Goal: Task Accomplishment & Management: Manage account settings

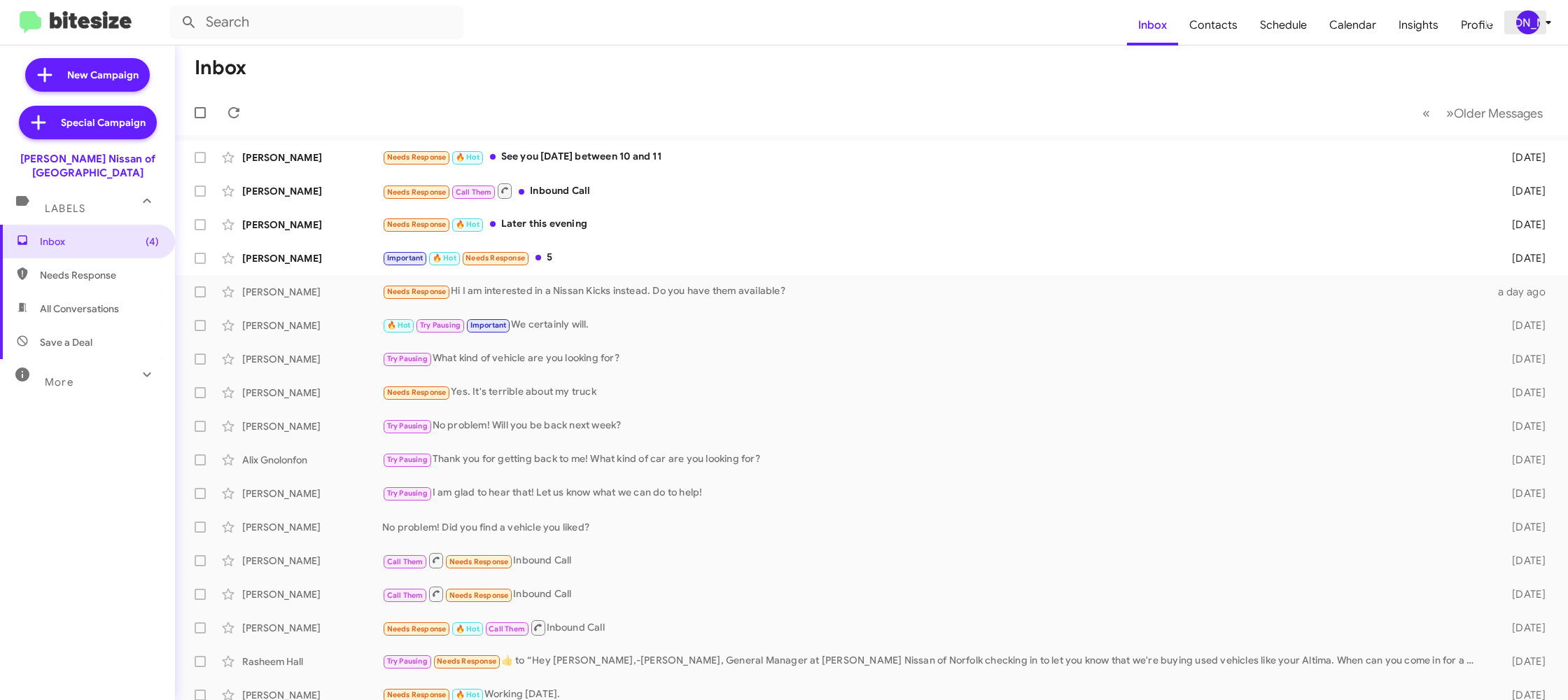
click at [1535, 23] on div "[PERSON_NAME]" at bounding box center [1528, 22] width 23 height 23
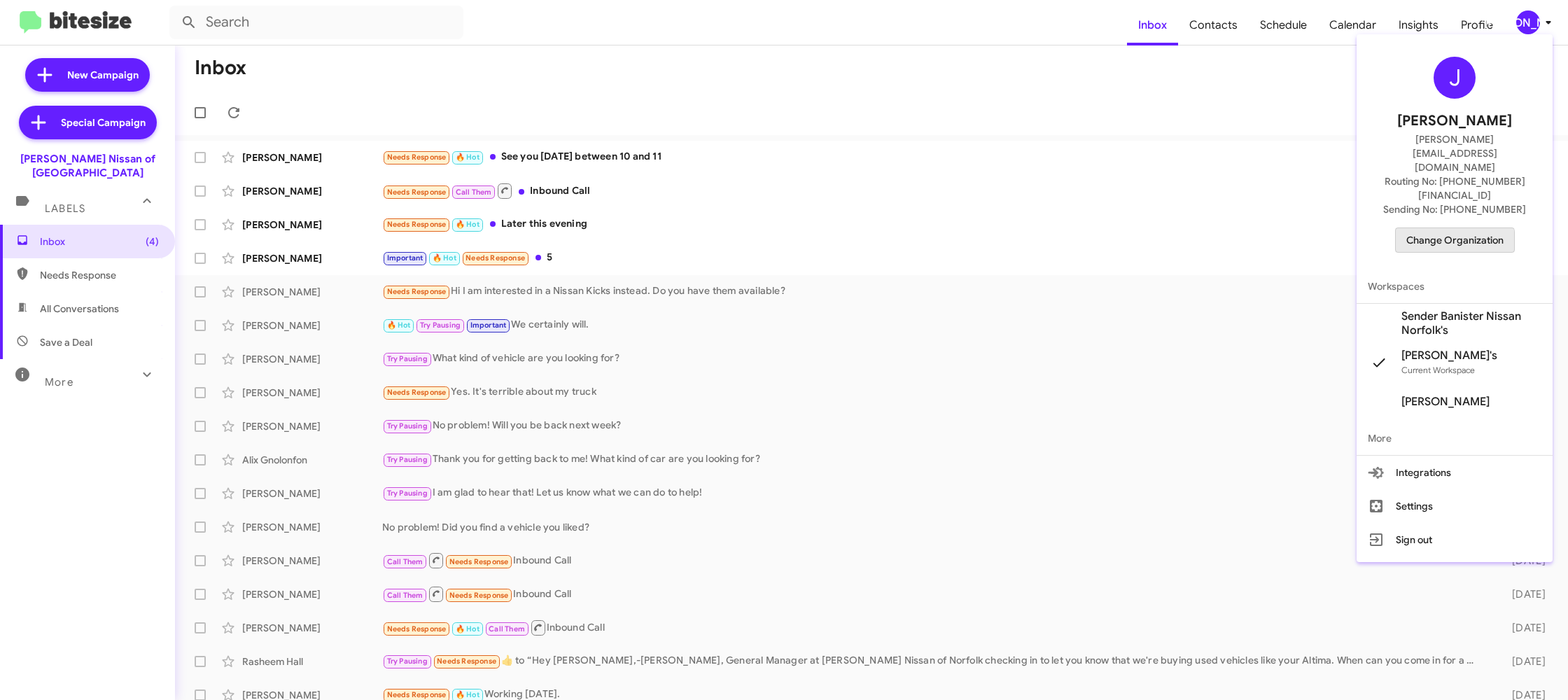
click at [1440, 228] on span "Change Organization" at bounding box center [1455, 240] width 98 height 23
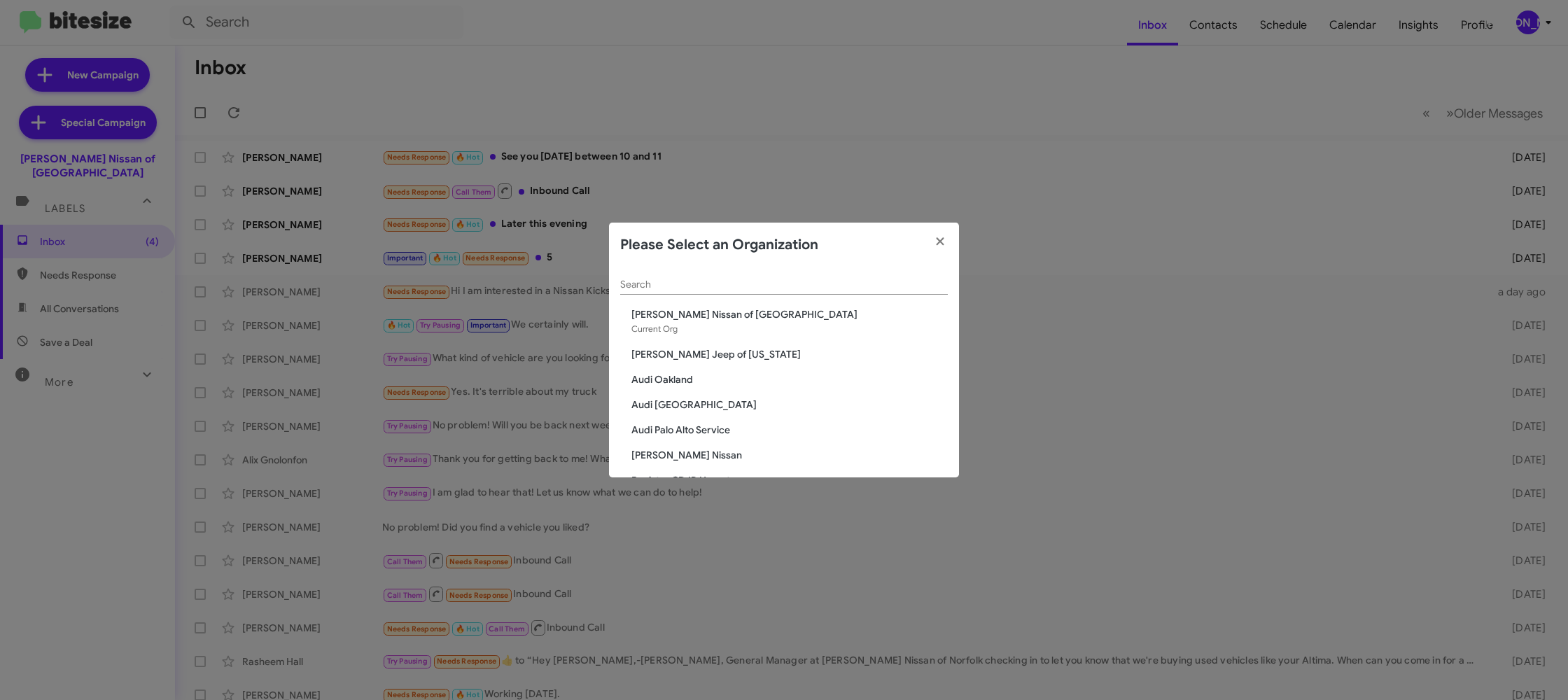
drag, startPoint x: 656, startPoint y: 286, endPoint x: 635, endPoint y: 274, distance: 24.2
click at [656, 286] on input "Search" at bounding box center [784, 285] width 328 height 11
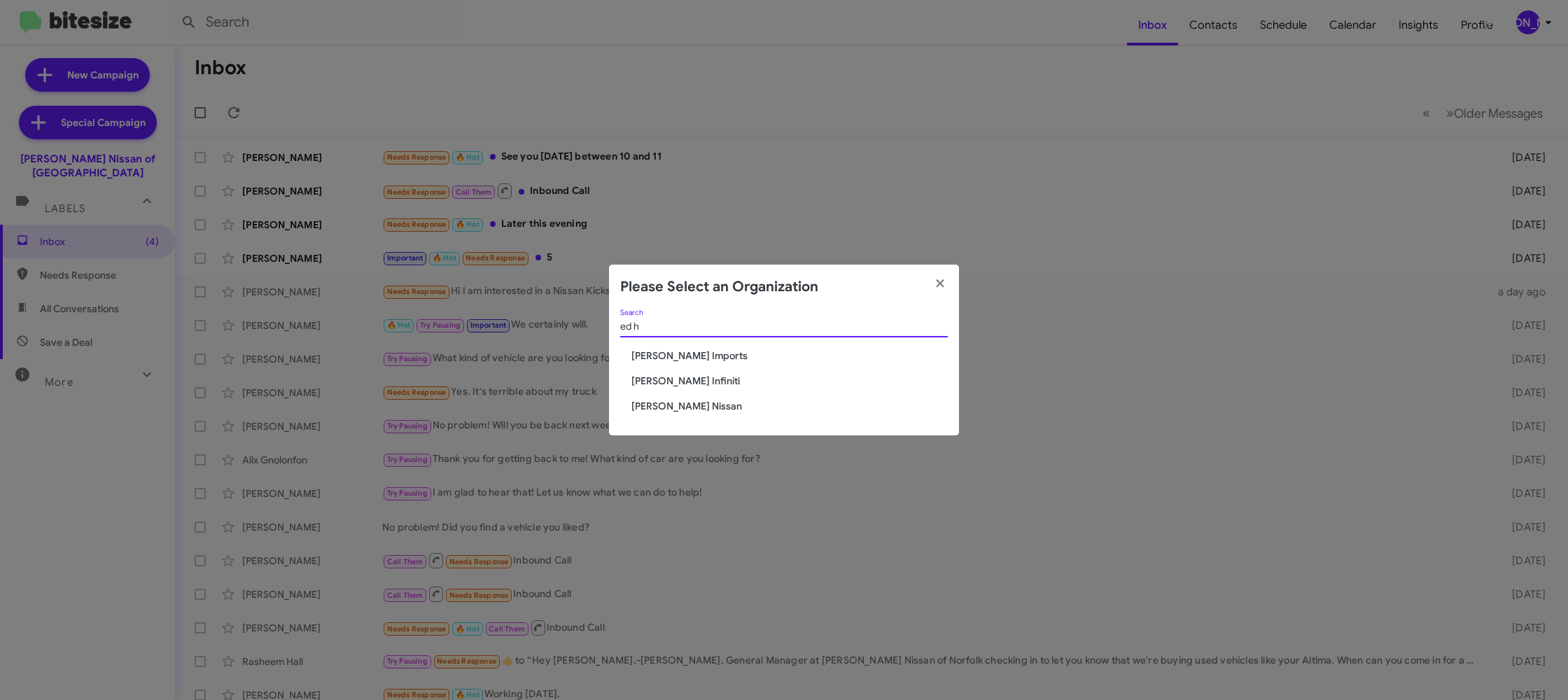
type input "ed h"
click at [668, 361] on span "[PERSON_NAME] Imports" at bounding box center [790, 355] width 317 height 14
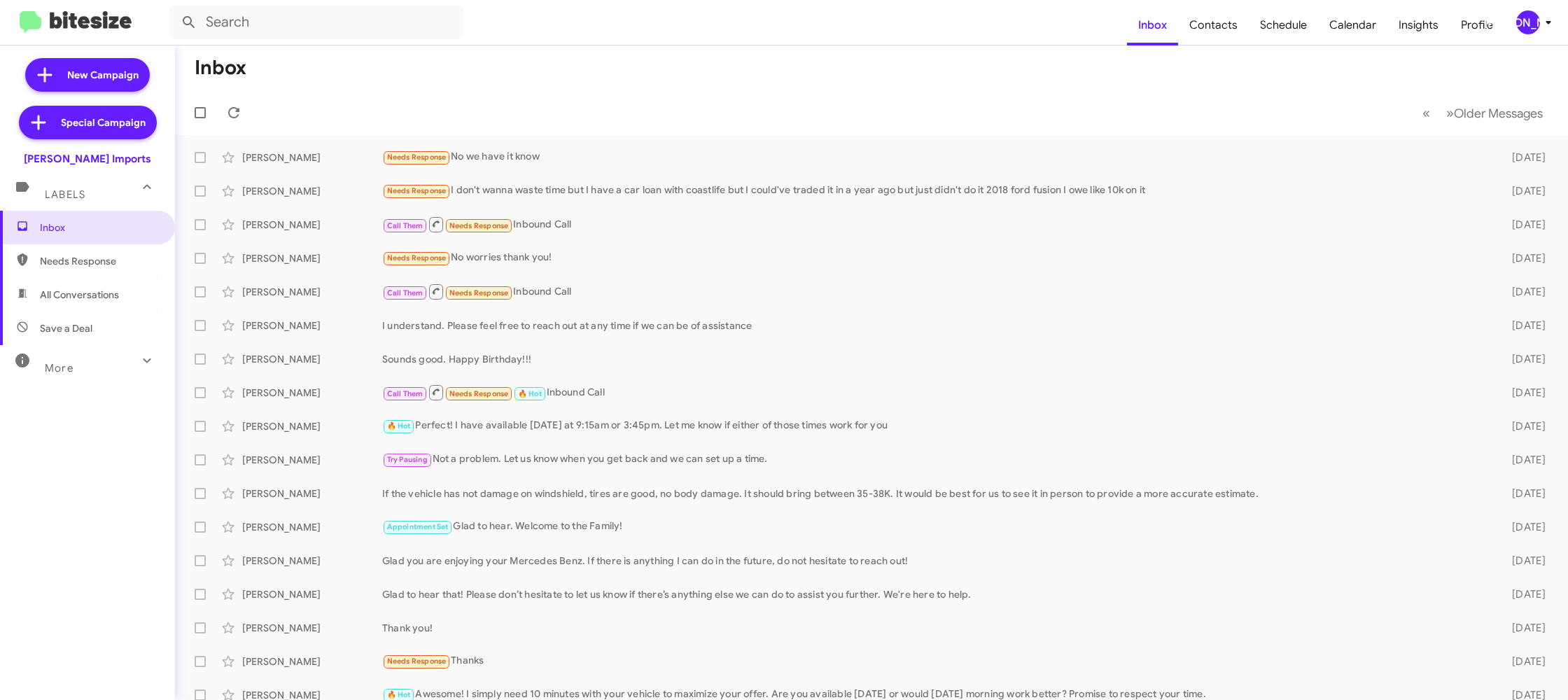
click at [1546, 27] on icon at bounding box center [1548, 22] width 17 height 17
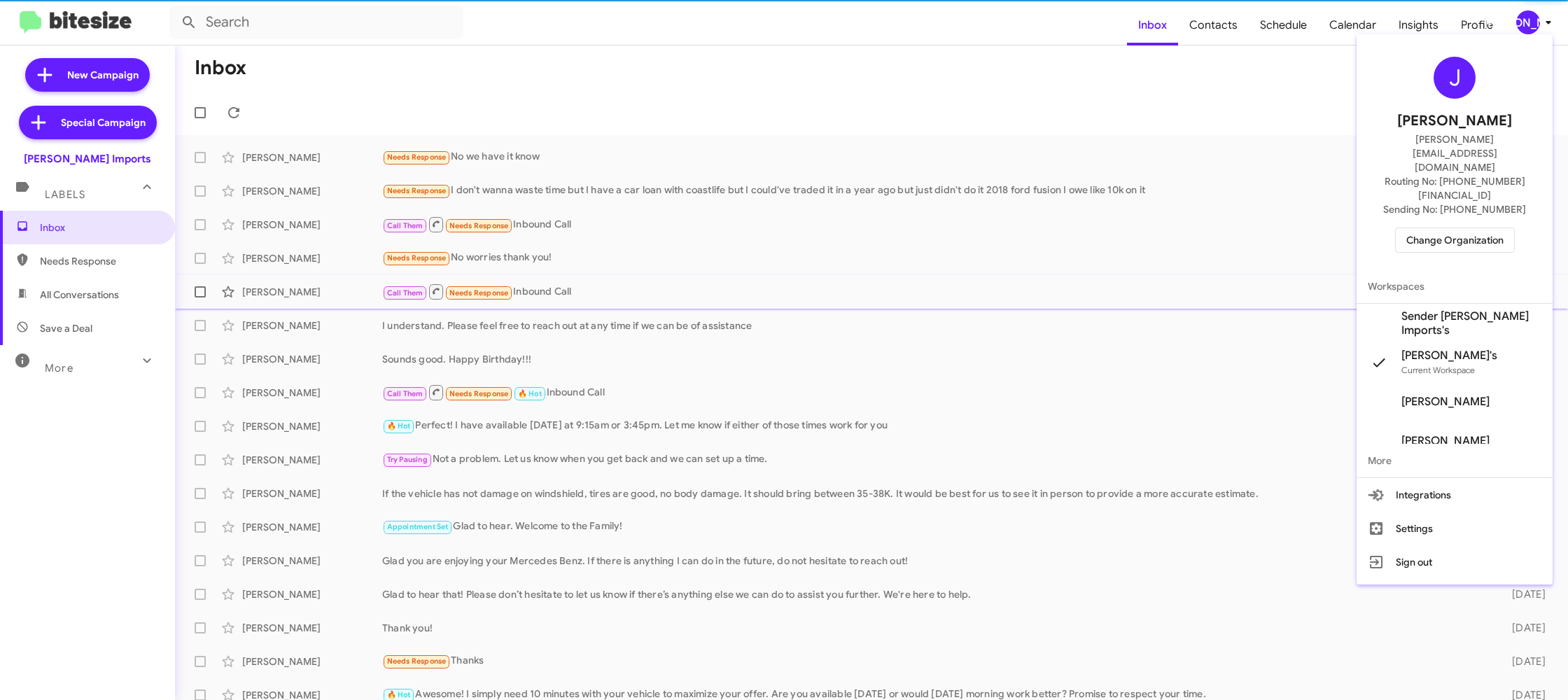
click at [1488, 309] on span "Sender Ed Hicks Imports's" at bounding box center [1471, 323] width 140 height 28
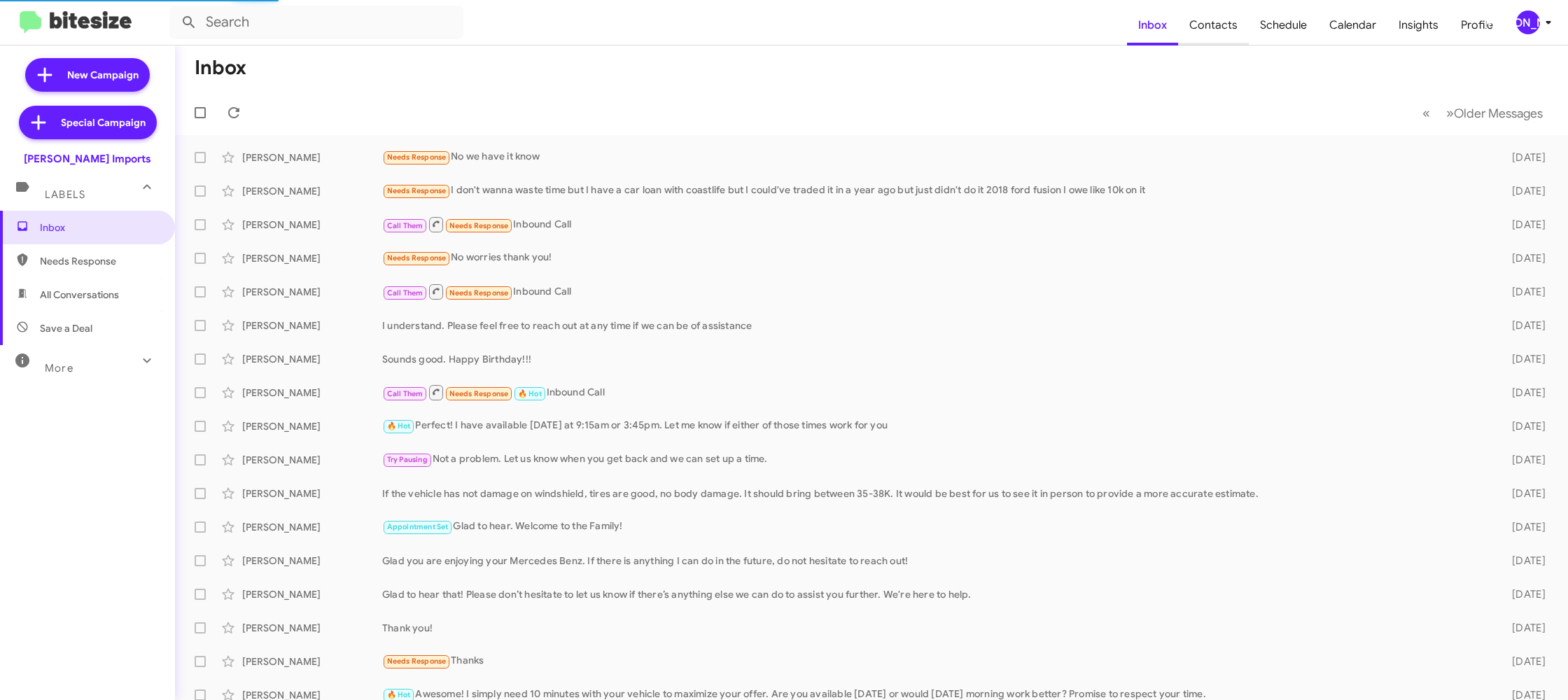
click at [1236, 38] on span "Contacts" at bounding box center [1214, 25] width 71 height 40
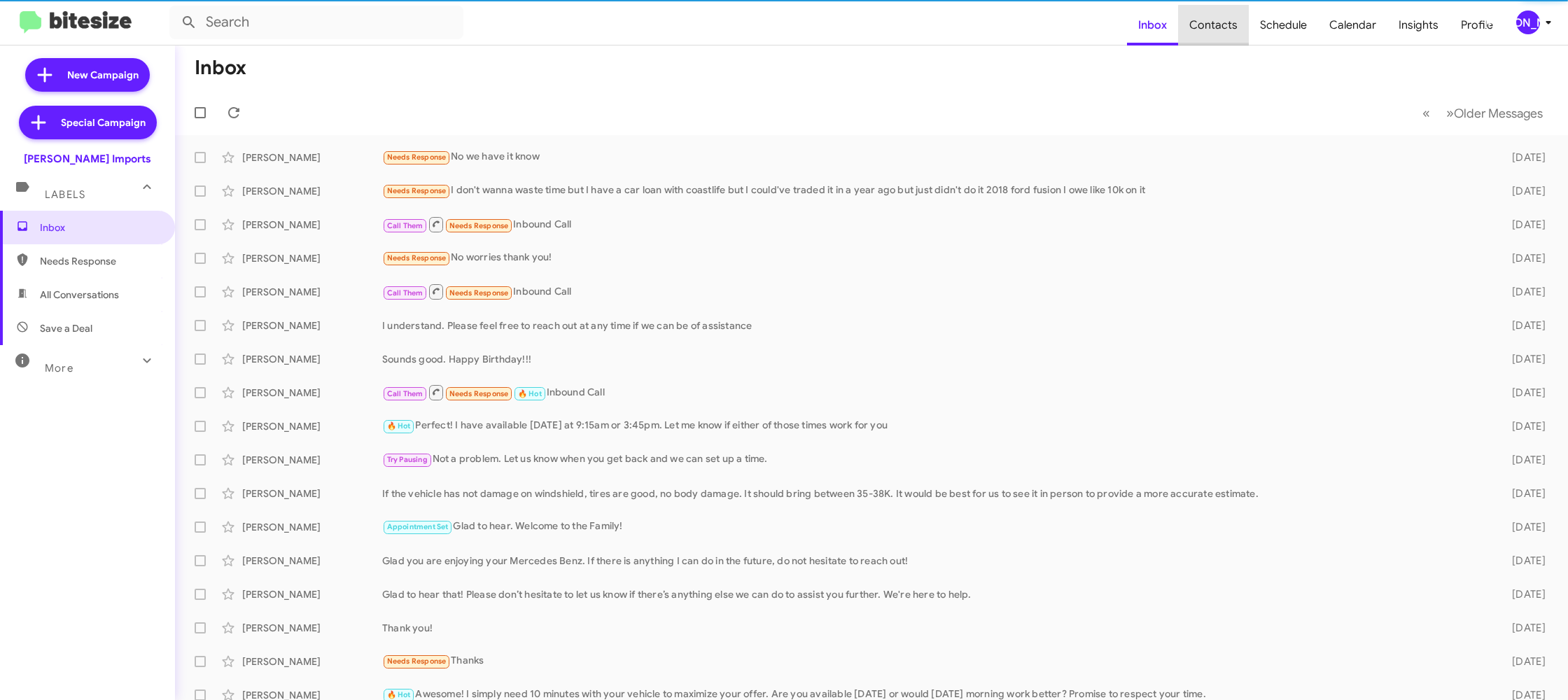
type input "in:groups"
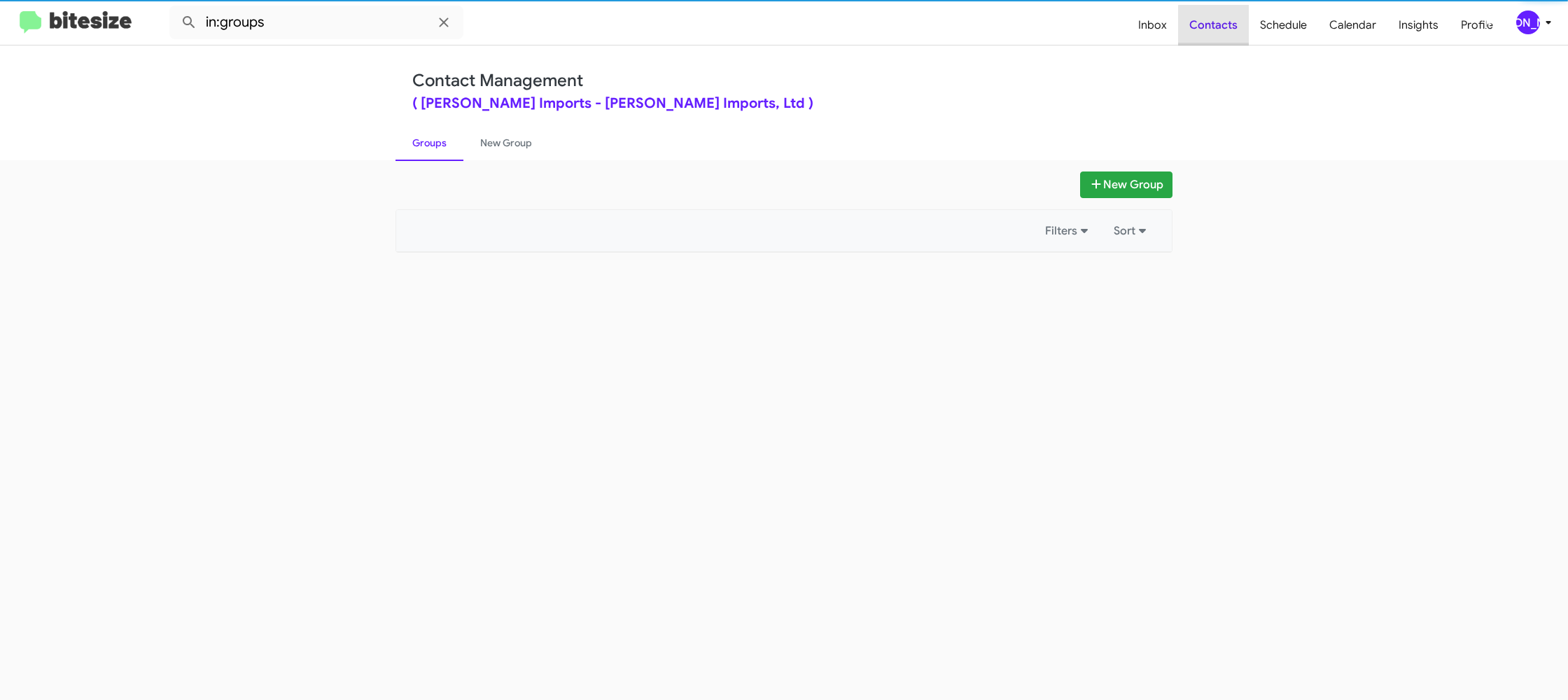
click at [1236, 38] on span "Contacts" at bounding box center [1214, 25] width 71 height 40
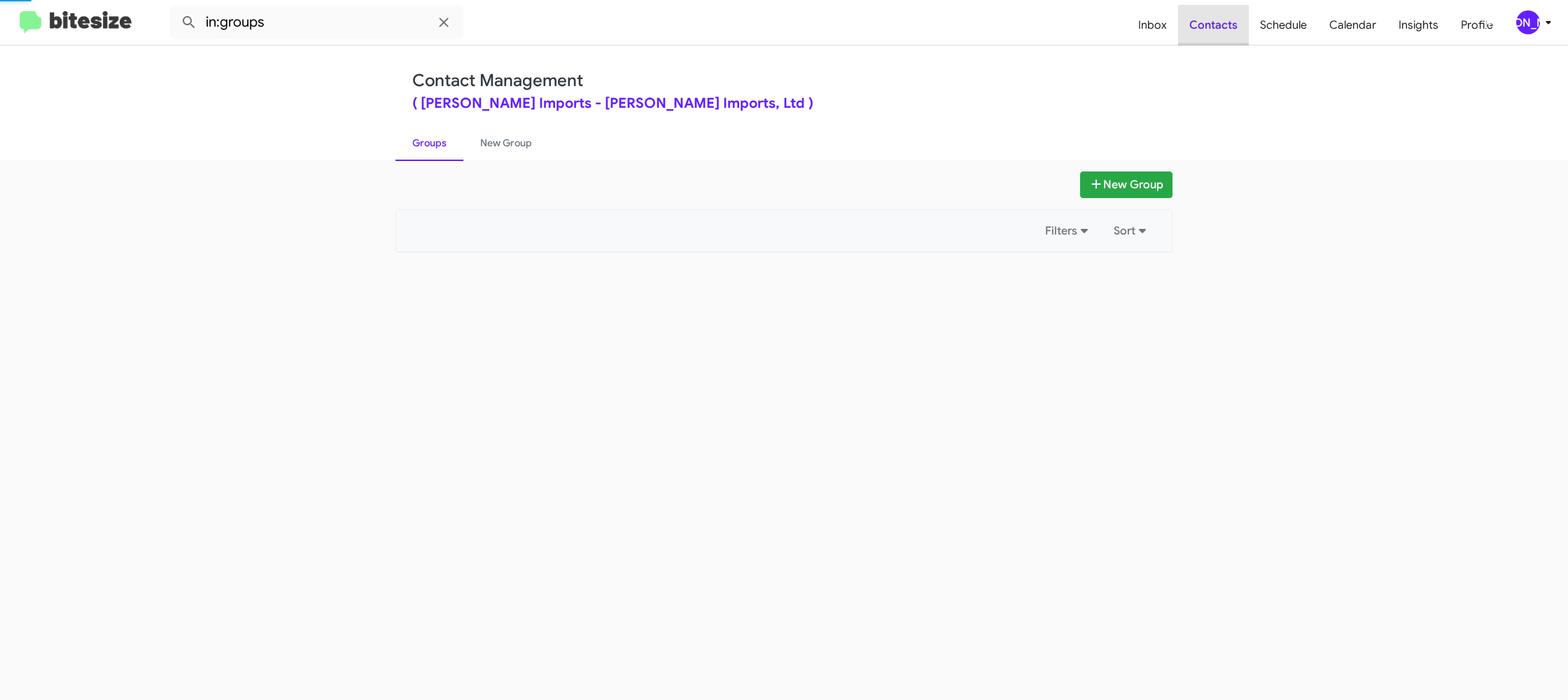
click at [1236, 38] on span "Contacts" at bounding box center [1214, 25] width 71 height 40
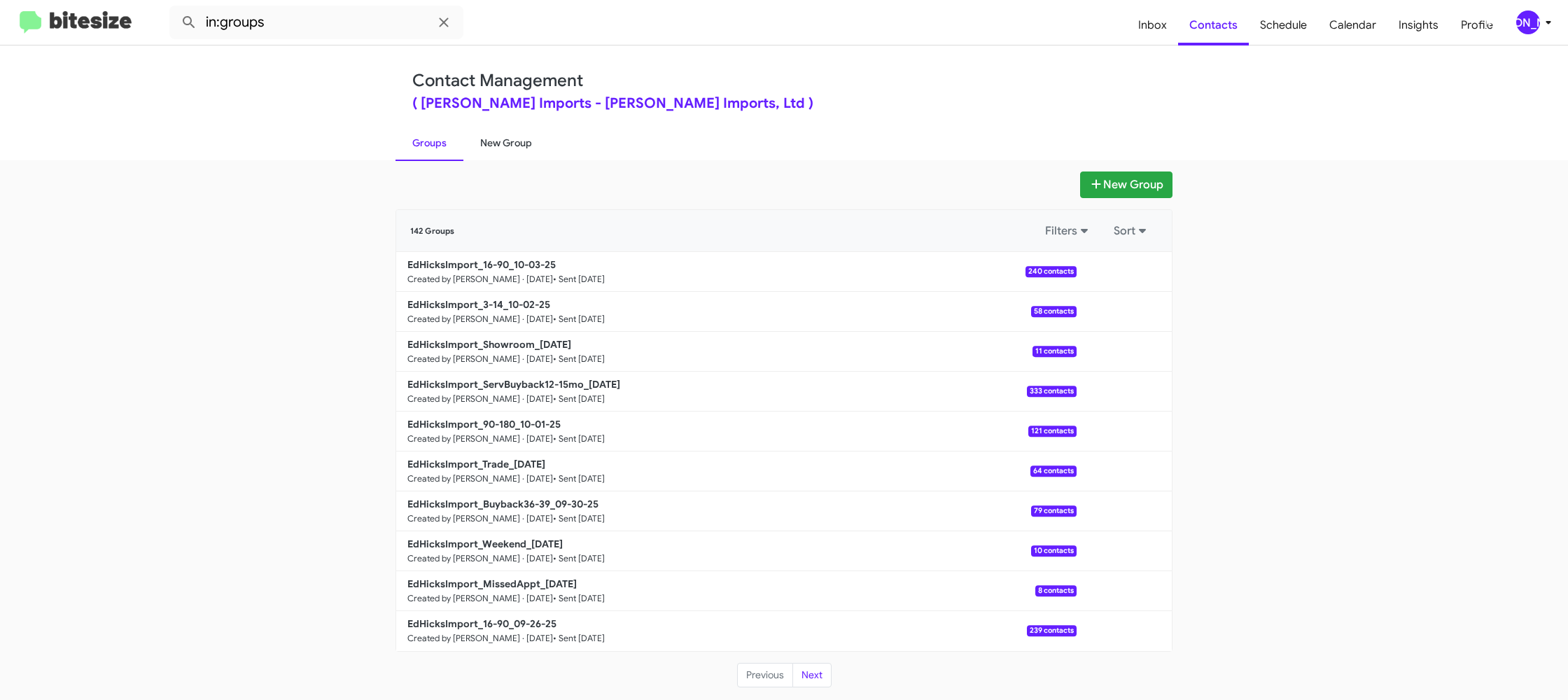
click at [493, 145] on link "New Group" at bounding box center [506, 142] width 86 height 36
drag, startPoint x: 493, startPoint y: 145, endPoint x: 566, endPoint y: 23, distance: 142.2
click at [498, 134] on link "New Group" at bounding box center [506, 142] width 86 height 36
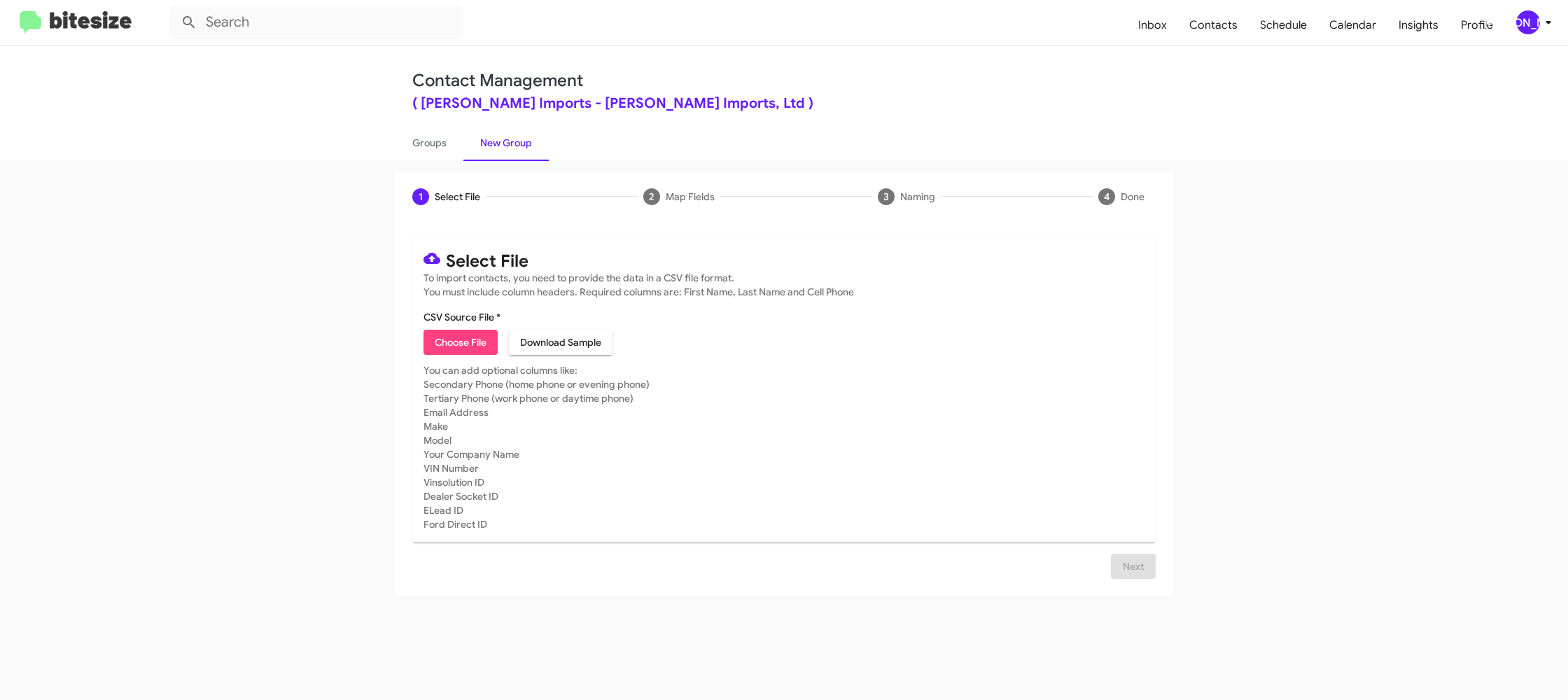
click at [1535, 25] on div "[PERSON_NAME]" at bounding box center [1528, 22] width 23 height 23
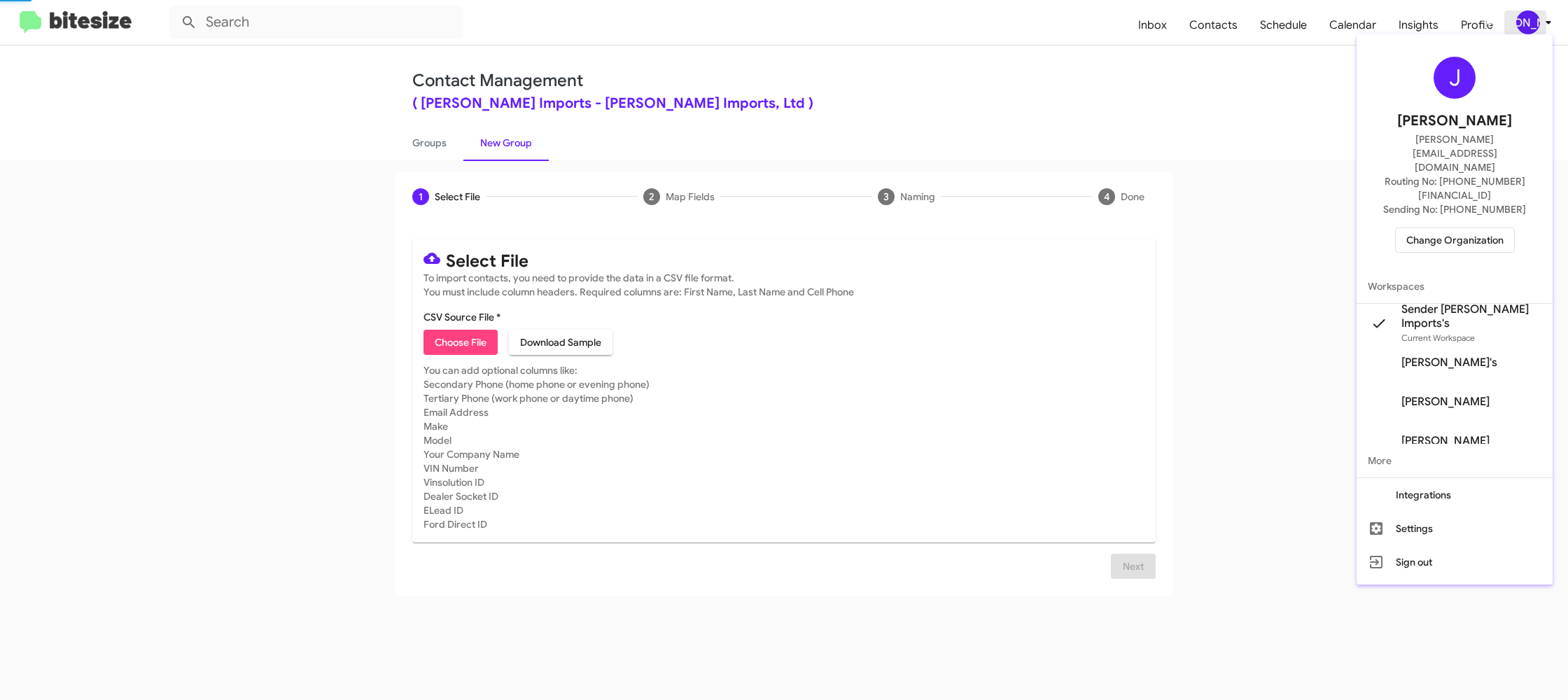
click at [1535, 25] on div at bounding box center [784, 350] width 1568 height 700
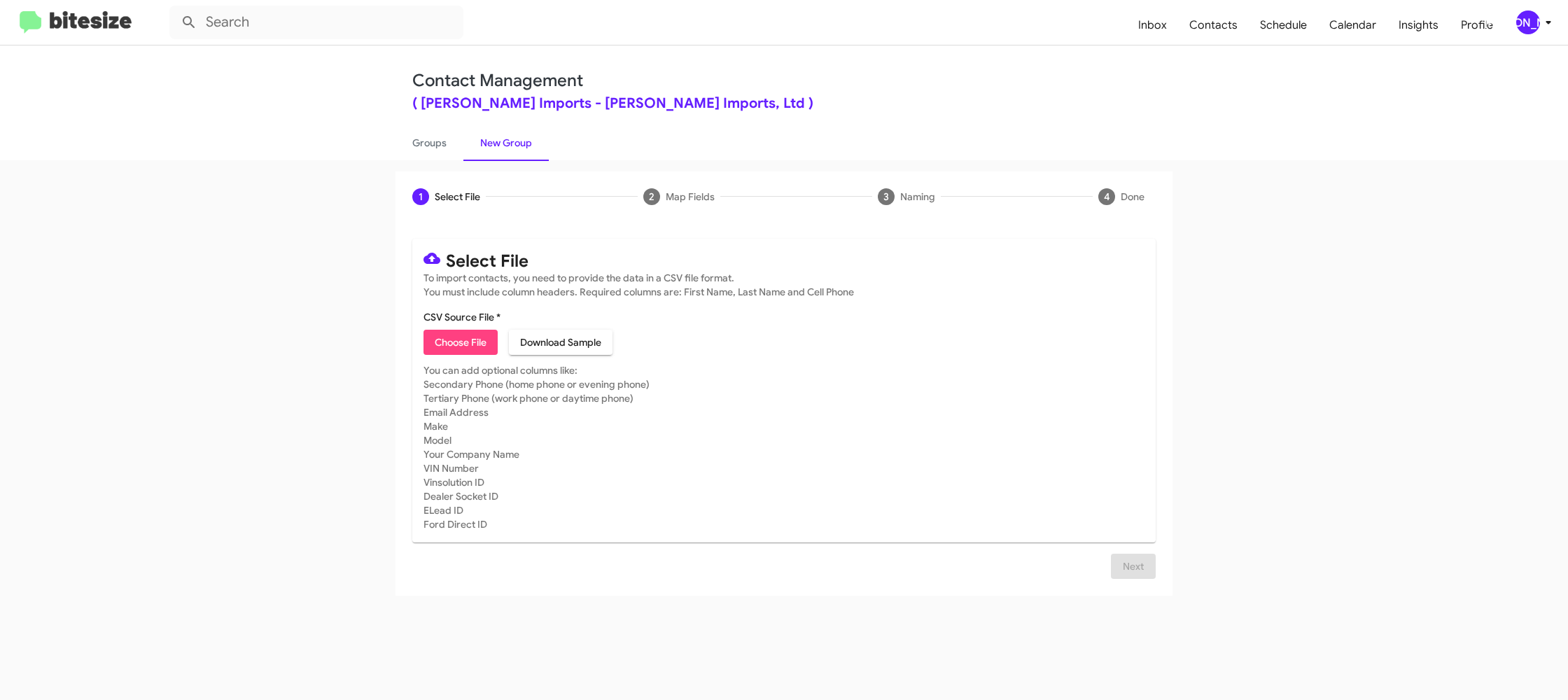
click at [395, 144] on div "Contact Management ( Ed Hicks Imports - Ed Hicks Imports, Ltd ) Groups New Group" at bounding box center [784, 103] width 798 height 115
click at [445, 144] on link "Groups" at bounding box center [430, 142] width 68 height 36
type input "in:groups"
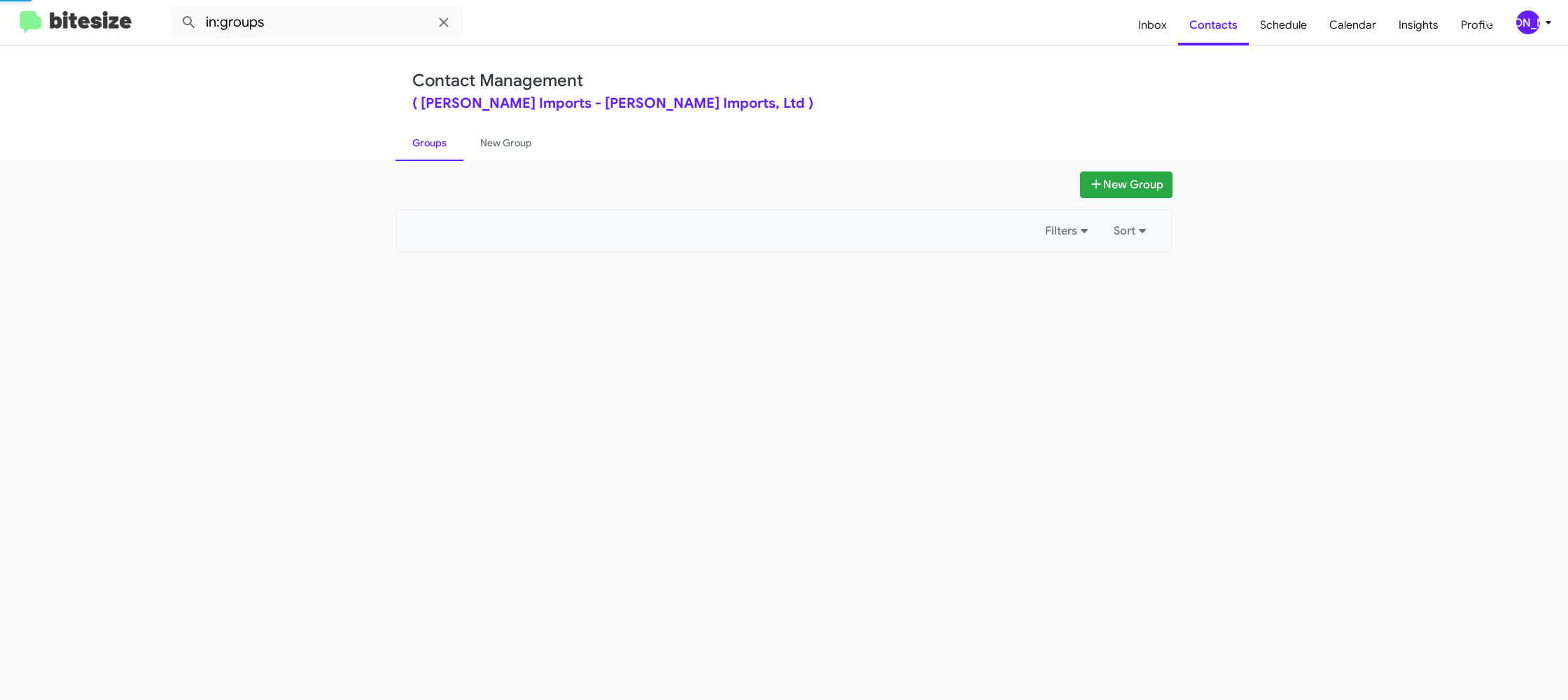
click at [445, 144] on link "Groups" at bounding box center [430, 142] width 68 height 36
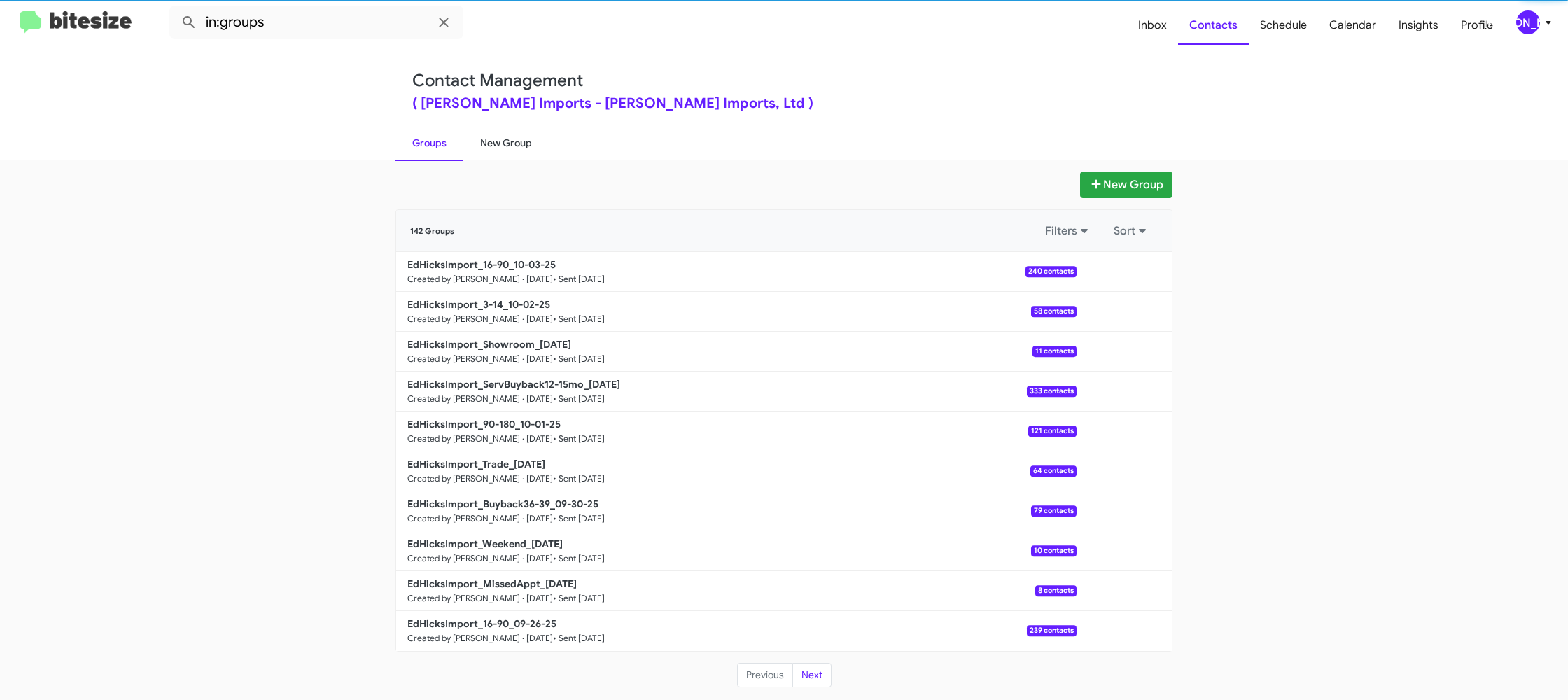
click at [509, 142] on link "New Group" at bounding box center [506, 142] width 86 height 36
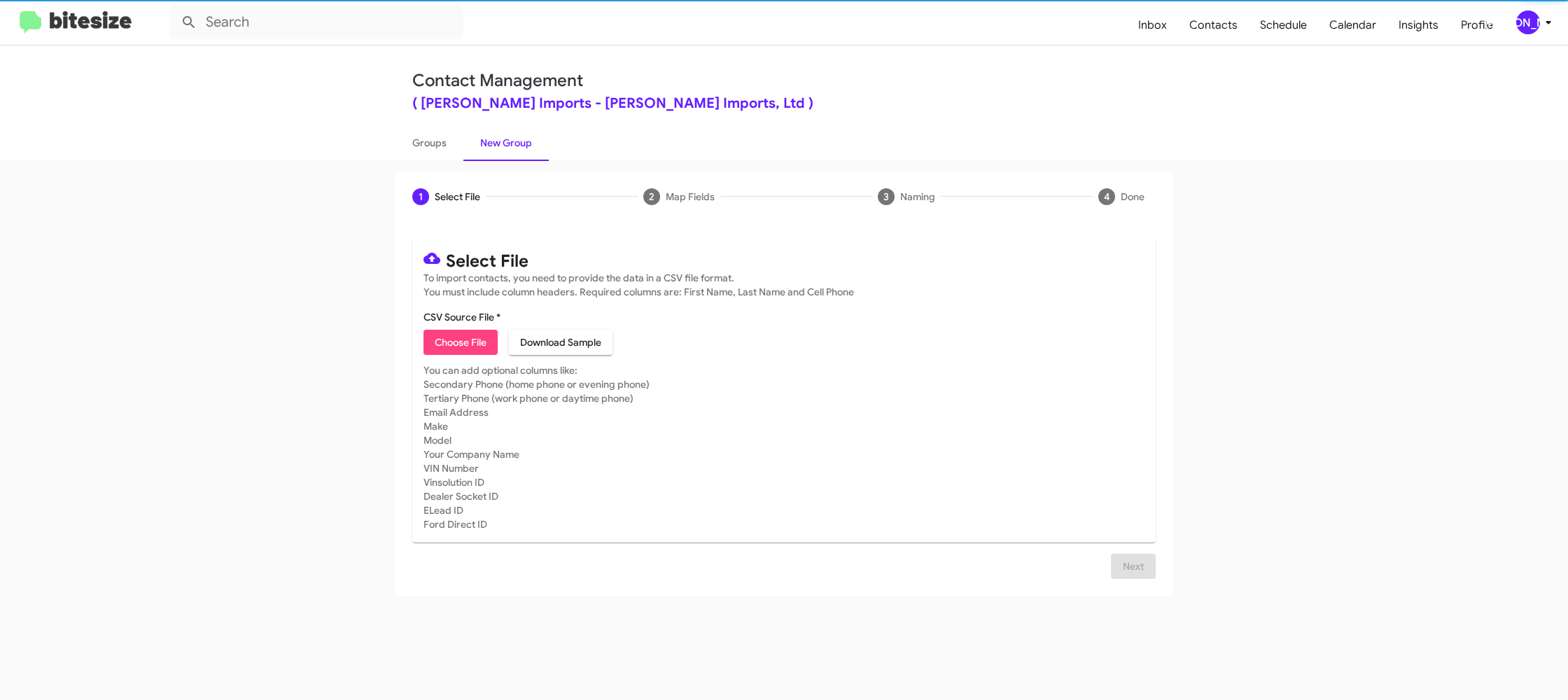
click at [509, 141] on link "New Group" at bounding box center [506, 142] width 86 height 36
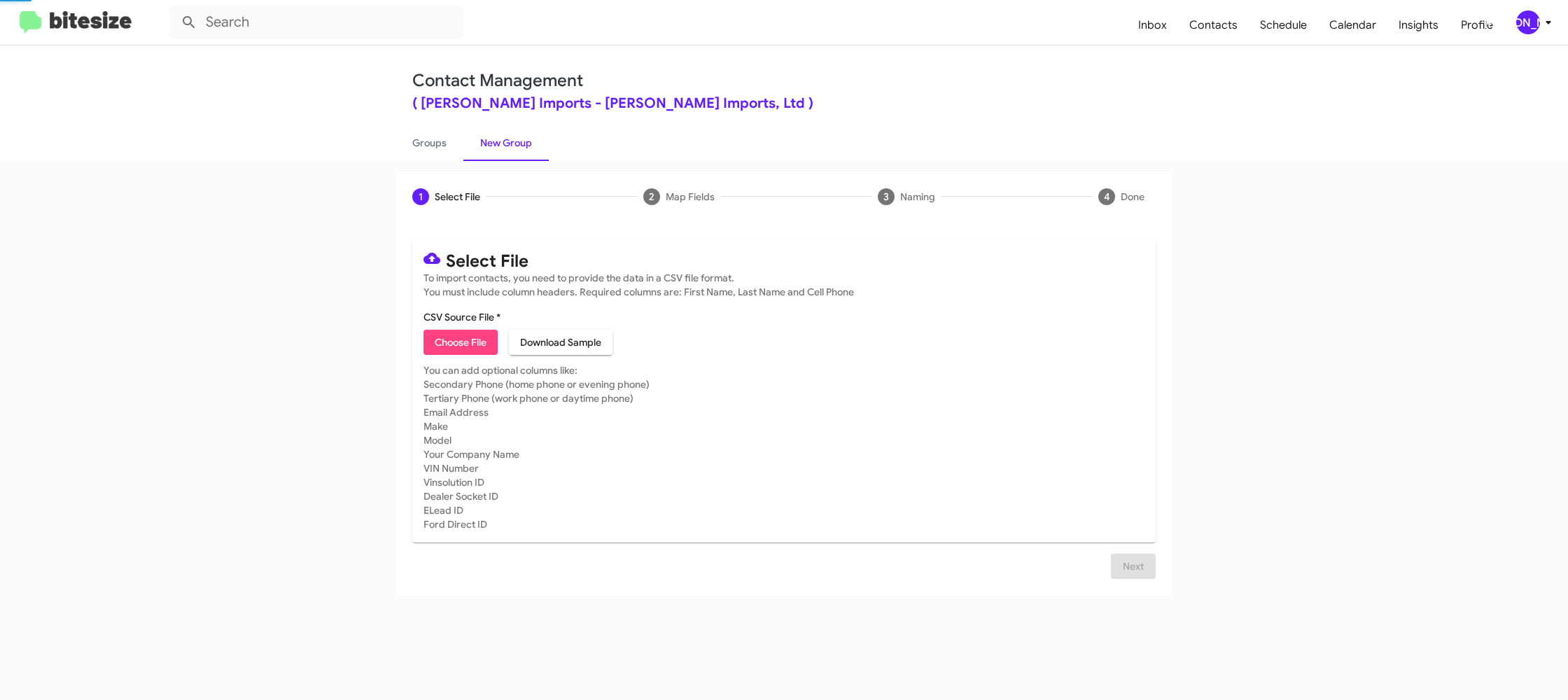
drag, startPoint x: 509, startPoint y: 141, endPoint x: 535, endPoint y: 140, distance: 26.0
click at [521, 137] on link "New Group" at bounding box center [506, 142] width 86 height 36
click at [1541, 13] on span "[PERSON_NAME]" at bounding box center [1537, 22] width 42 height 23
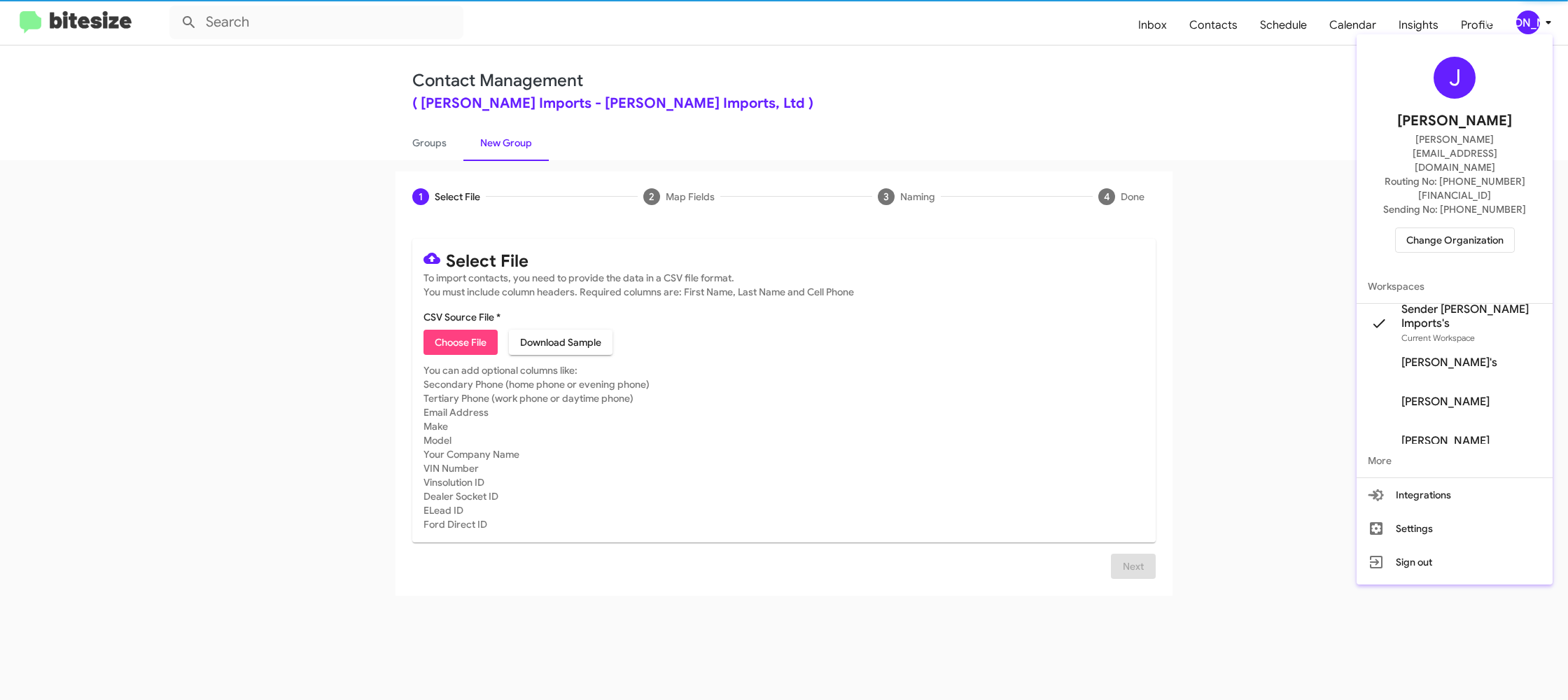
click at [1449, 303] on span "Sender [PERSON_NAME] Imports's" at bounding box center [1471, 316] width 140 height 28
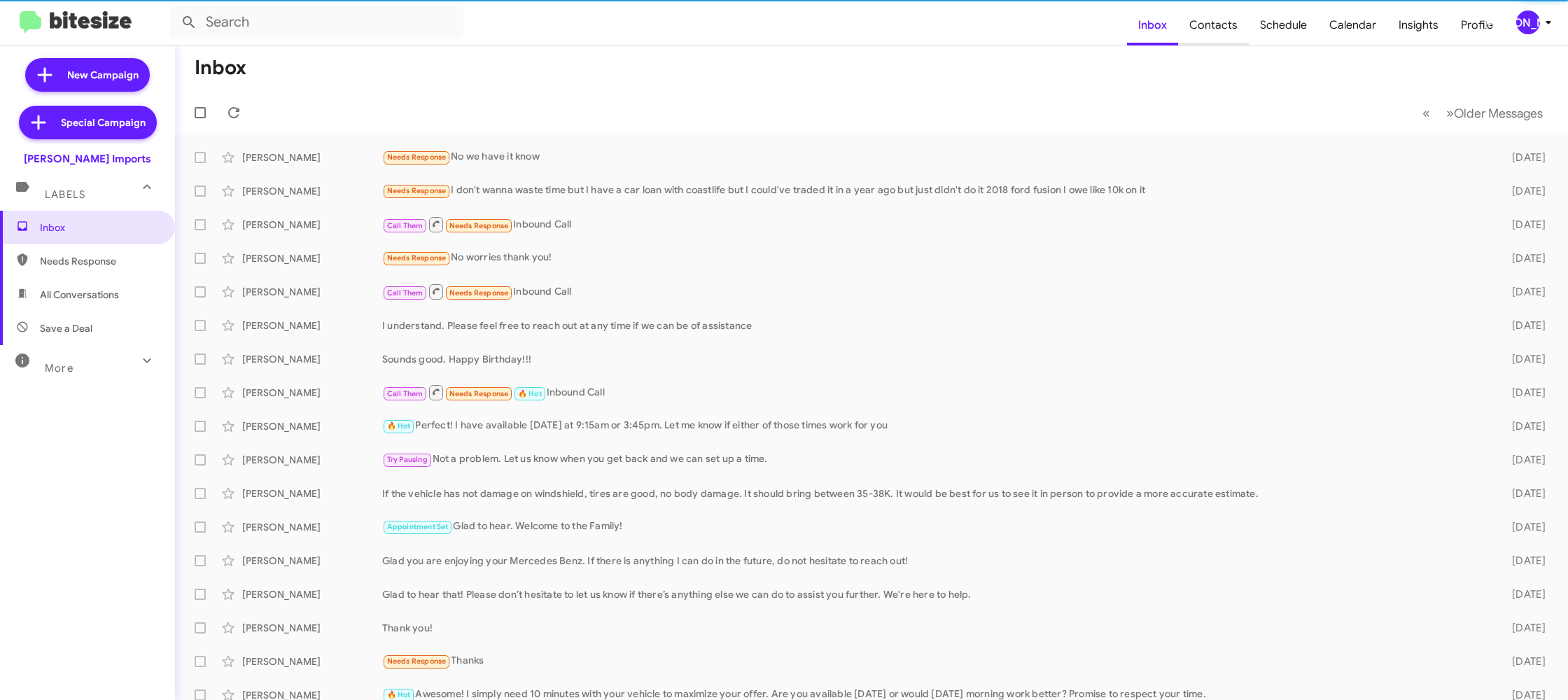
click at [1212, 35] on span "Contacts" at bounding box center [1214, 25] width 71 height 40
type input "in:groups"
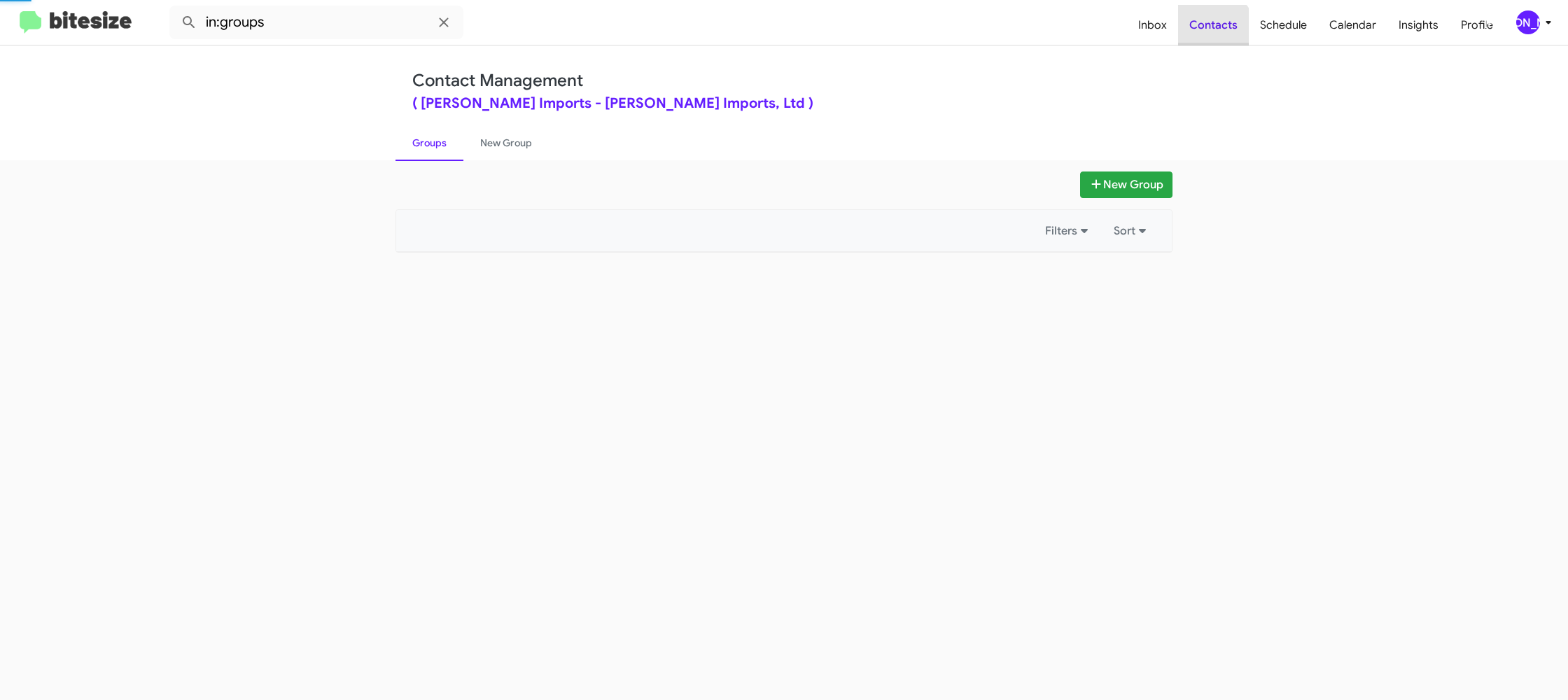
click at [1212, 34] on span "Contacts" at bounding box center [1214, 25] width 71 height 40
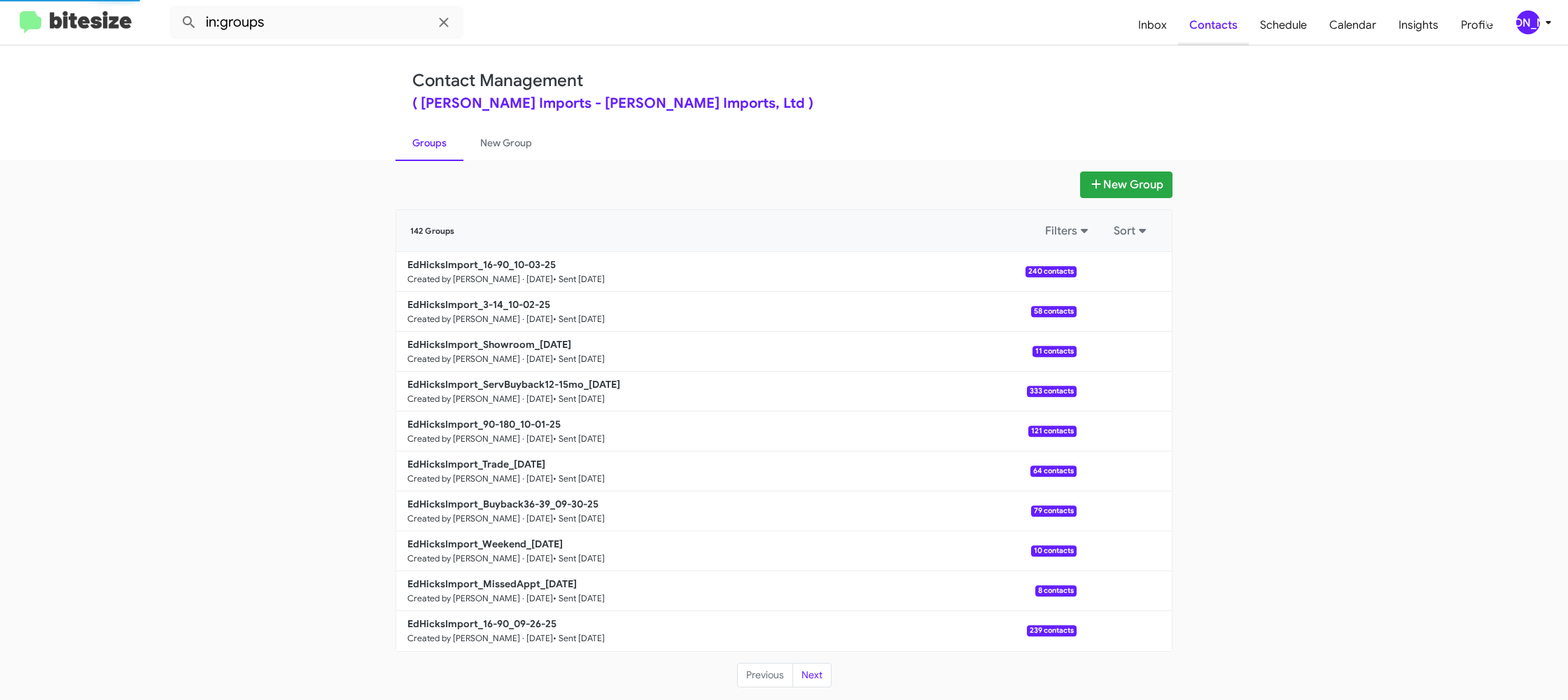
click at [1212, 34] on span "Contacts" at bounding box center [1214, 25] width 71 height 40
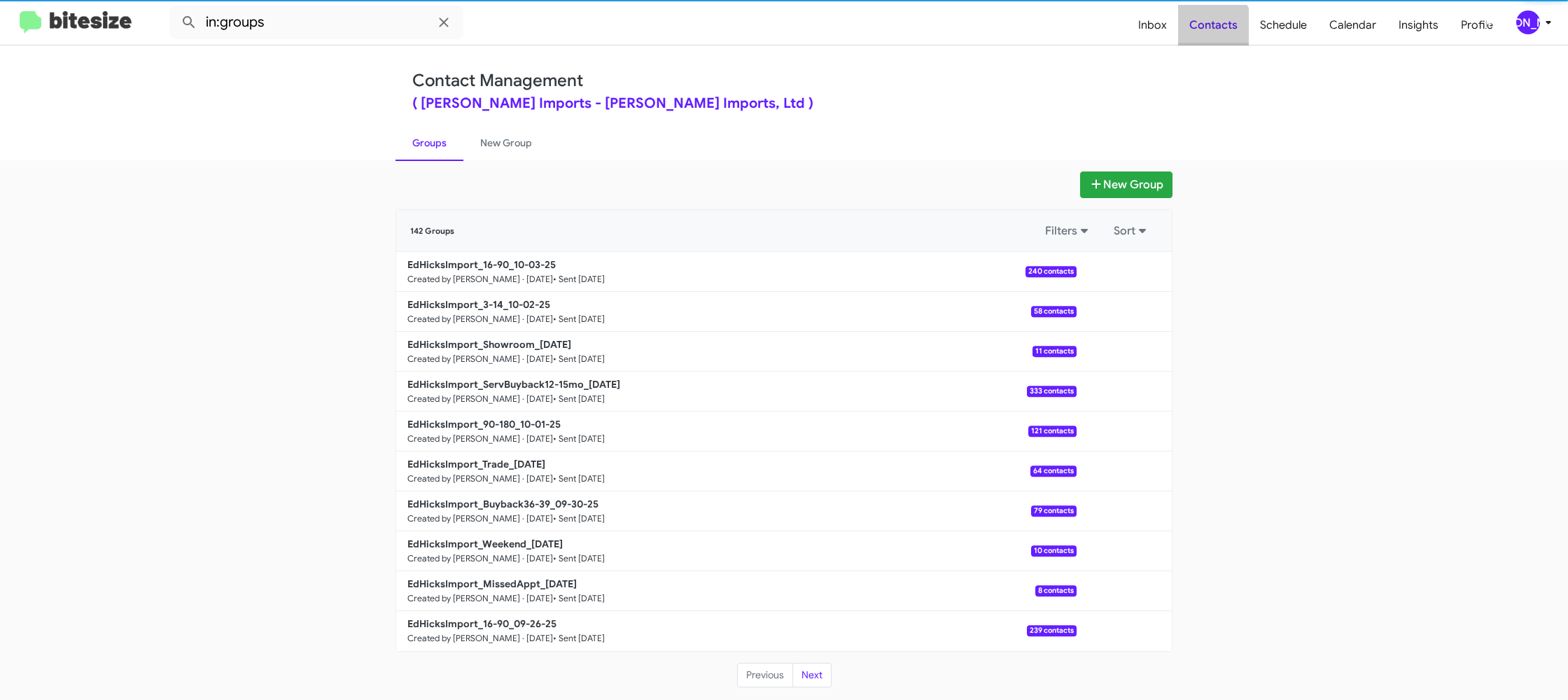
click at [1212, 34] on span "Contacts" at bounding box center [1214, 25] width 71 height 40
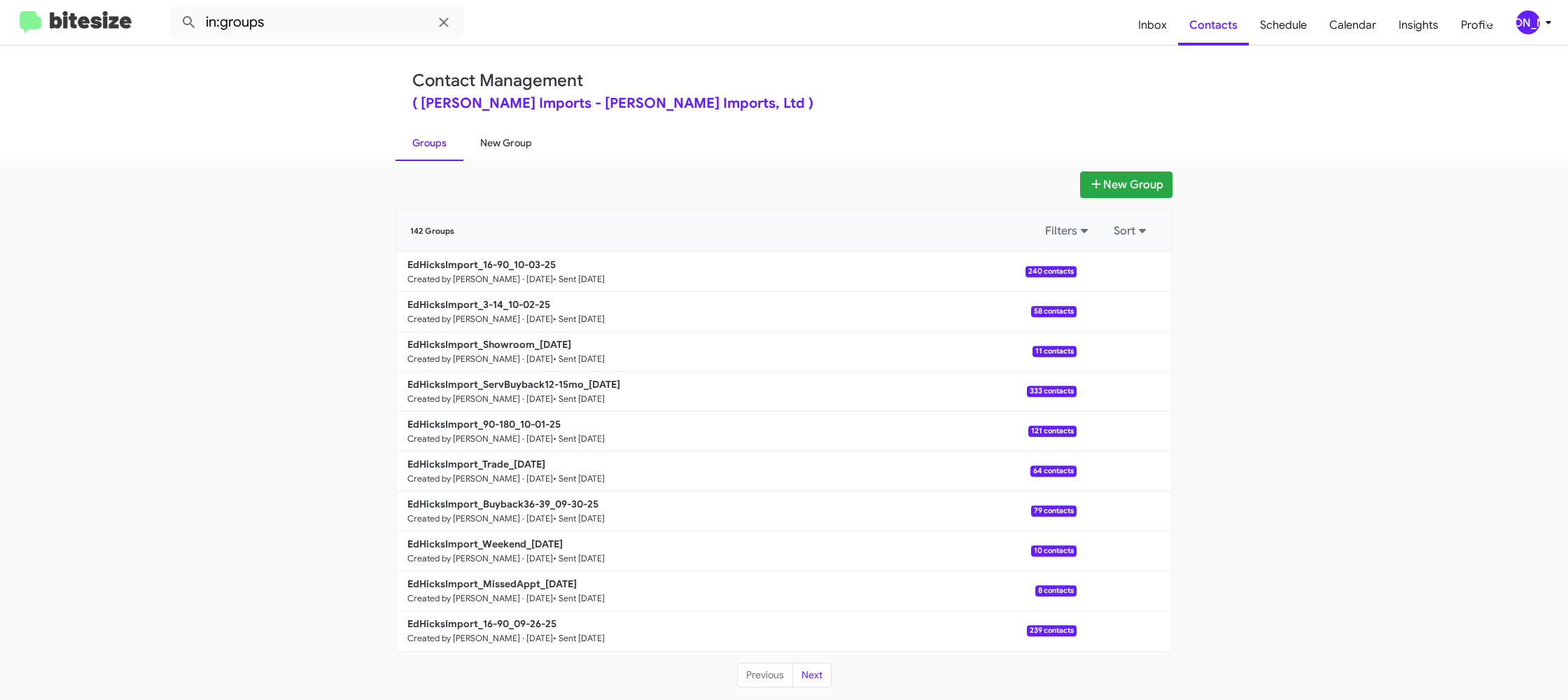
click at [491, 139] on link "New Group" at bounding box center [506, 142] width 86 height 36
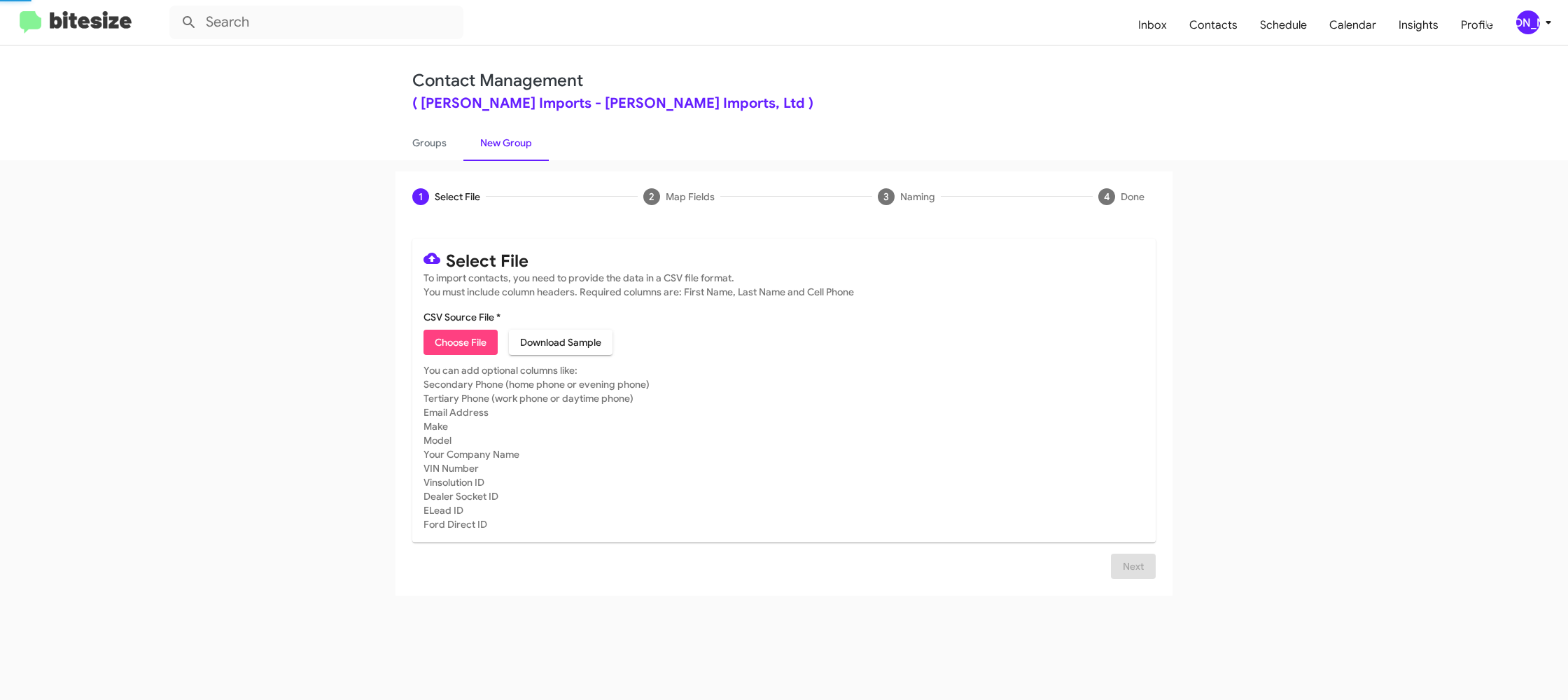
click at [491, 139] on link "New Group" at bounding box center [506, 142] width 86 height 36
drag, startPoint x: 491, startPoint y: 139, endPoint x: 415, endPoint y: 274, distance: 154.9
click at [491, 138] on link "New Group" at bounding box center [506, 142] width 86 height 36
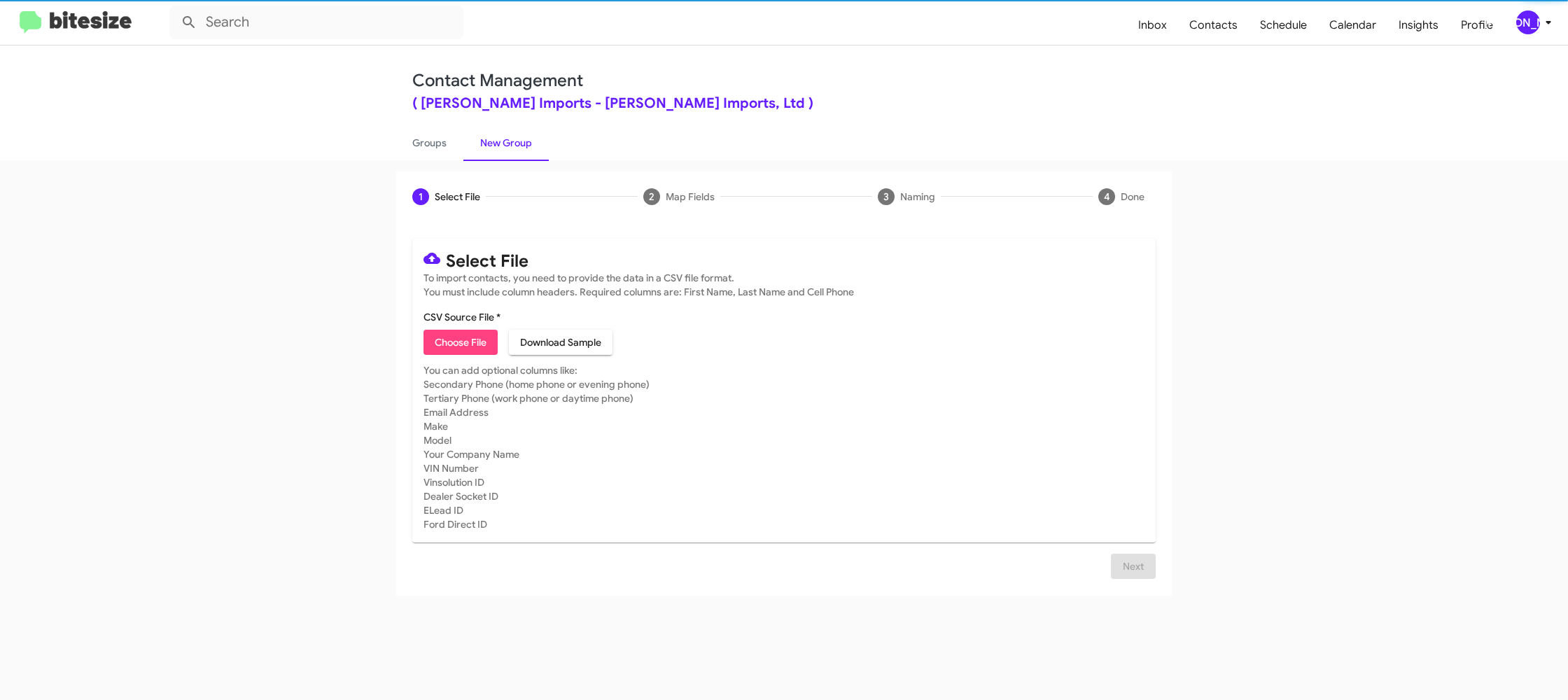
click at [439, 345] on span "Choose File" at bounding box center [460, 342] width 52 height 25
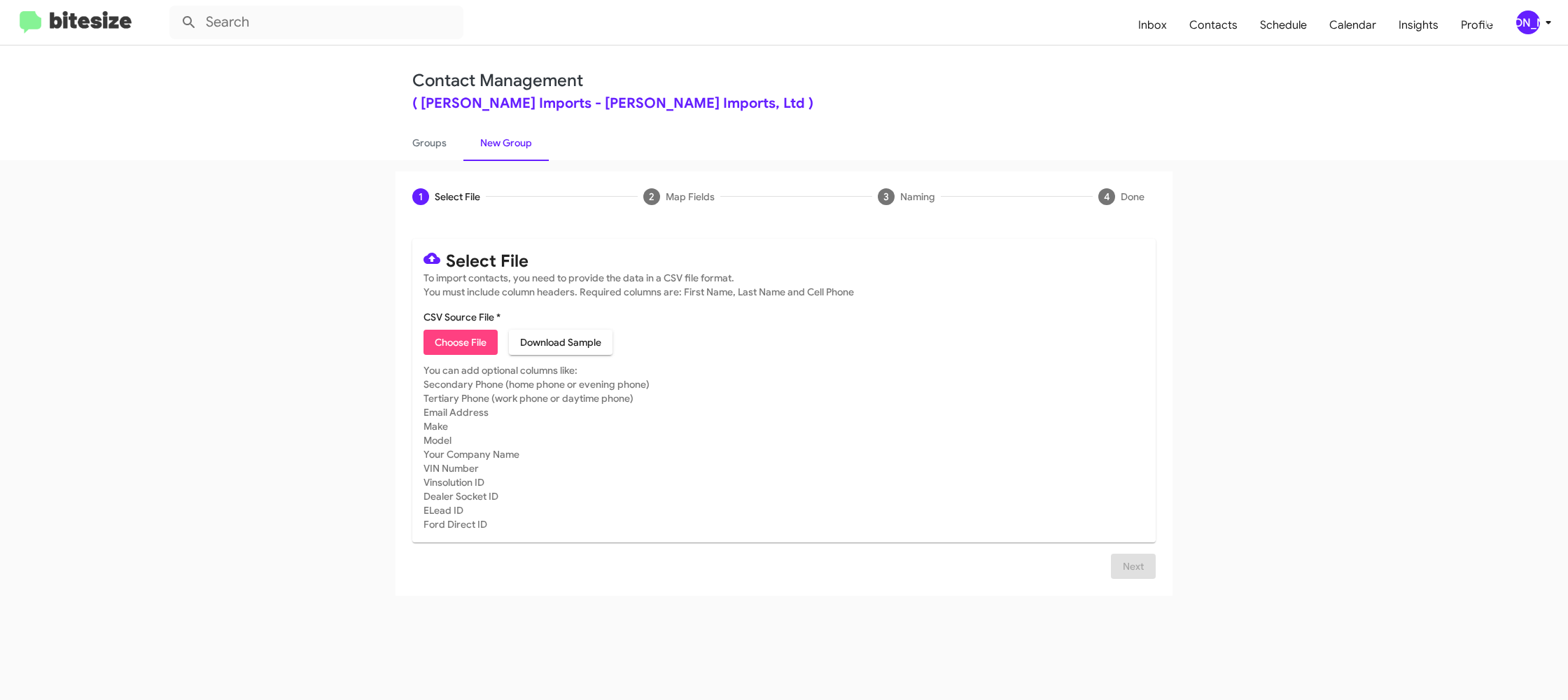
type input "EdHicksImport_MissedAppt_[DATE]"
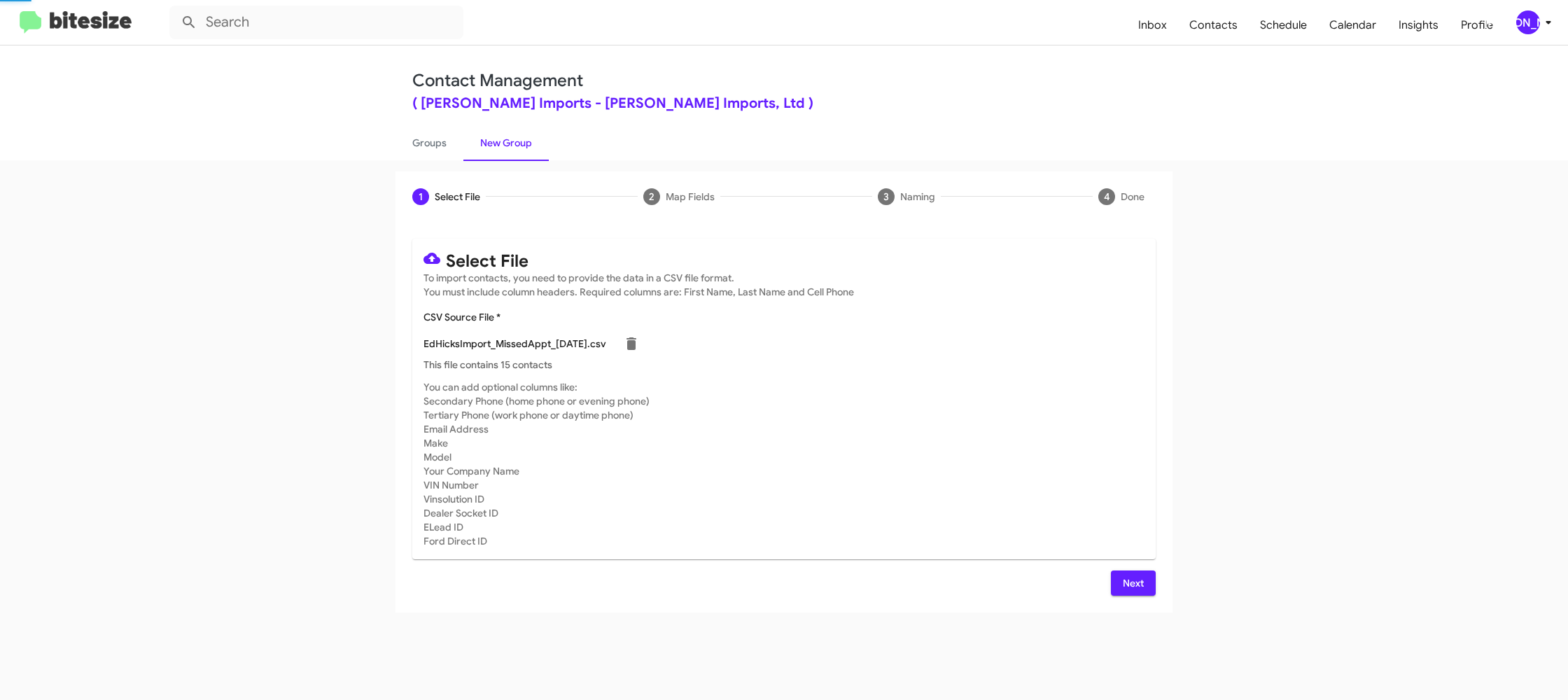
drag, startPoint x: 859, startPoint y: 372, endPoint x: 985, endPoint y: 455, distance: 150.9
click at [861, 375] on mat-card "Select File To import contacts, you need to provide the data in a CSV file form…" at bounding box center [784, 399] width 744 height 321
click at [1529, 22] on div "[PERSON_NAME]" at bounding box center [1528, 22] width 23 height 23
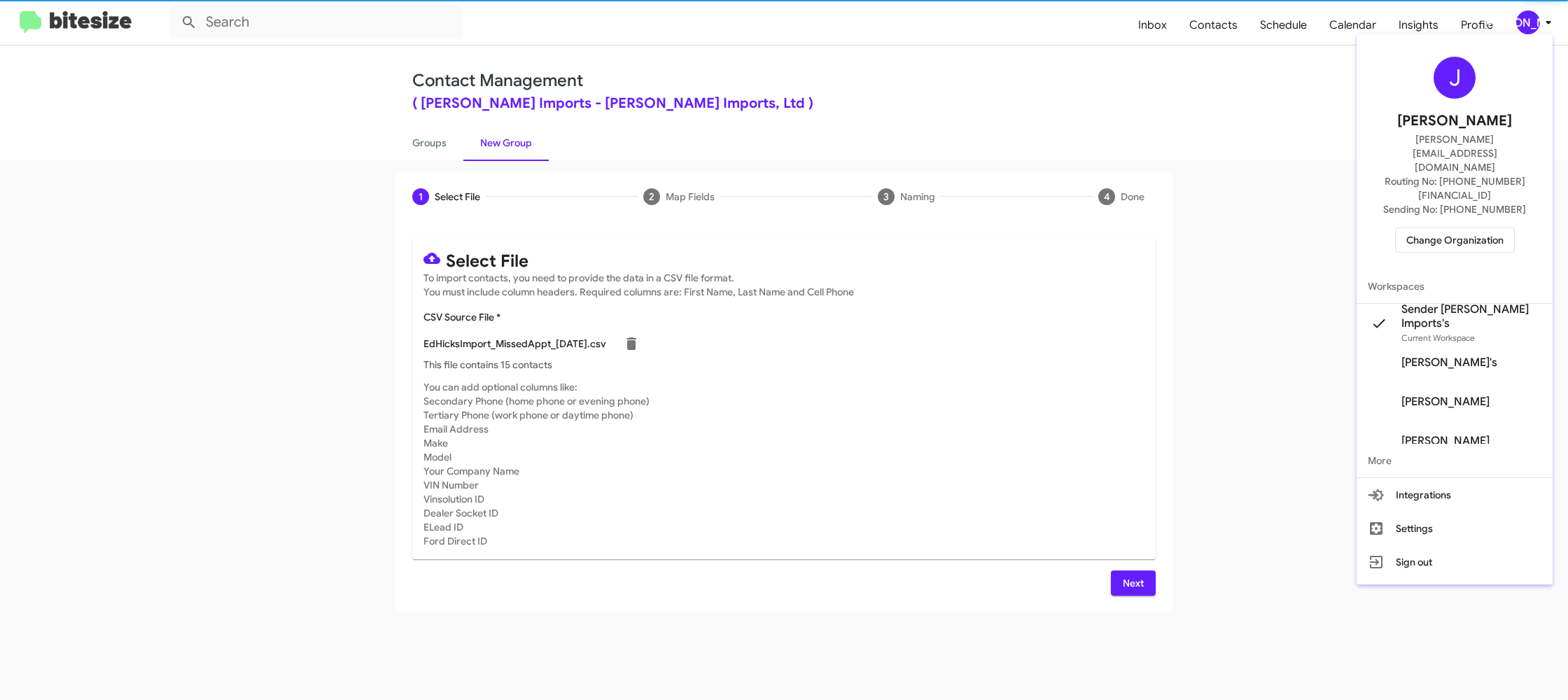
click at [1530, 21] on div at bounding box center [784, 350] width 1568 height 700
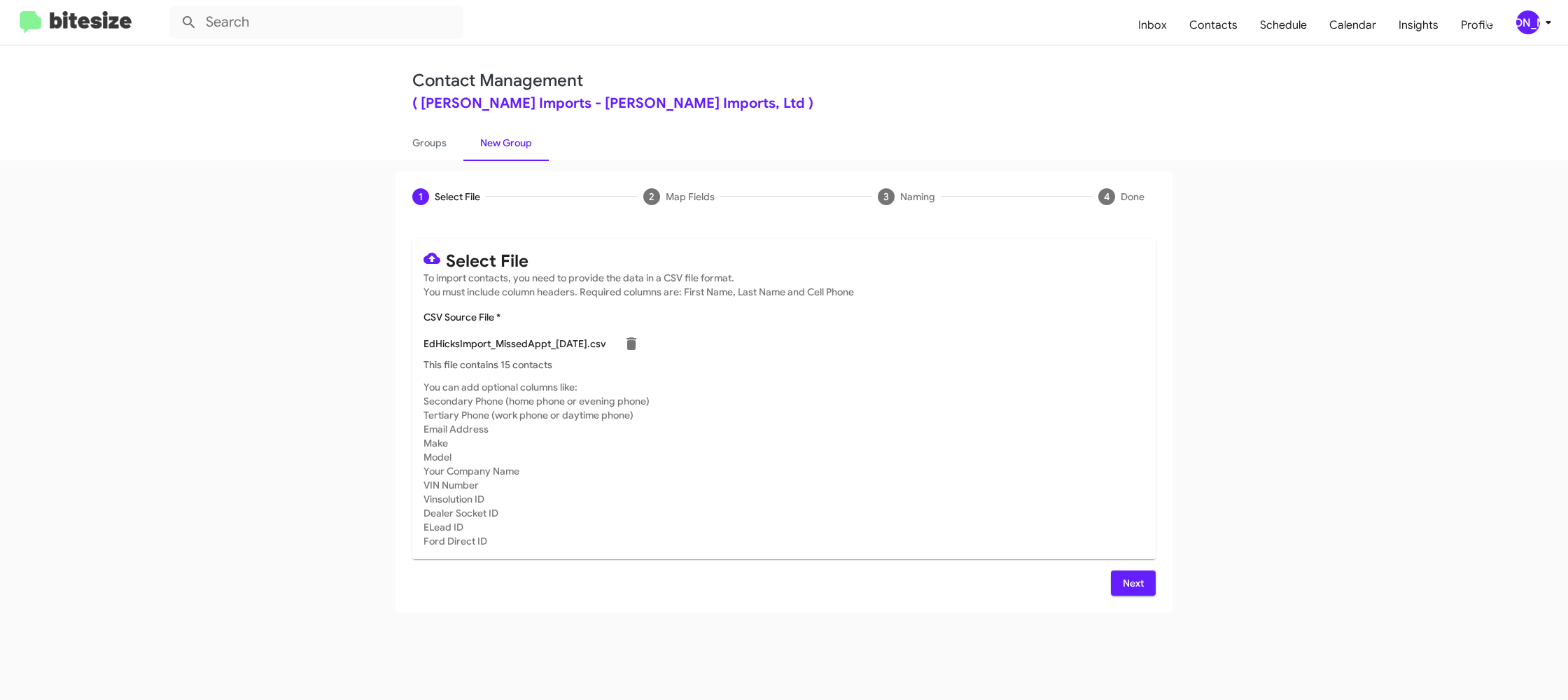
click at [1132, 581] on span "Next" at bounding box center [1134, 583] width 23 height 25
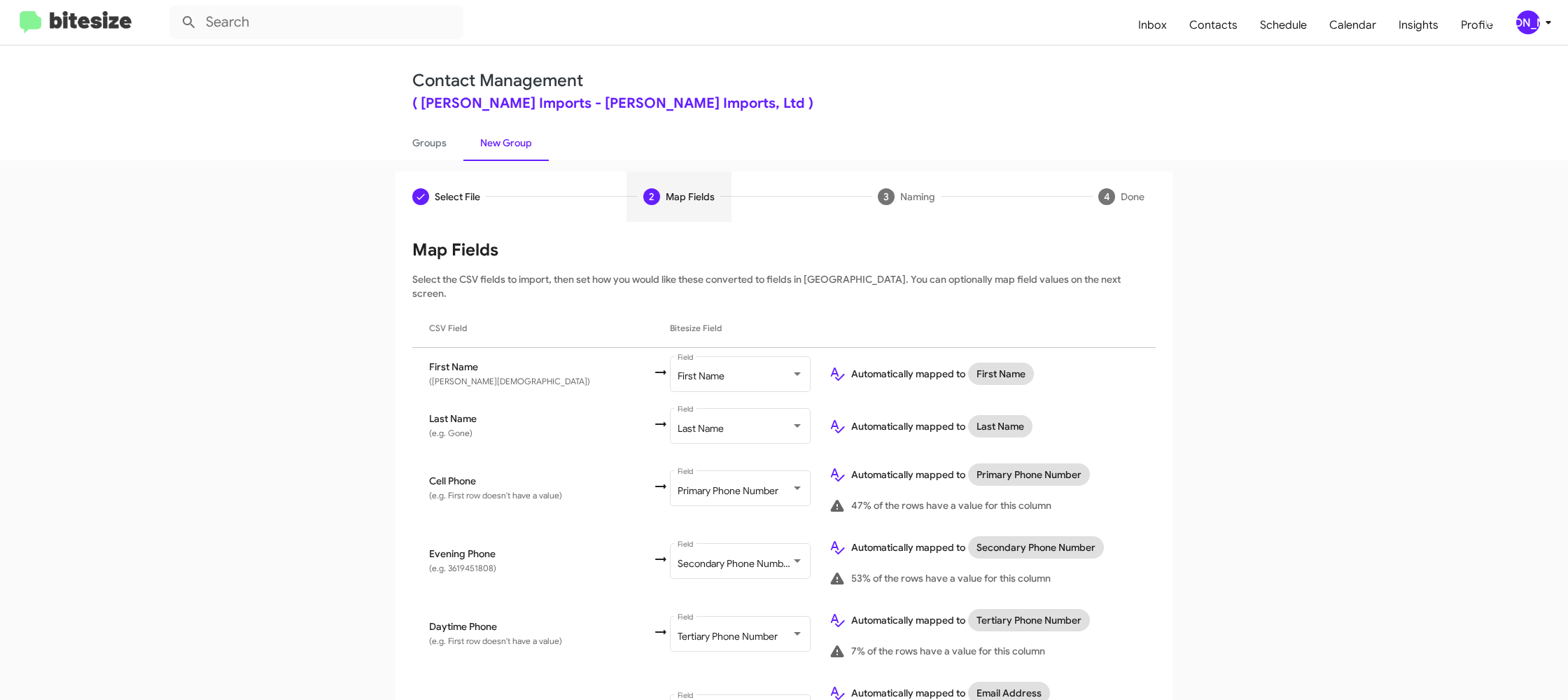
click at [1528, 18] on div "[PERSON_NAME]" at bounding box center [1528, 22] width 23 height 23
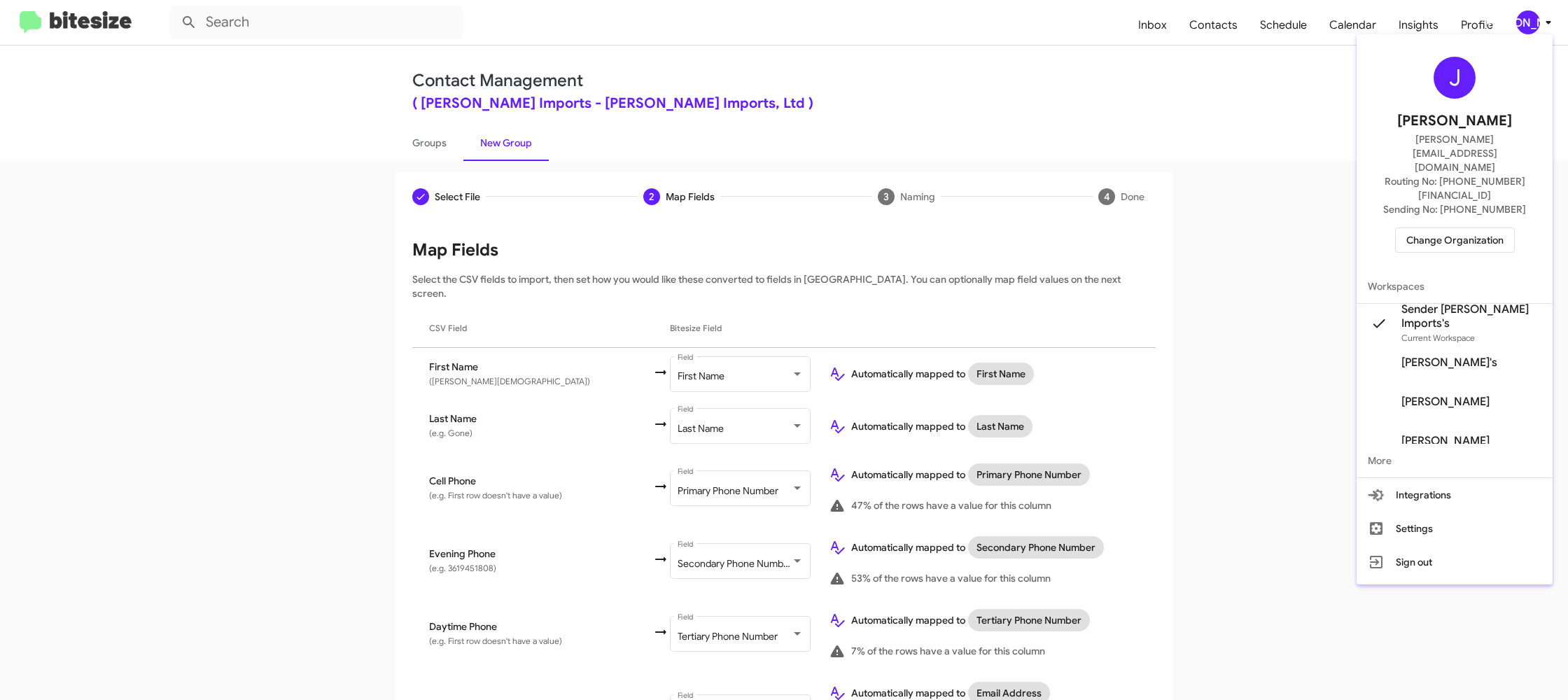
click at [1528, 18] on div at bounding box center [784, 350] width 1568 height 700
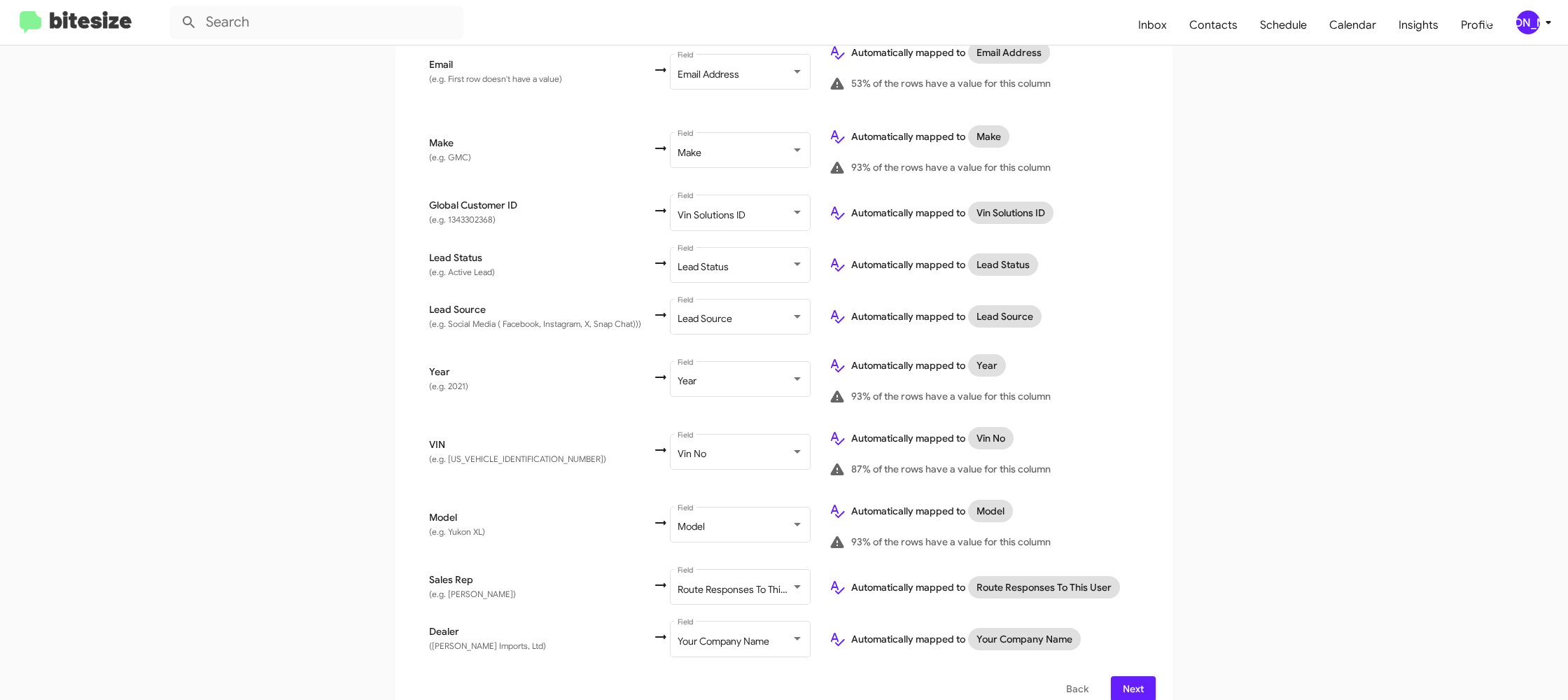
scroll to position [647, 0]
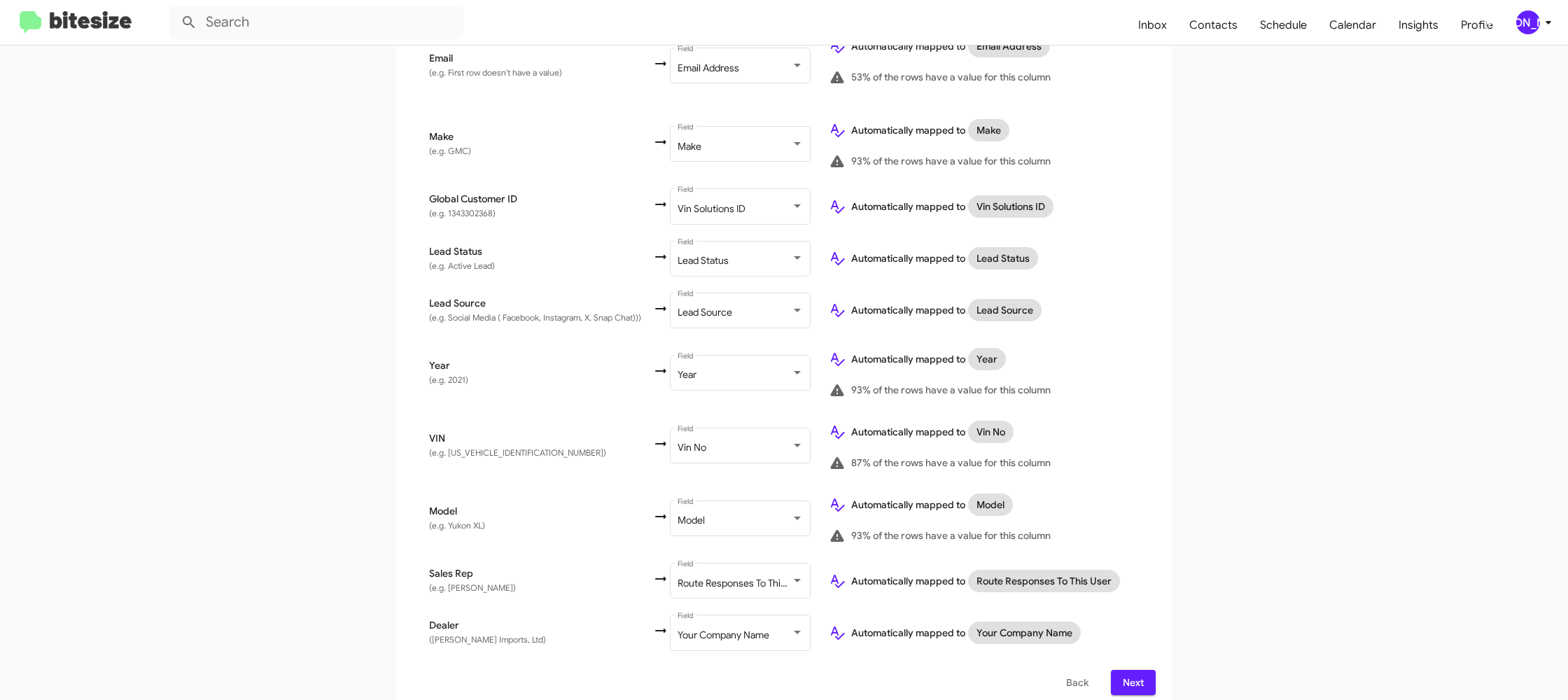
click at [1541, 35] on mat-toolbar "Inbox Contacts Schedule Calendar Insights Profile JA" at bounding box center [784, 22] width 1568 height 44
click at [1541, 29] on icon at bounding box center [1548, 22] width 17 height 17
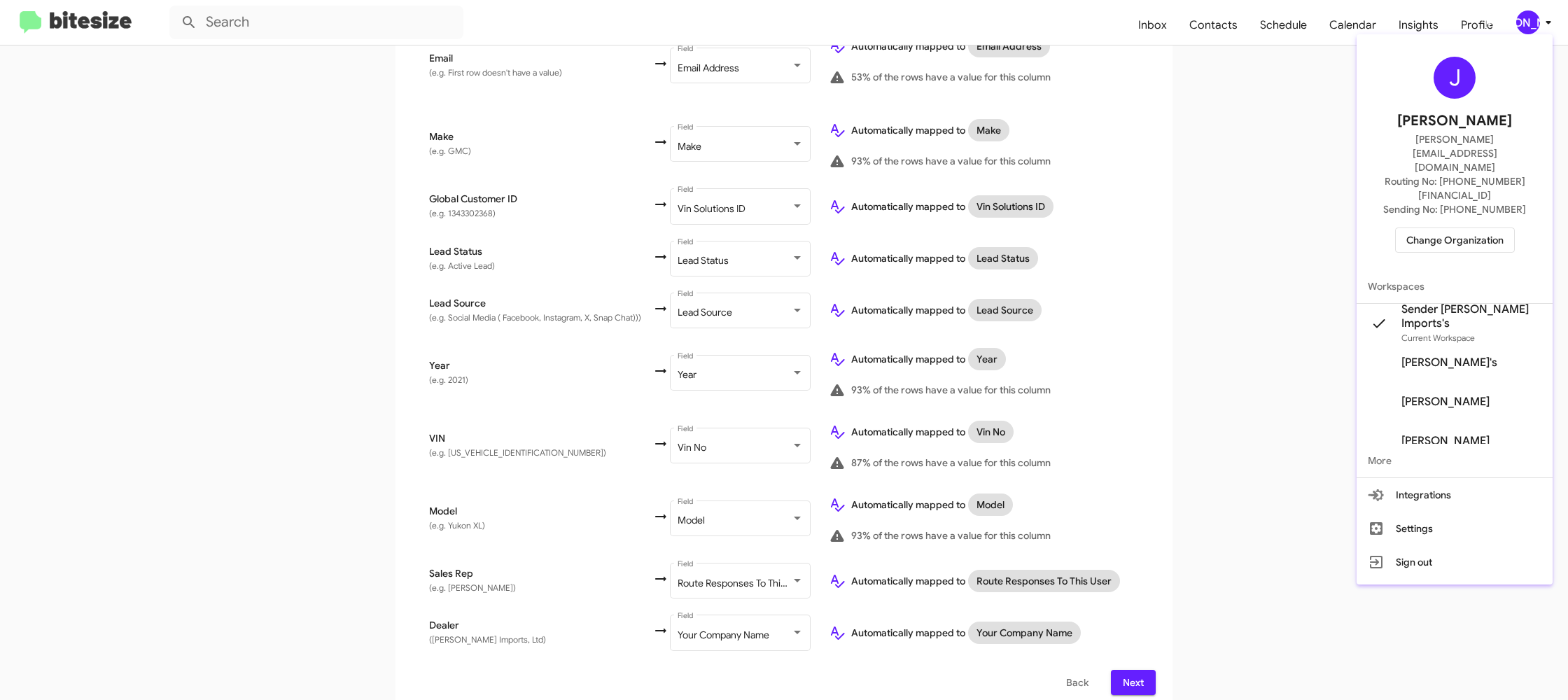
drag, startPoint x: 1541, startPoint y: 29, endPoint x: 1526, endPoint y: 27, distance: 15.1
click at [1539, 29] on div at bounding box center [784, 350] width 1568 height 700
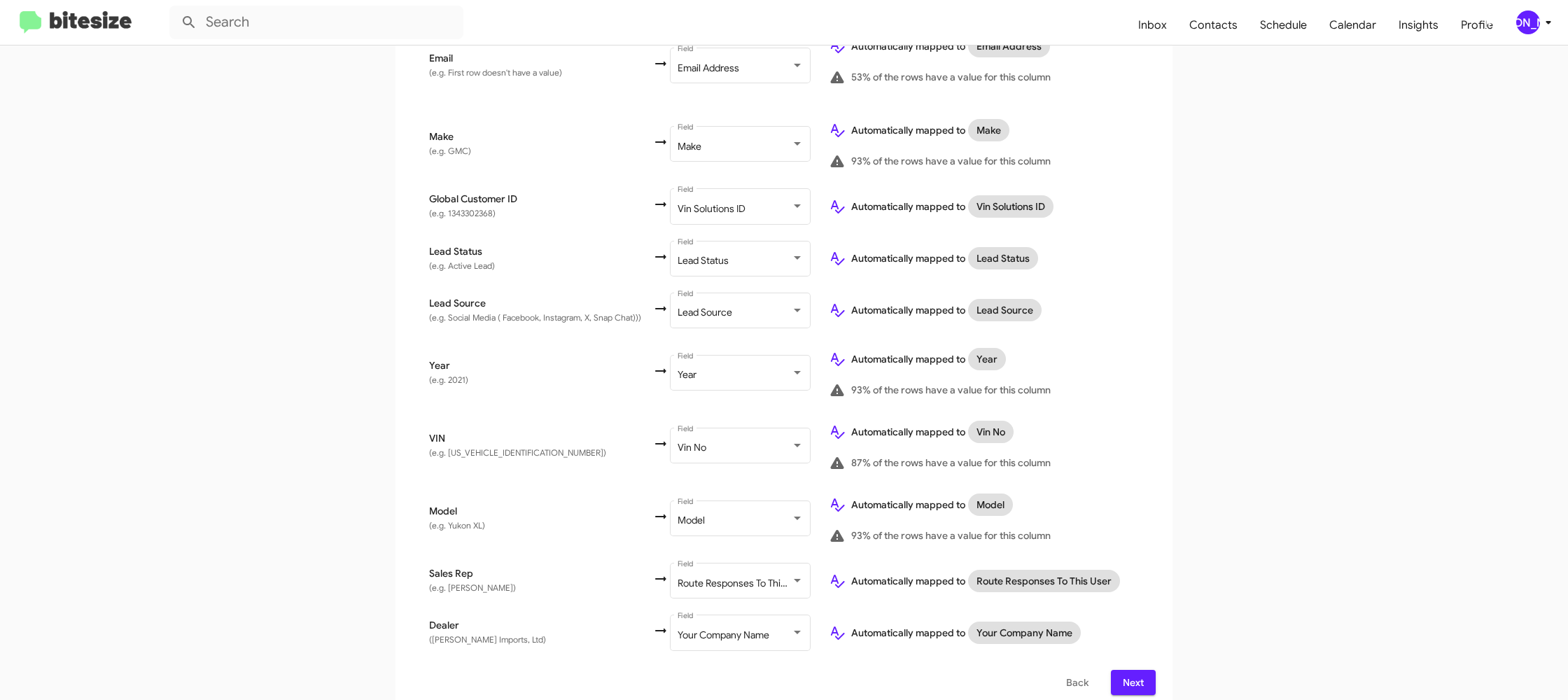
click at [1314, 355] on app-new-group "Select File 2 Map Fields 3 Naming 4 Done Select File To import contacts, you ne…" at bounding box center [784, 118] width 1568 height 1187
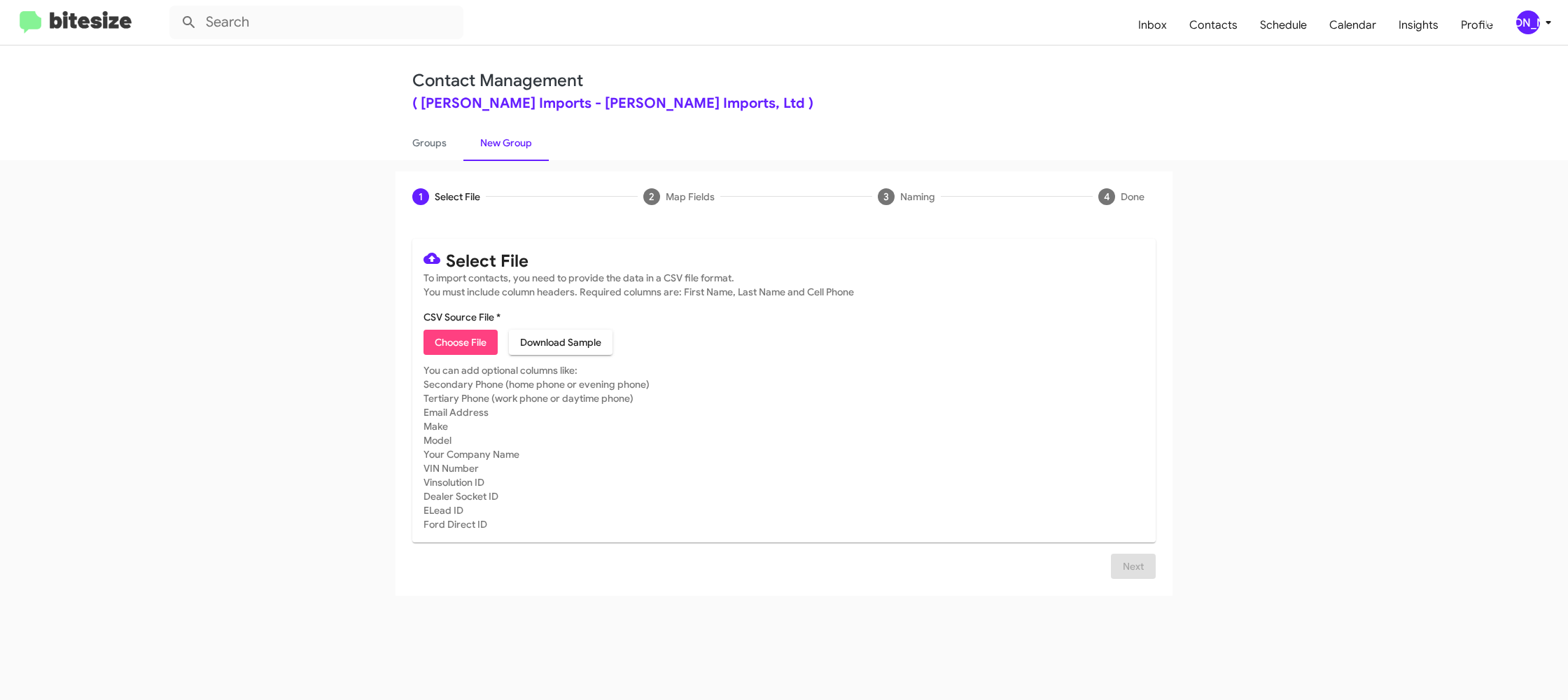
click at [1532, 23] on div "[PERSON_NAME]" at bounding box center [1528, 22] width 23 height 23
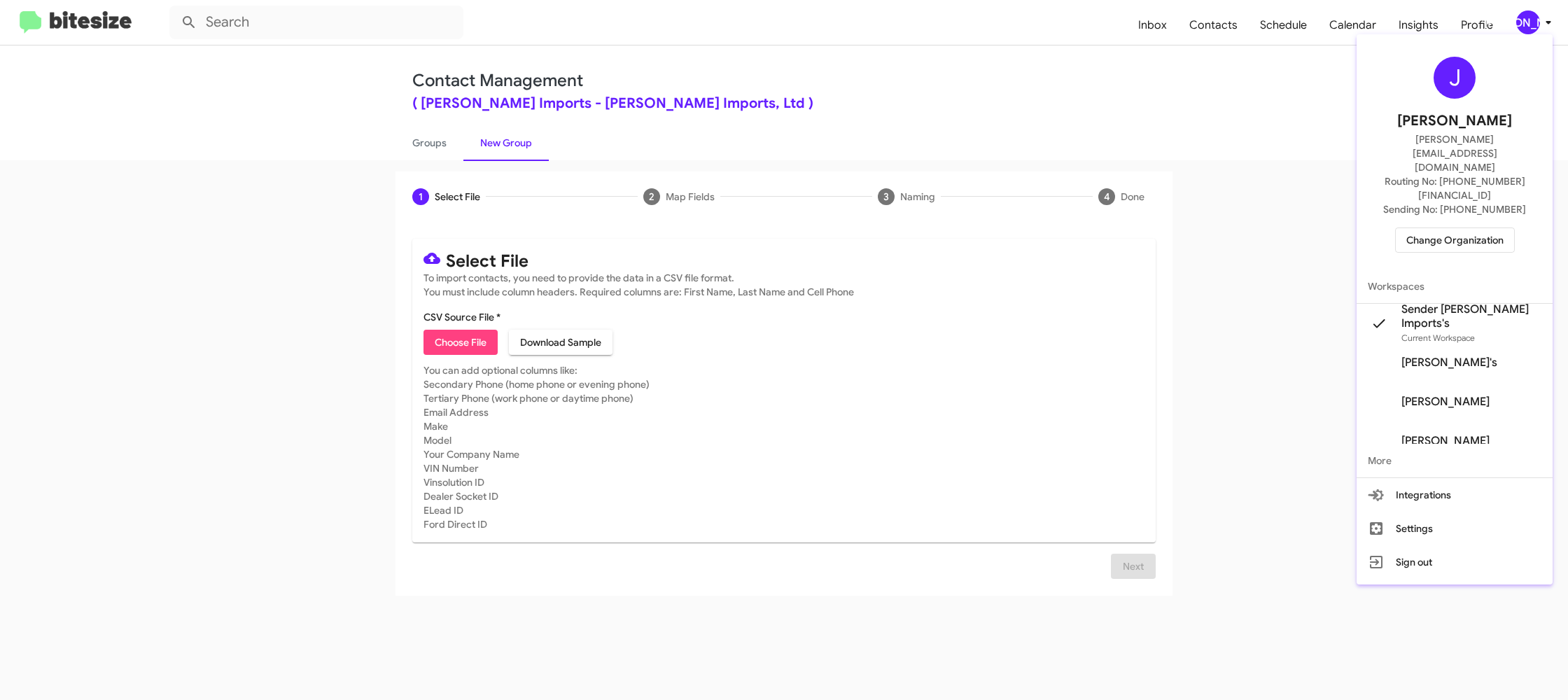
click at [1493, 303] on div "Sender [PERSON_NAME] Imports's Current Workspace" at bounding box center [1471, 324] width 140 height 43
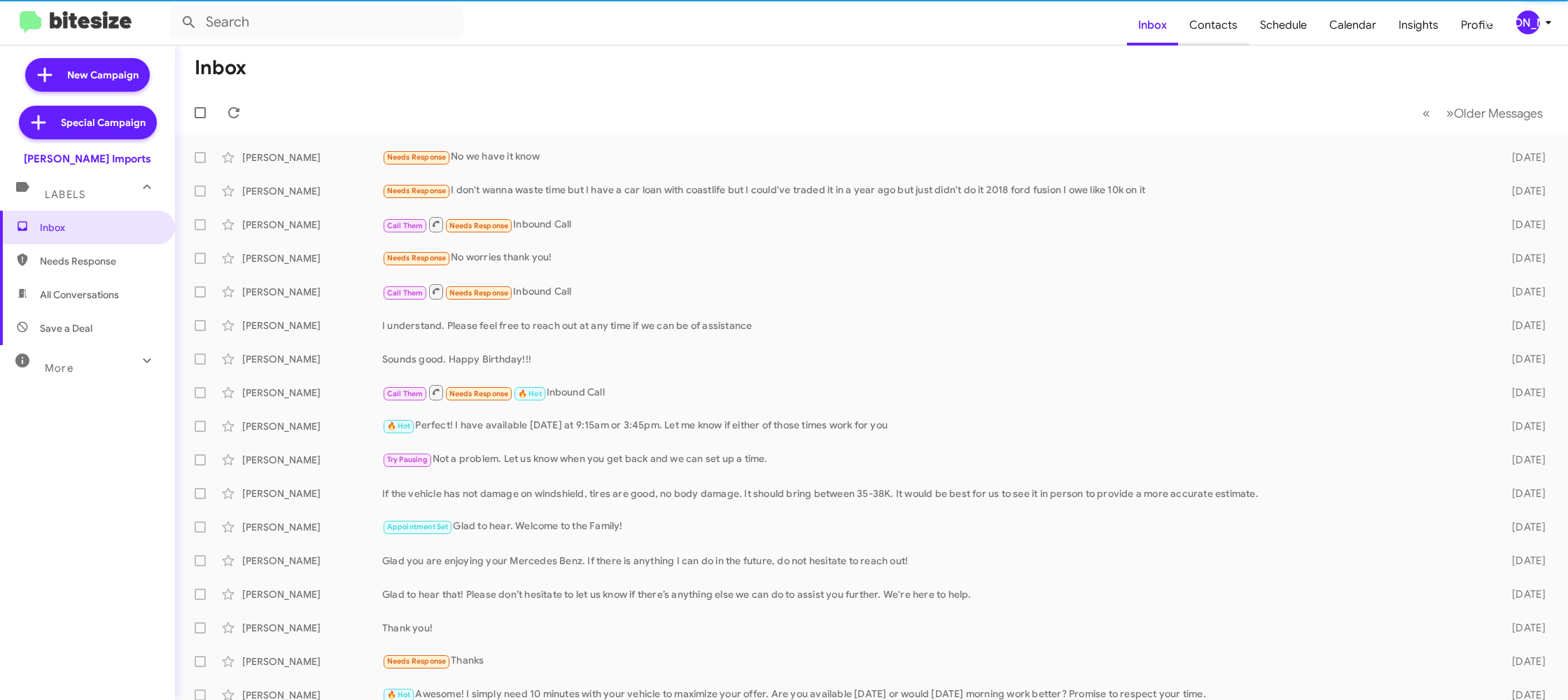
click at [1200, 25] on span "Contacts" at bounding box center [1214, 25] width 71 height 40
type input "in:groups"
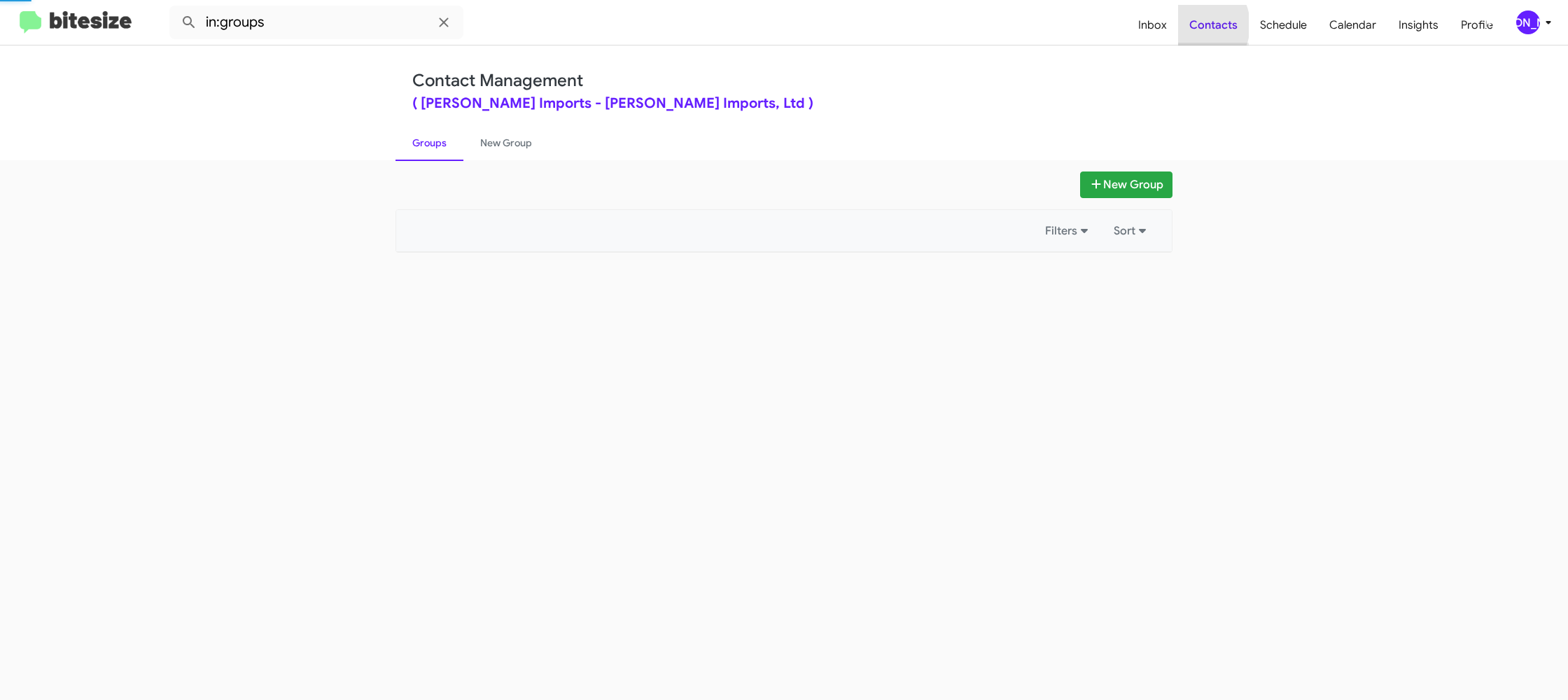
click at [1200, 25] on span "Contacts" at bounding box center [1214, 25] width 71 height 40
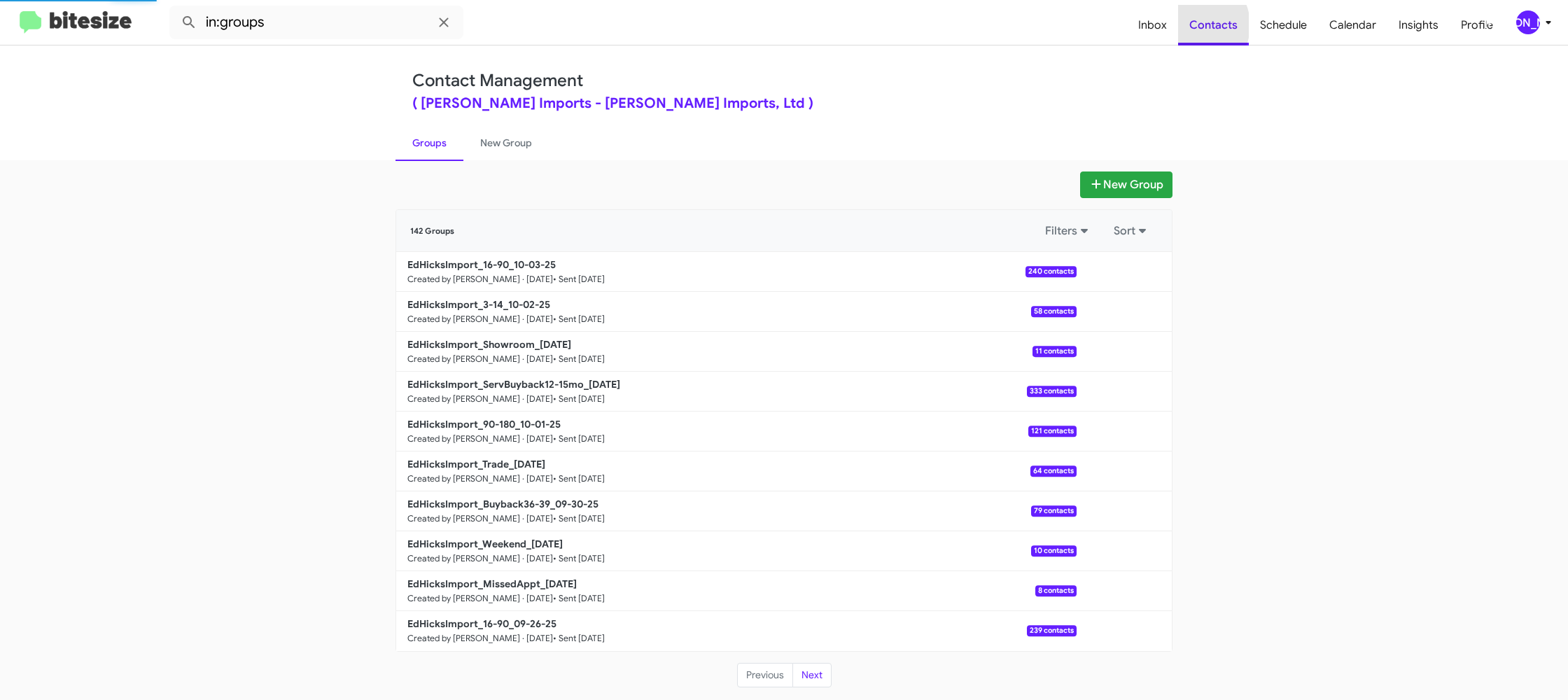
drag, startPoint x: 1200, startPoint y: 25, endPoint x: 1008, endPoint y: 48, distance: 193.4
click at [1201, 23] on span "Contacts" at bounding box center [1214, 25] width 71 height 40
click at [504, 140] on link "New Group" at bounding box center [506, 142] width 86 height 36
click at [504, 139] on link "New Group" at bounding box center [506, 142] width 86 height 36
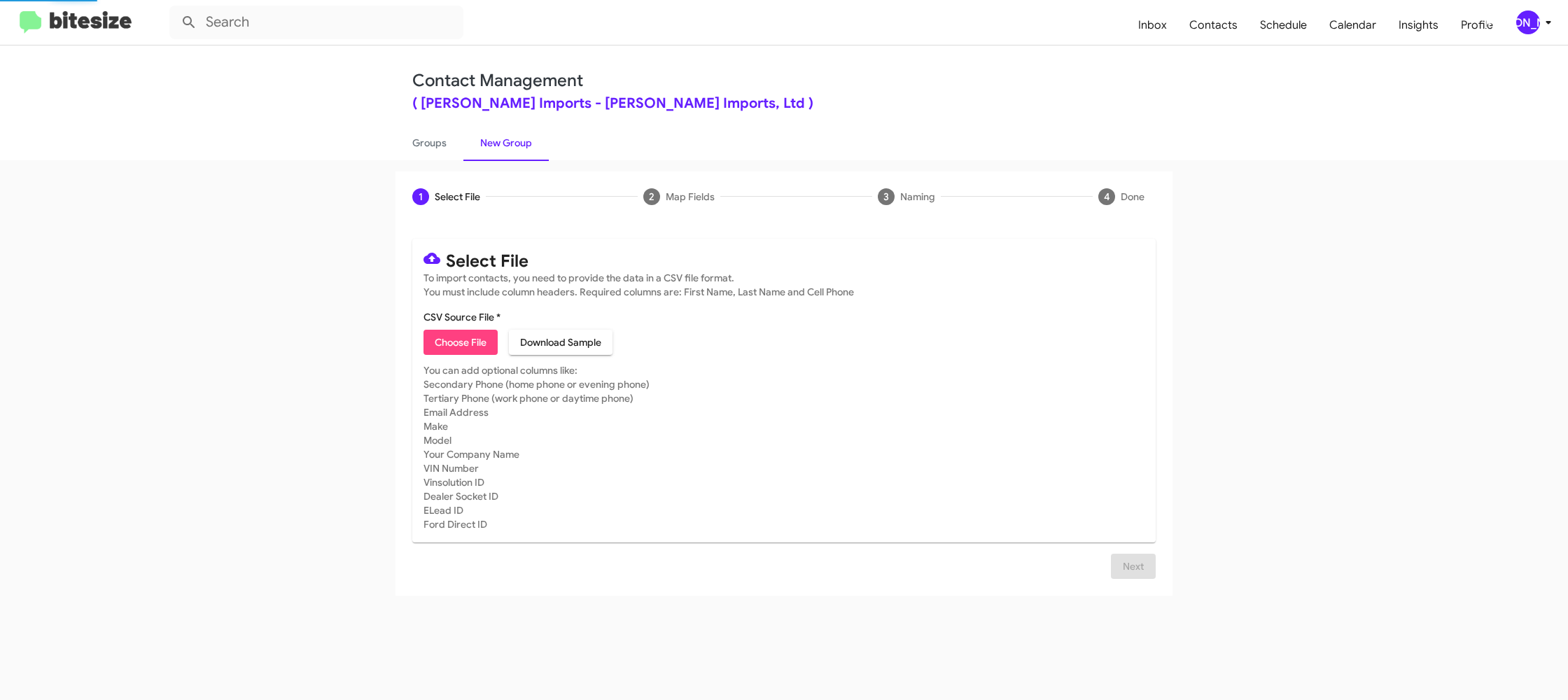
click at [447, 338] on span "Choose File" at bounding box center [460, 342] width 52 height 25
type input "EdHicksImport_MissedAppt_[DATE]"
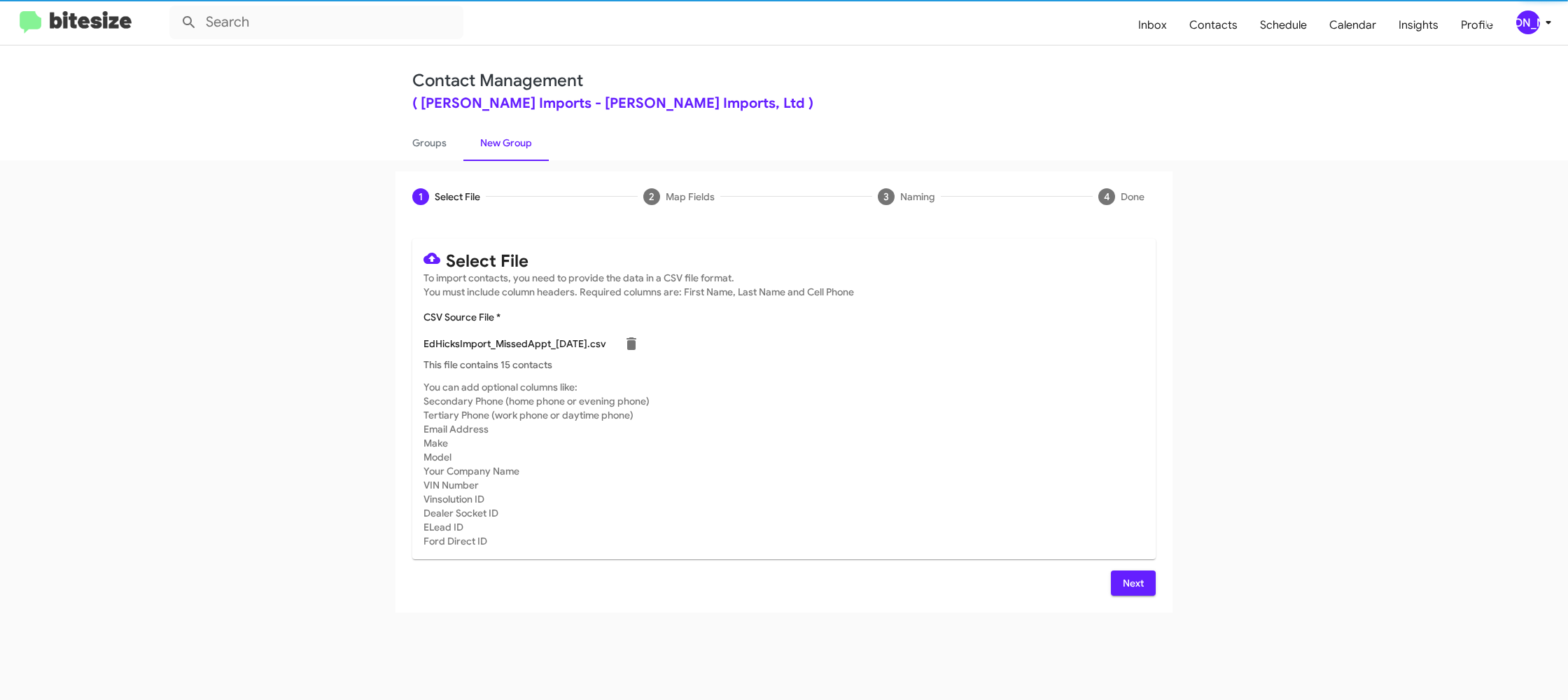
drag, startPoint x: 1031, startPoint y: 472, endPoint x: 1102, endPoint y: 515, distance: 83.0
click at [1074, 501] on mat-card-subtitle "You can add optional columns like: Secondary Phone (home phone or evening phone…" at bounding box center [783, 464] width 721 height 168
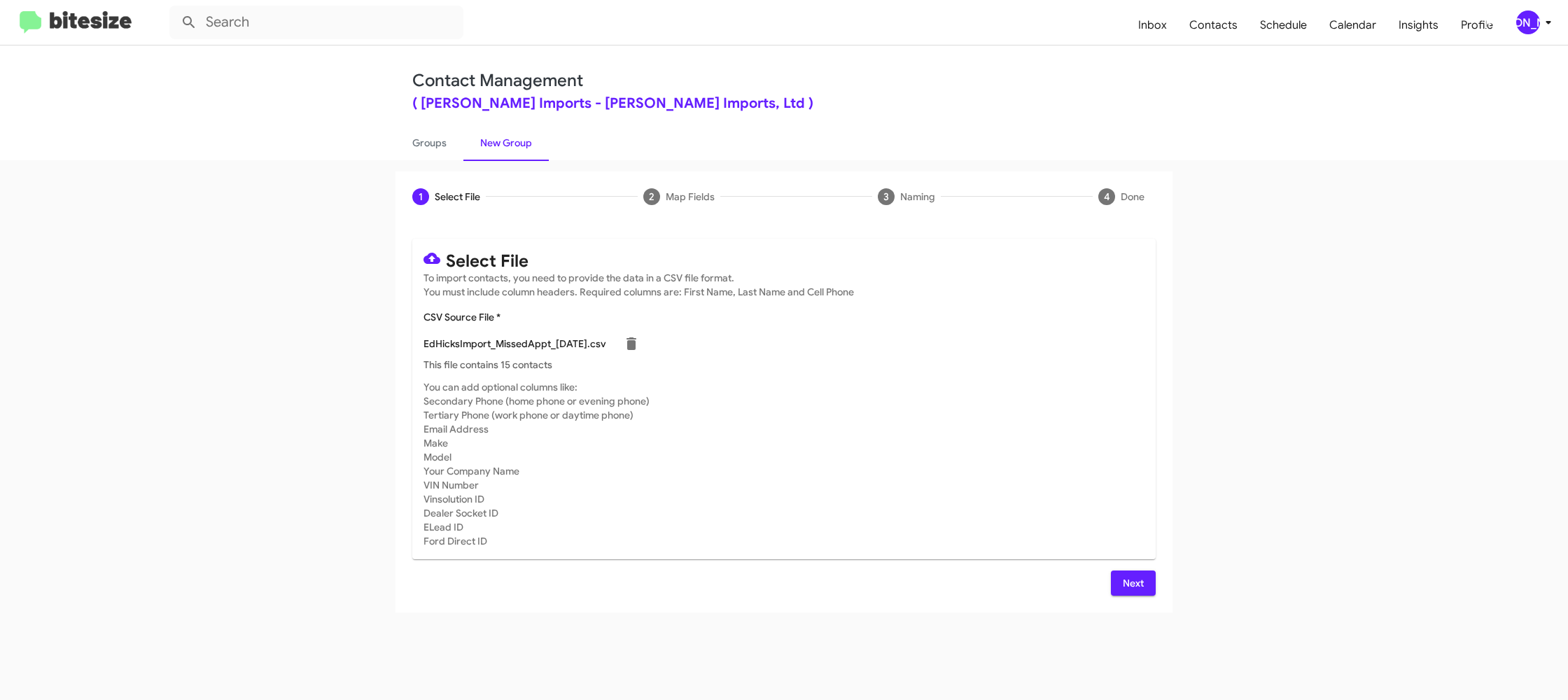
click at [1121, 581] on button "Next" at bounding box center [1133, 583] width 44 height 25
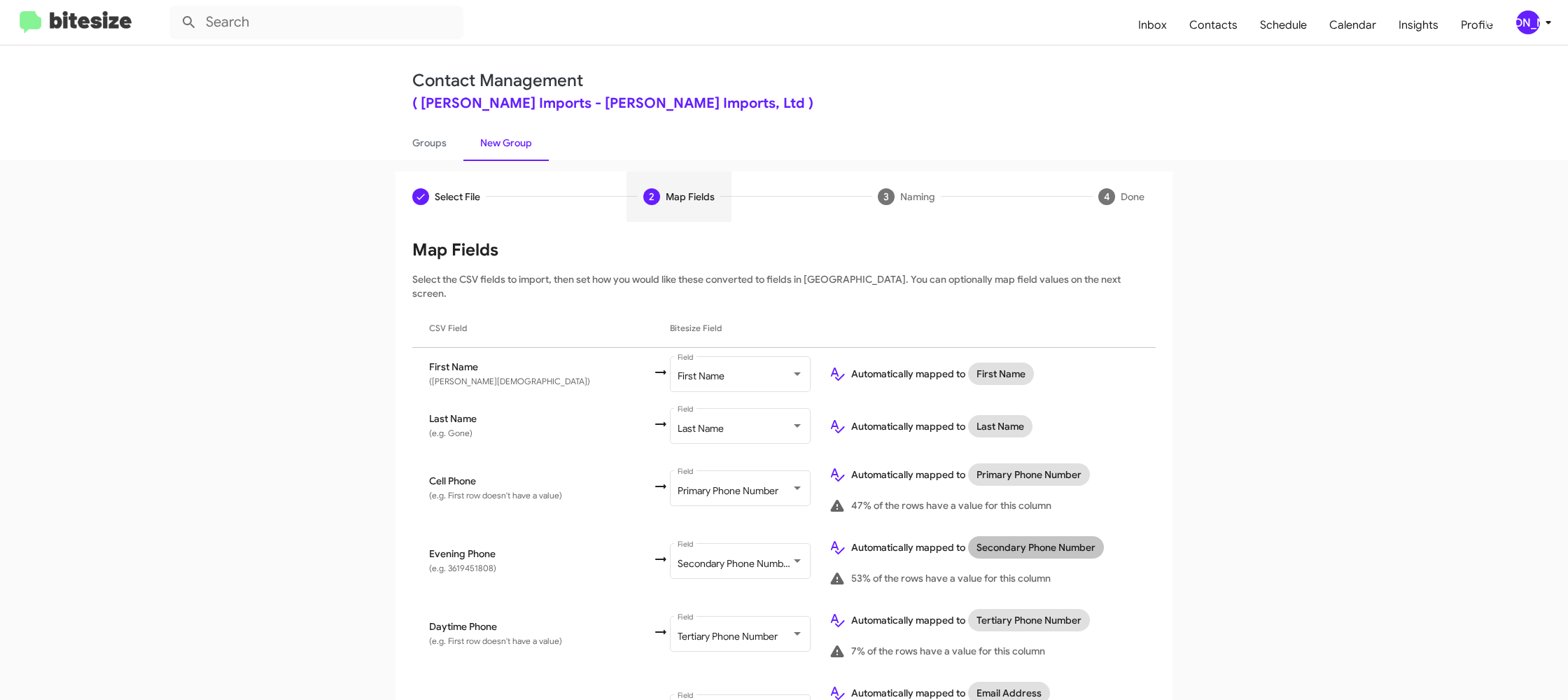
scroll to position [647, 0]
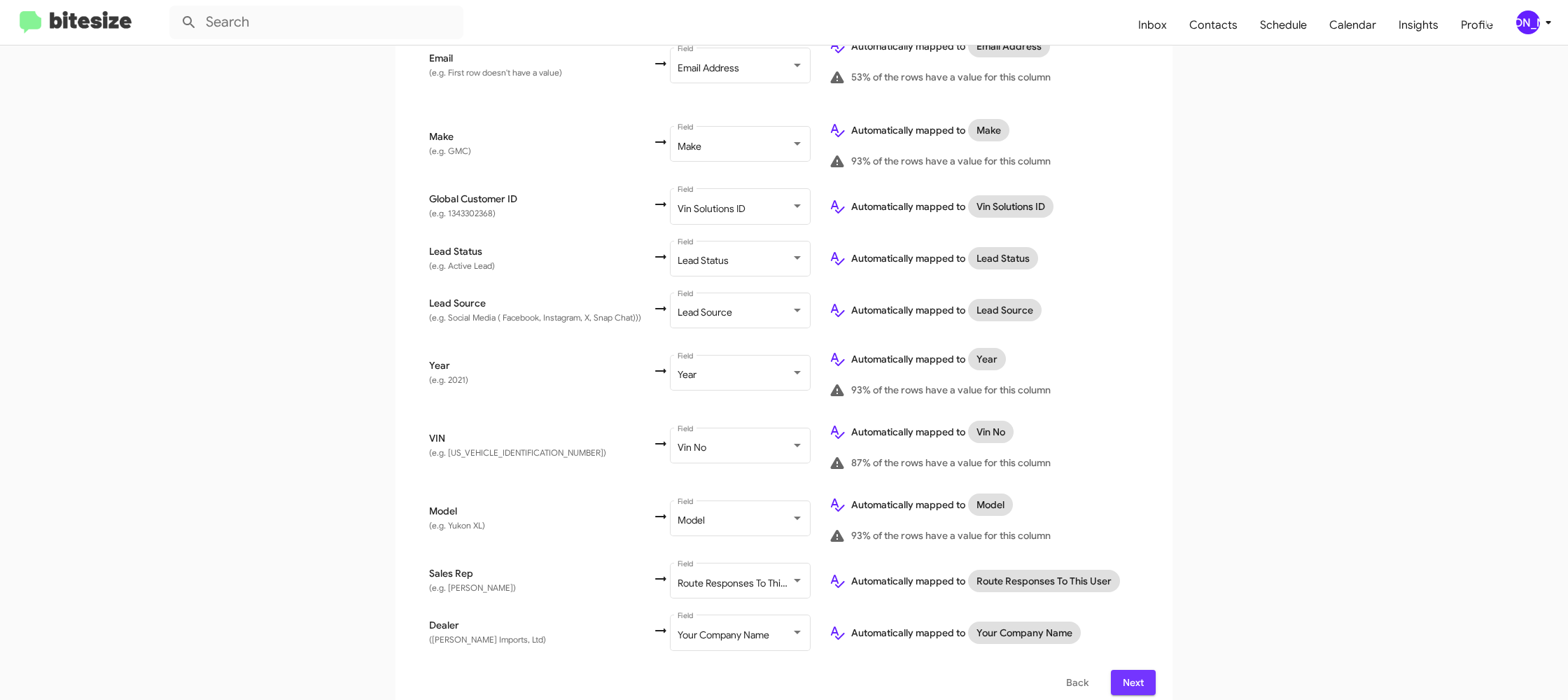
click at [1144, 672] on button "Next" at bounding box center [1133, 682] width 44 height 25
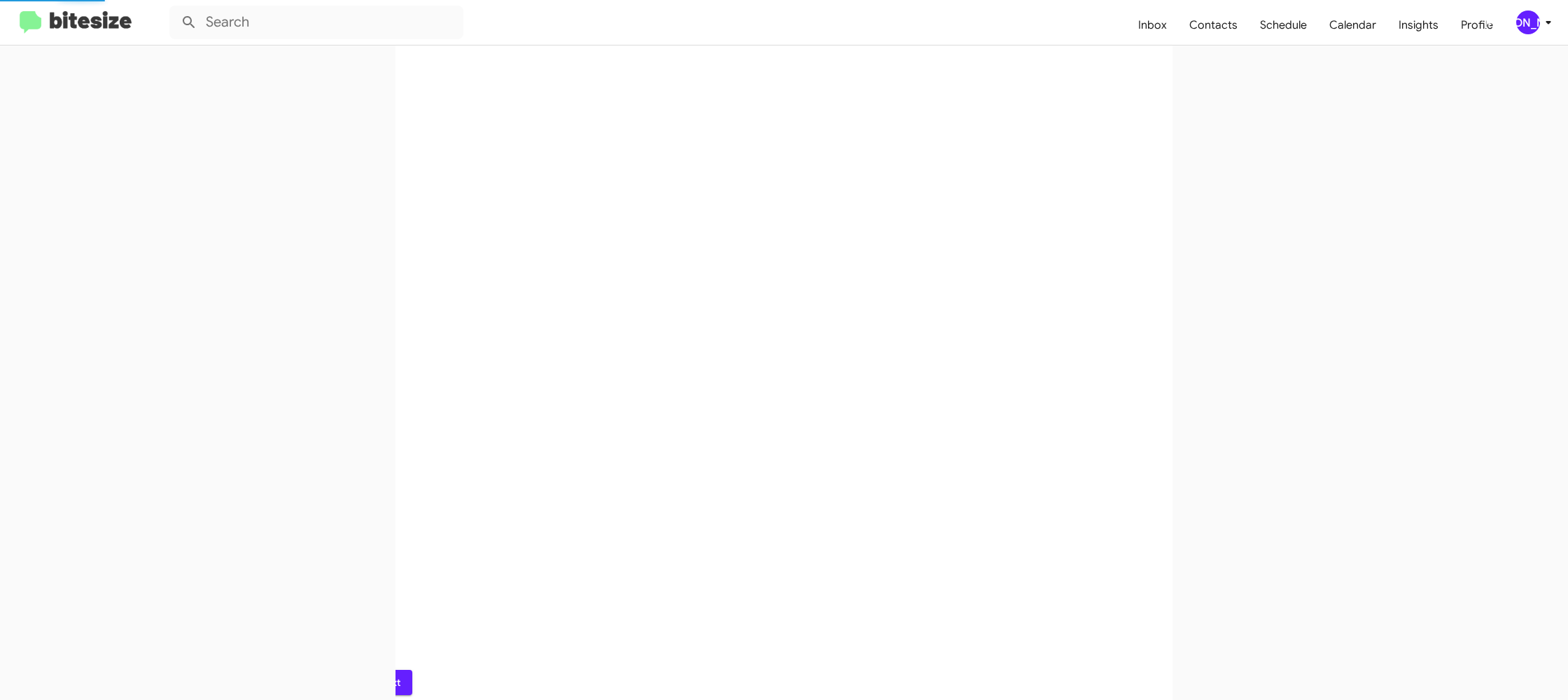
scroll to position [0, 0]
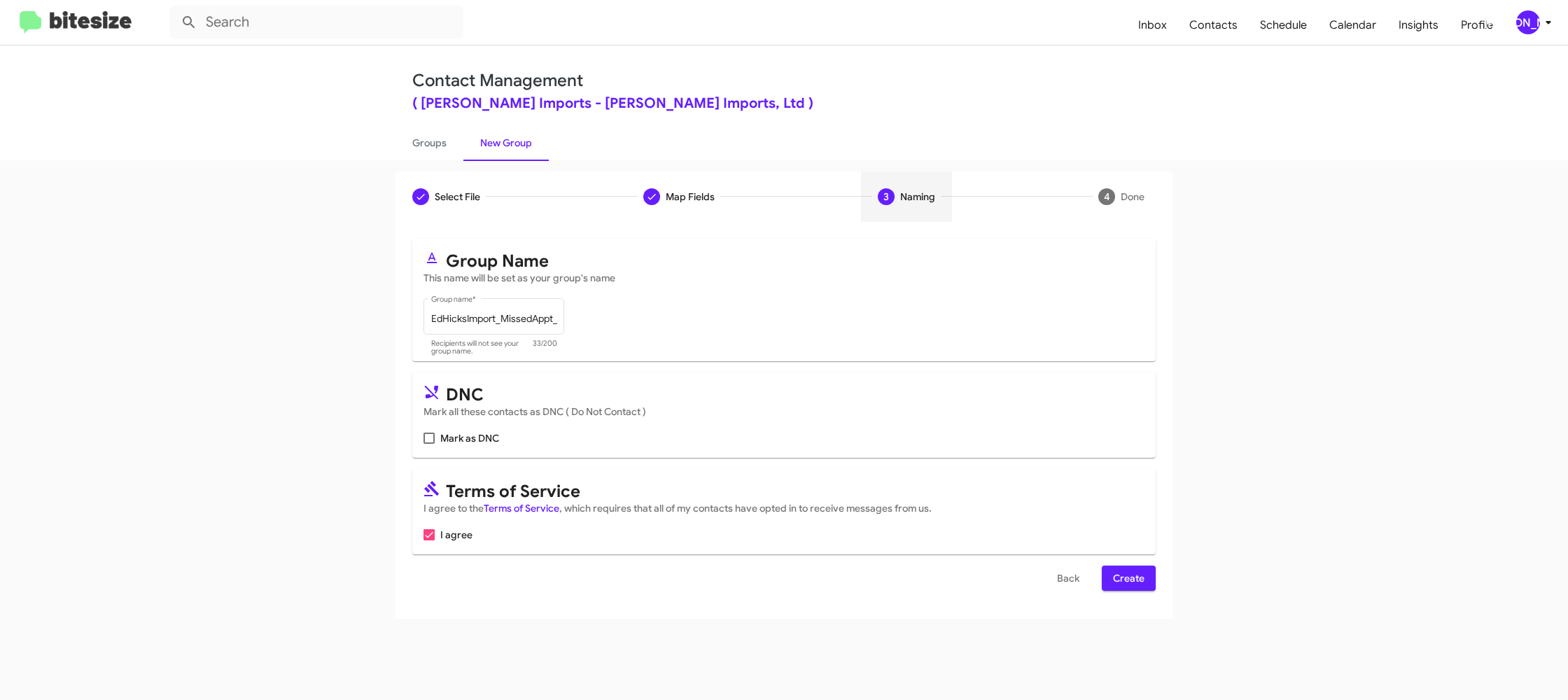
click at [1134, 573] on span "Create" at bounding box center [1128, 577] width 31 height 25
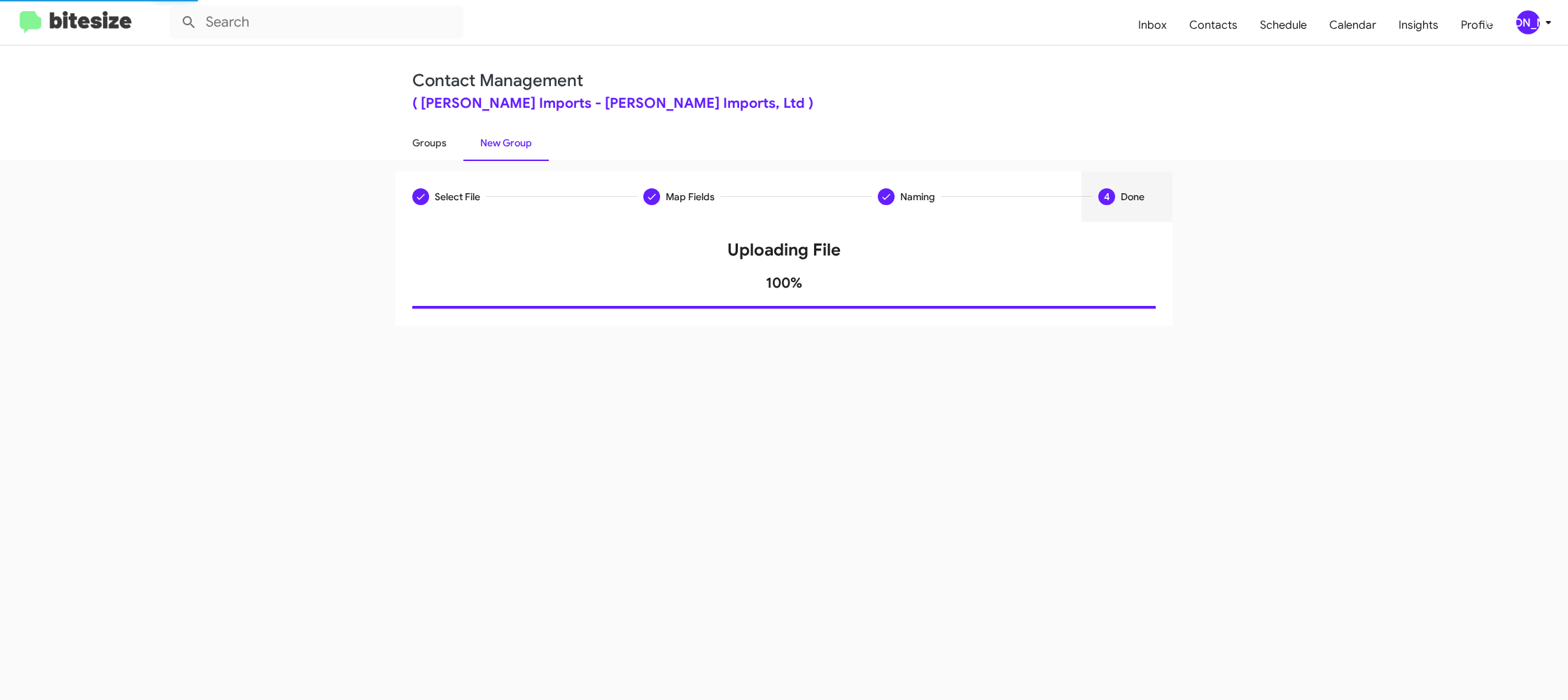
click at [449, 151] on link "Groups" at bounding box center [430, 142] width 68 height 36
type input "in:groups"
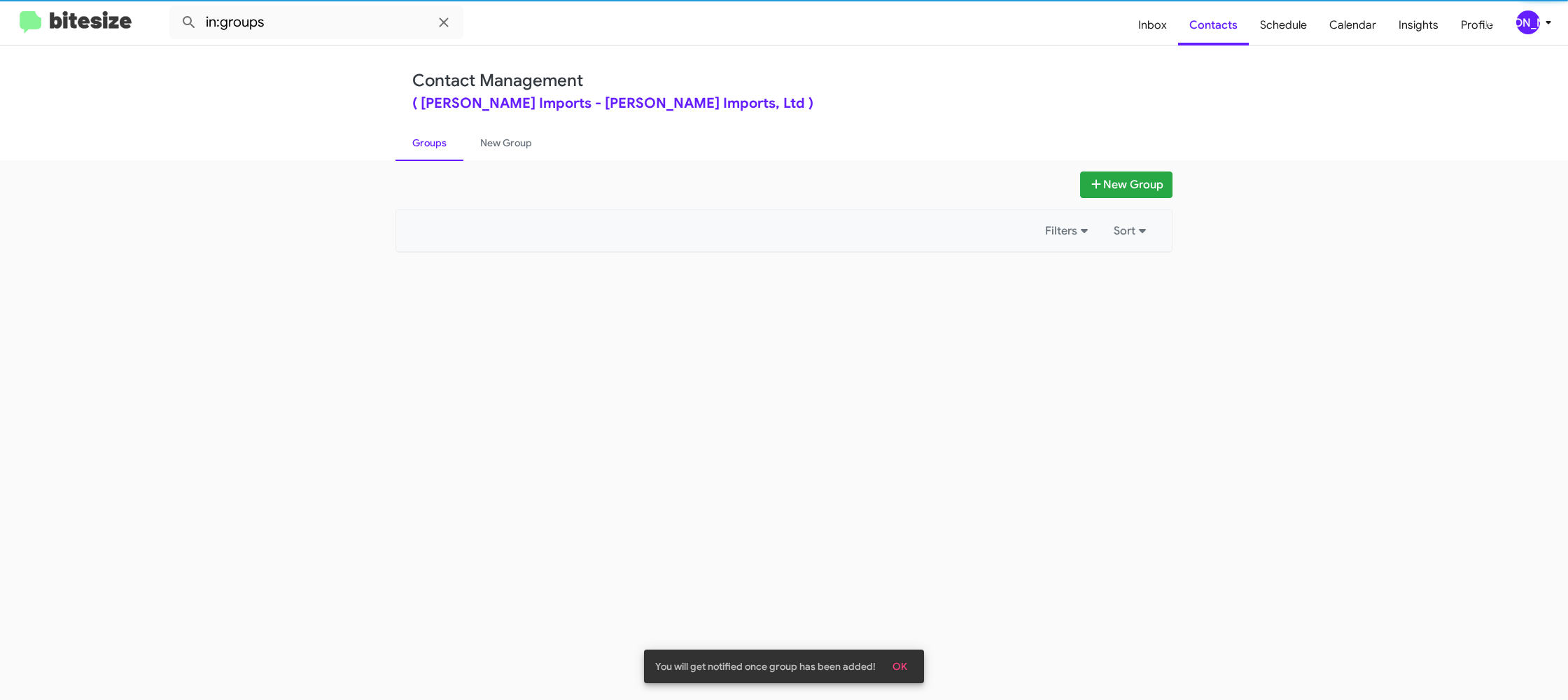
click at [449, 151] on link "Groups" at bounding box center [430, 142] width 68 height 36
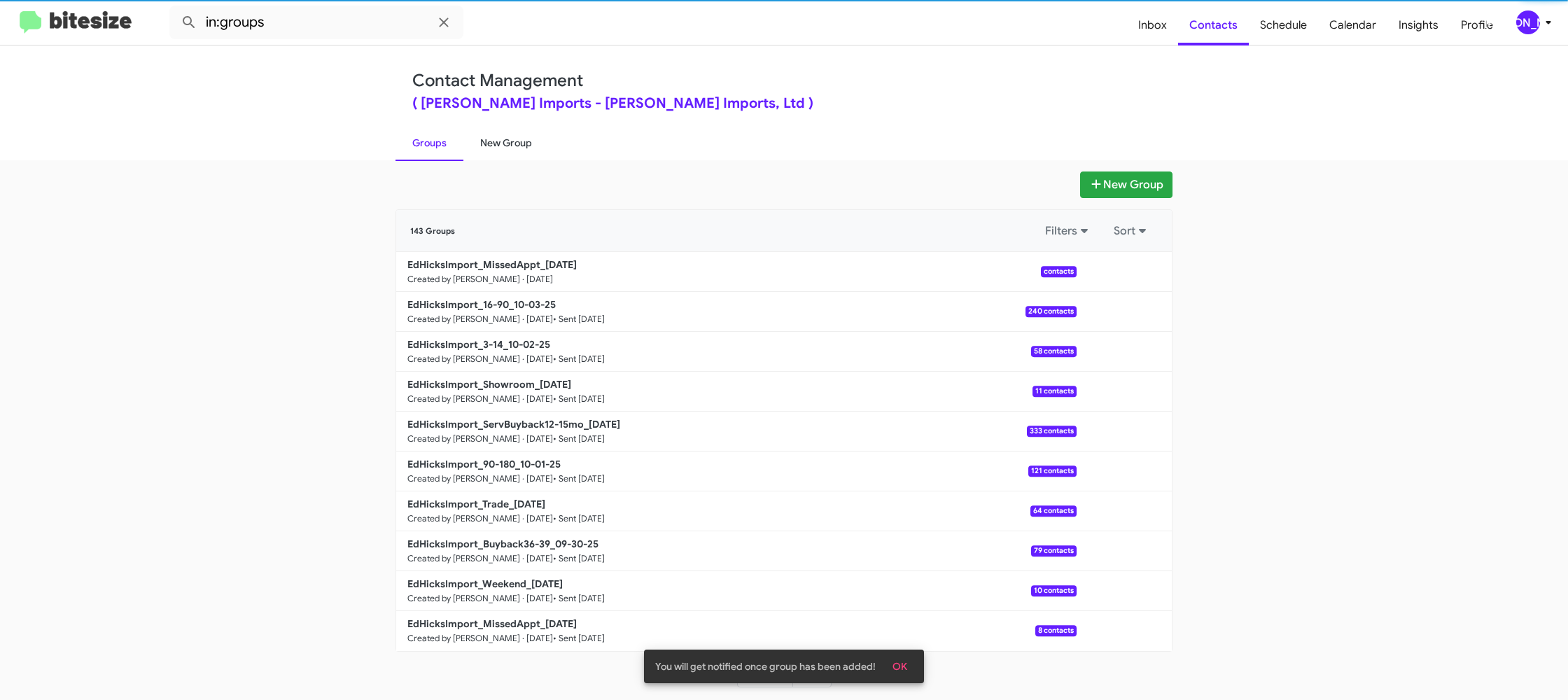
click at [493, 144] on link "New Group" at bounding box center [506, 142] width 86 height 36
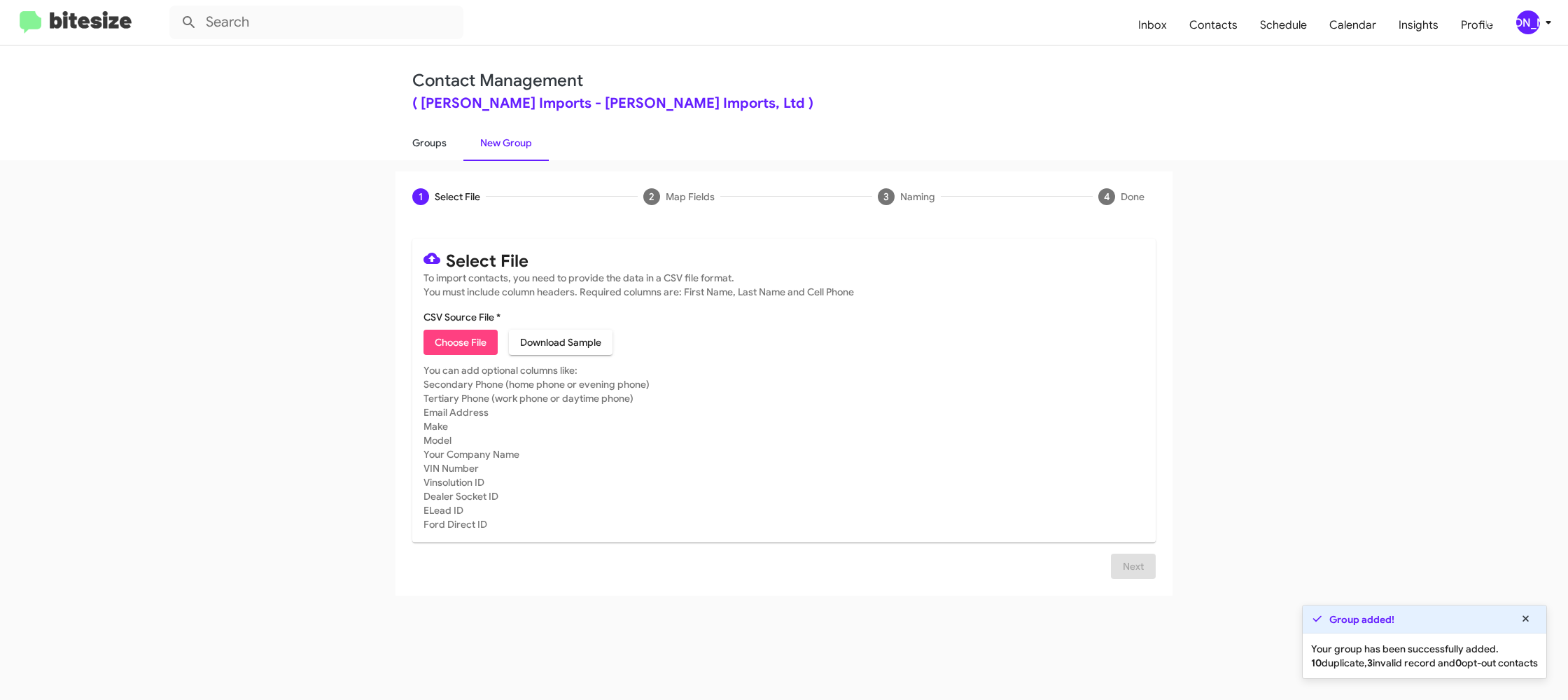
click at [437, 149] on link "Groups" at bounding box center [430, 142] width 68 height 36
type input "in:groups"
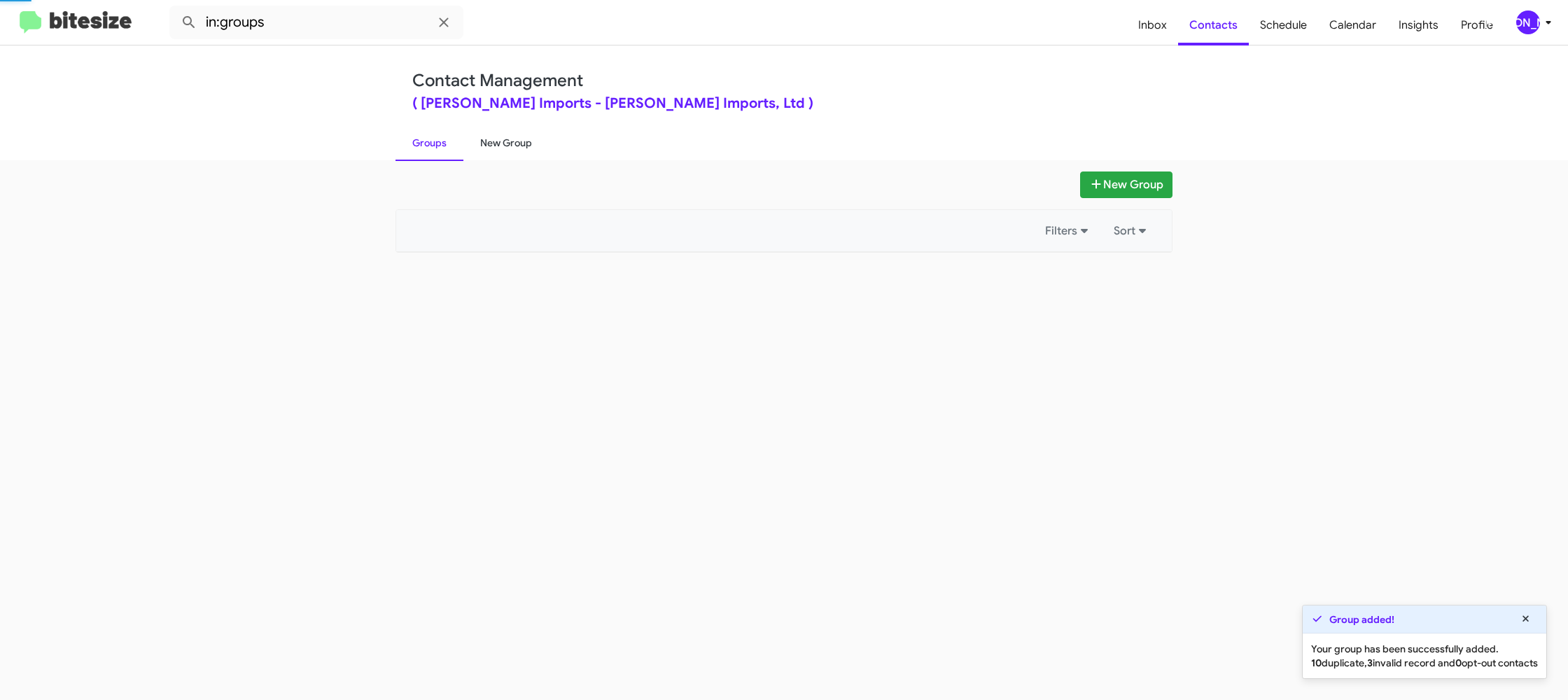
click at [493, 146] on link "New Group" at bounding box center [506, 142] width 86 height 36
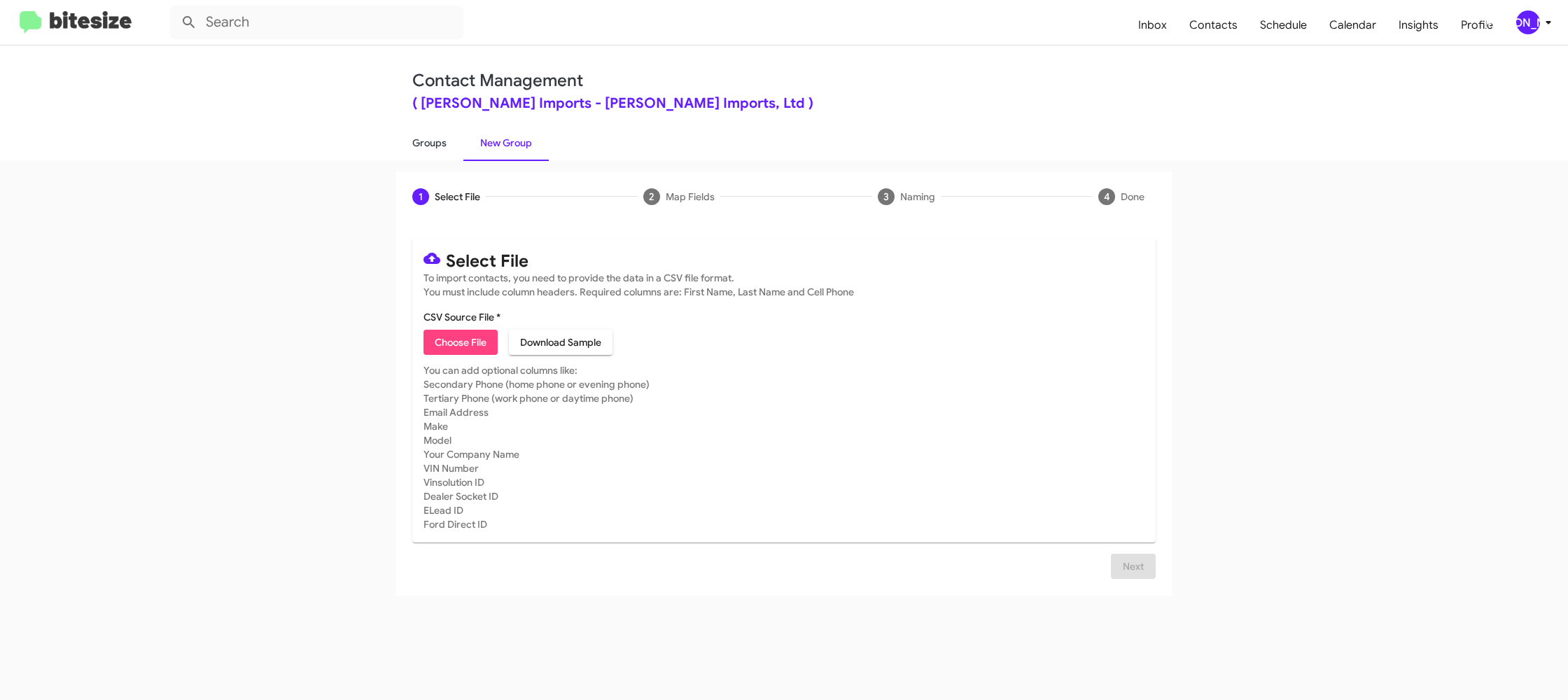
click at [417, 149] on link "Groups" at bounding box center [430, 142] width 68 height 36
type input "in:groups"
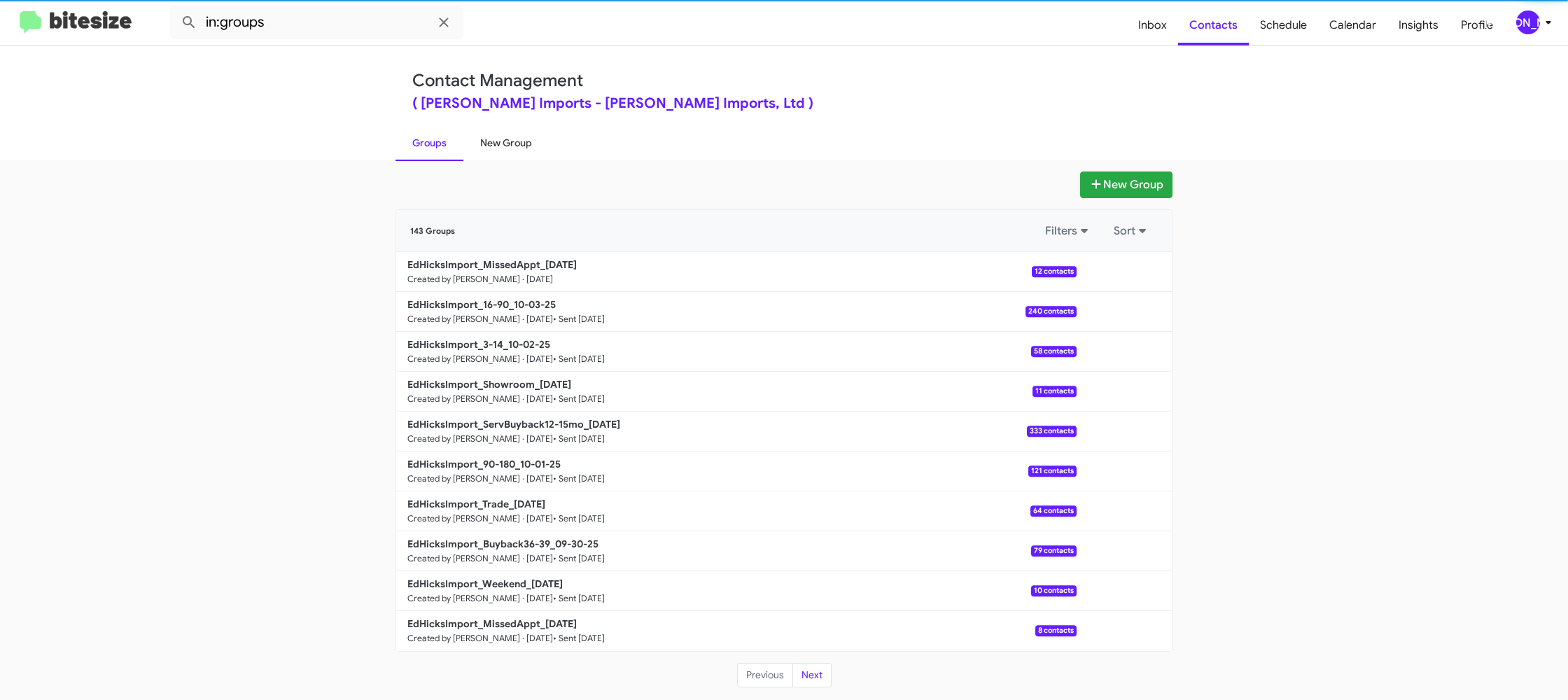
click at [488, 140] on link "New Group" at bounding box center [506, 142] width 86 height 36
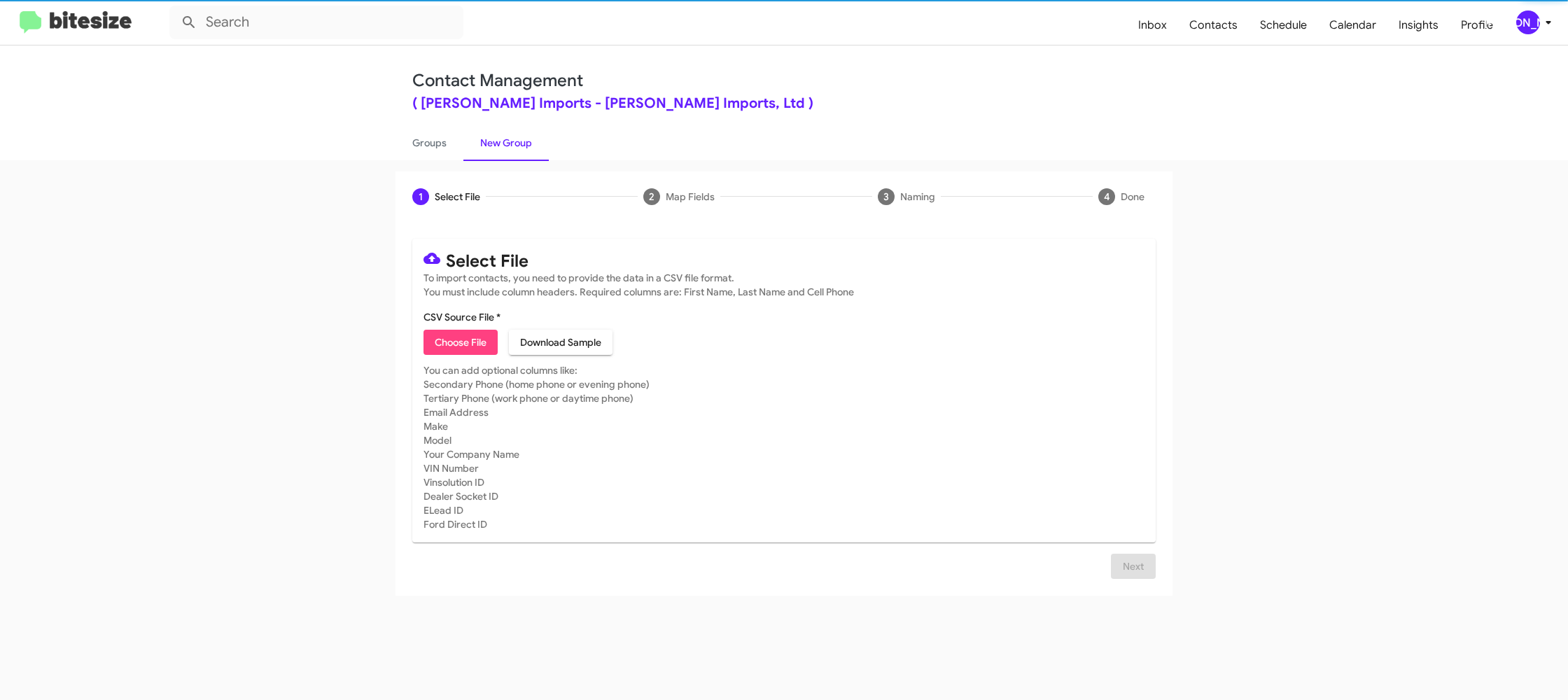
click at [468, 337] on span "Choose File" at bounding box center [460, 342] width 52 height 25
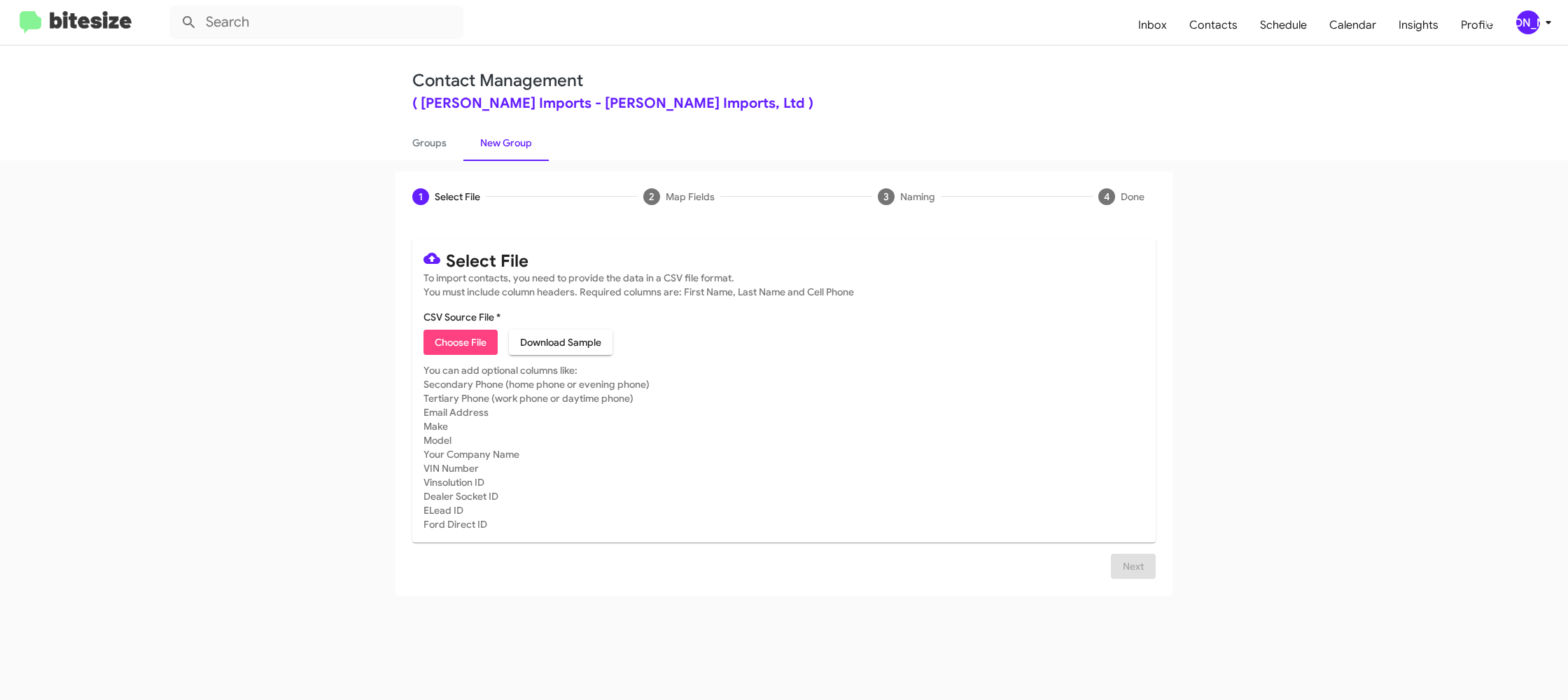
type input "EdHicksImport_Weekend_[DATE]"
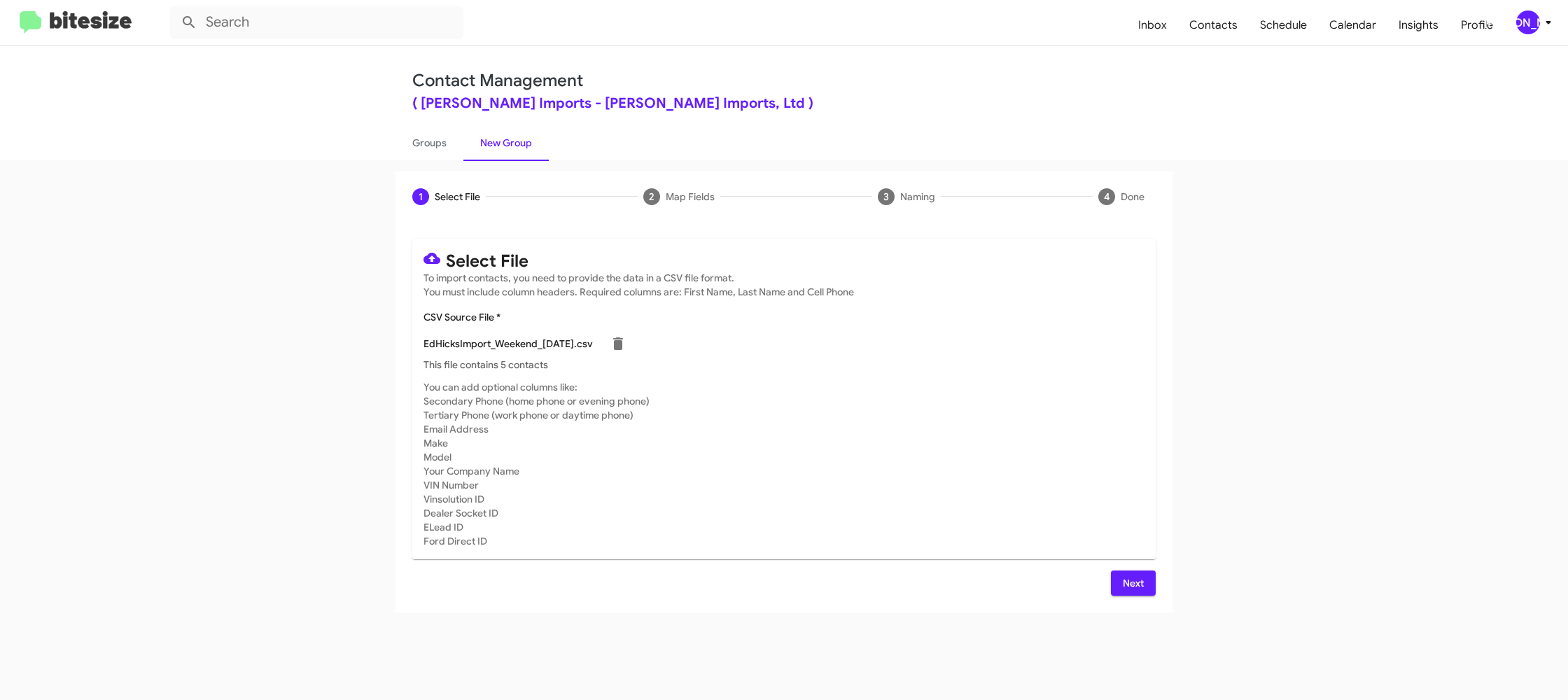
click at [948, 337] on div "EdHicksImport_Weekend_[DATE].csv" at bounding box center [783, 343] width 721 height 28
click at [1126, 576] on span "Next" at bounding box center [1134, 583] width 23 height 25
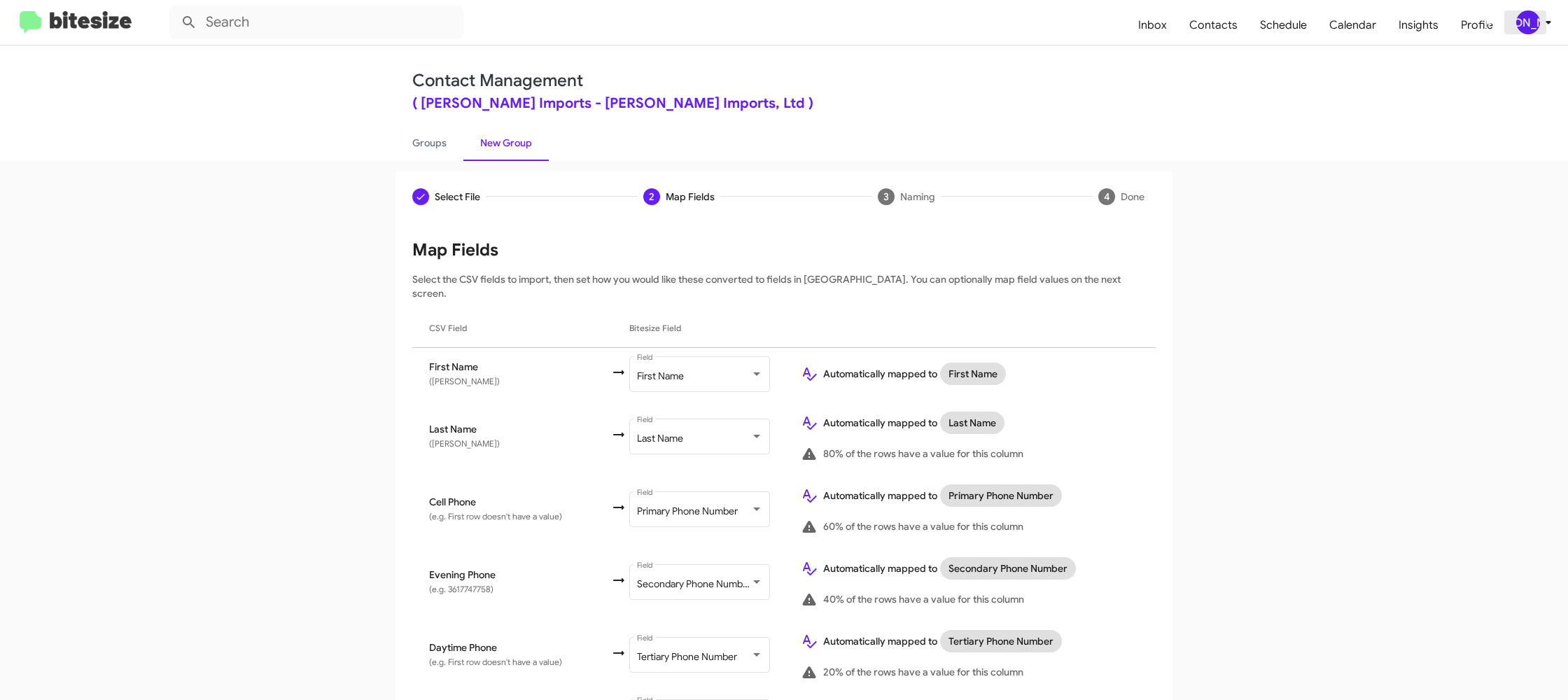
click at [1523, 15] on div "[PERSON_NAME]" at bounding box center [1528, 22] width 23 height 23
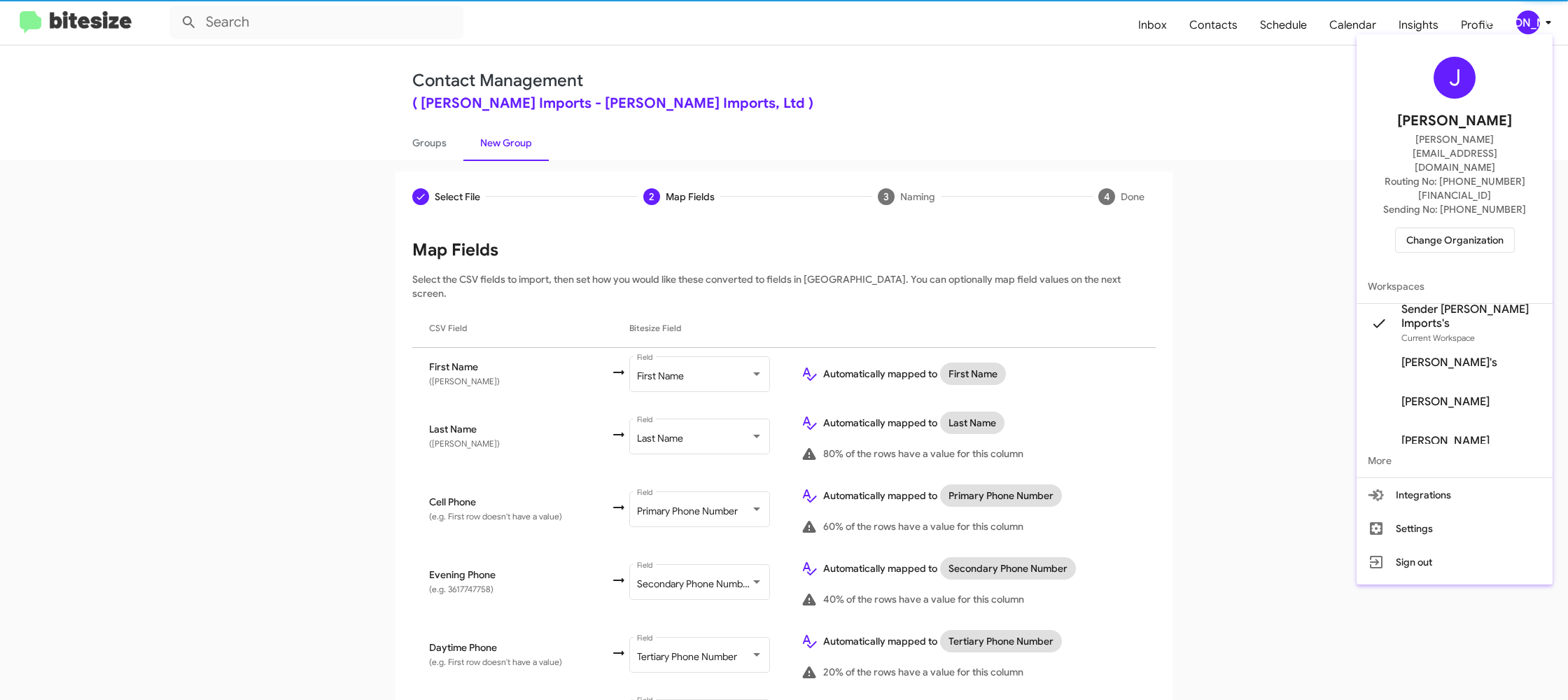
click at [1522, 16] on div at bounding box center [784, 350] width 1568 height 700
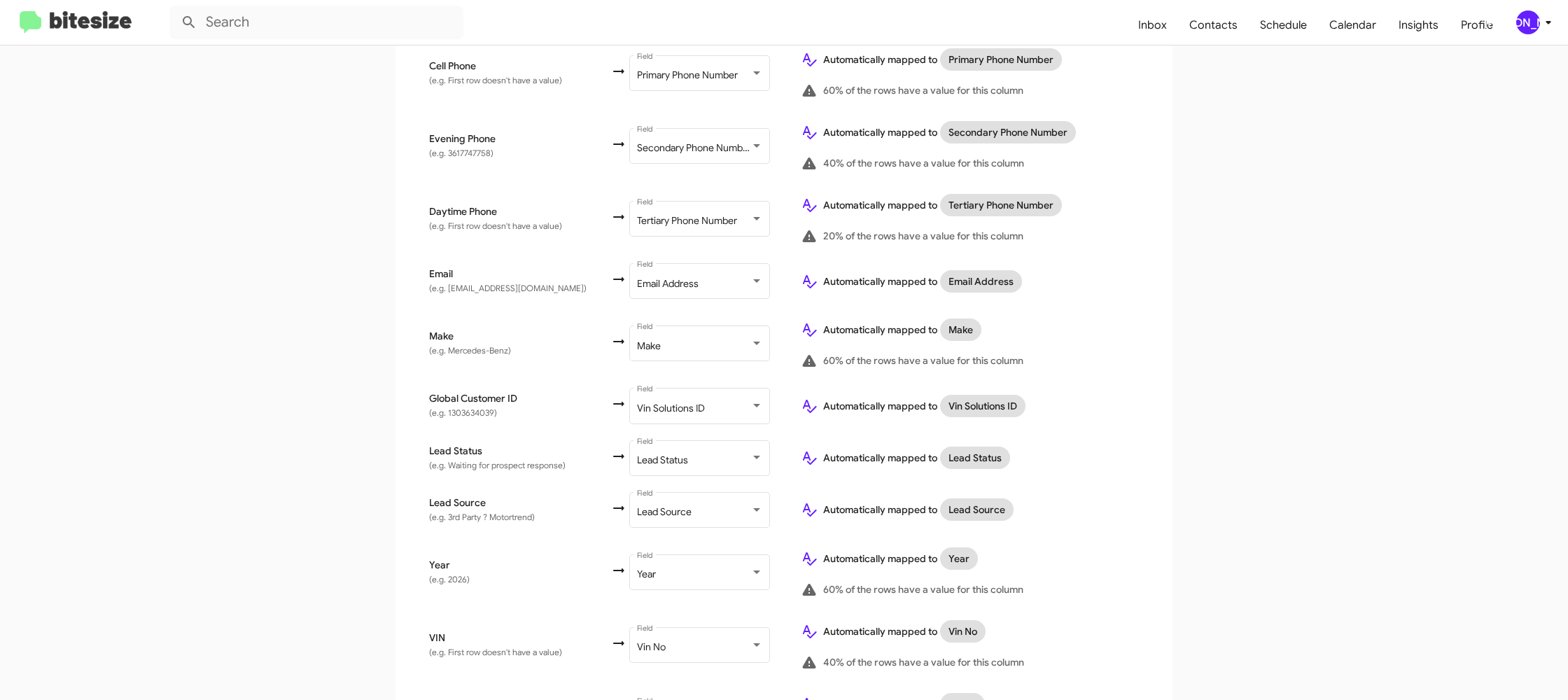
scroll to position [635, 0]
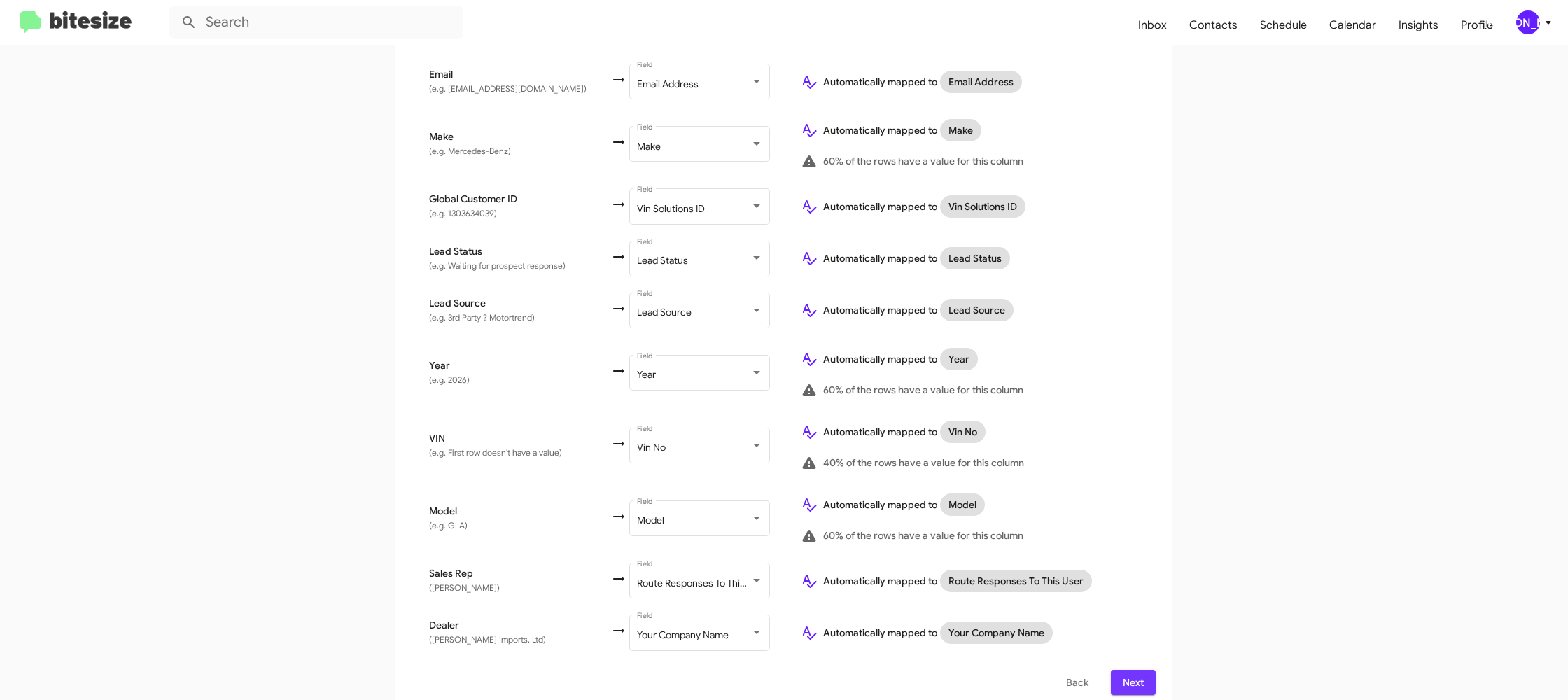
click at [1127, 675] on span "Next" at bounding box center [1134, 682] width 23 height 25
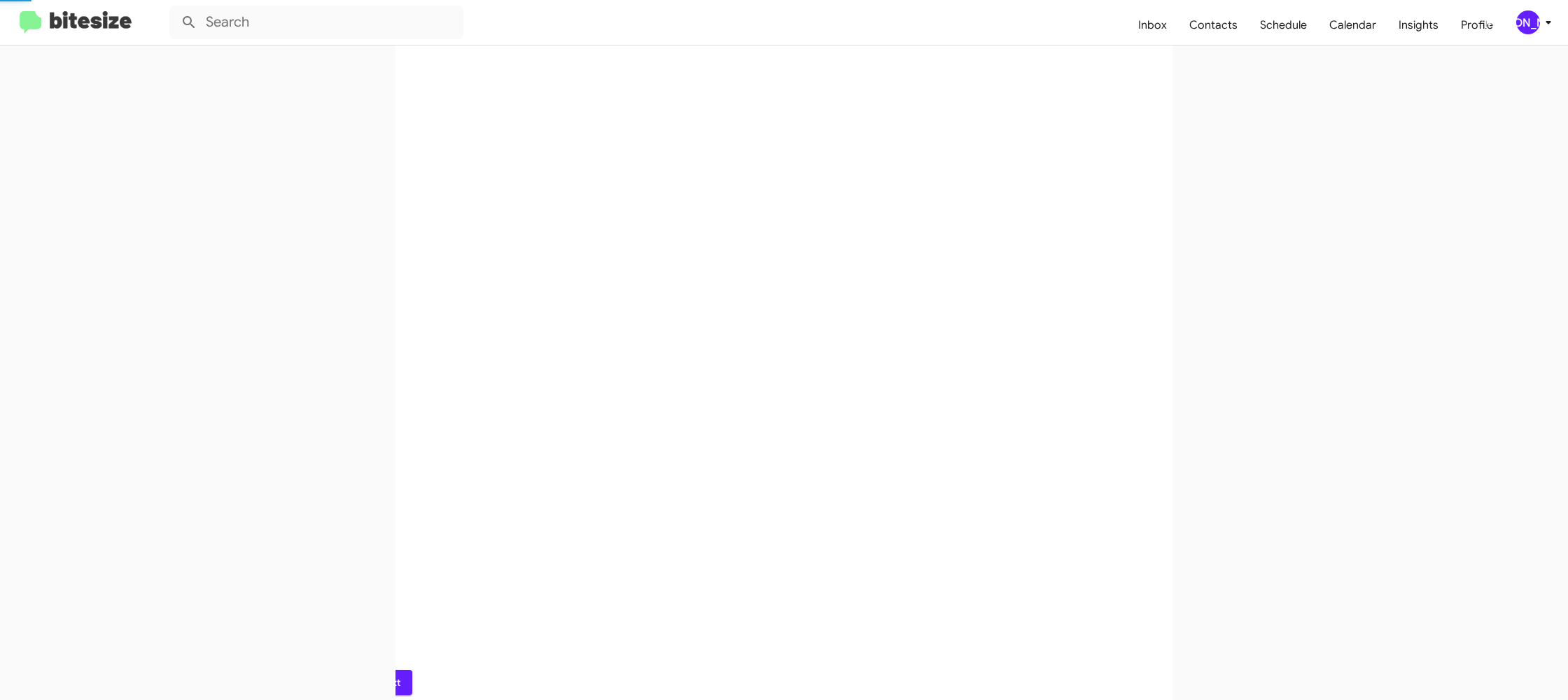
scroll to position [0, 0]
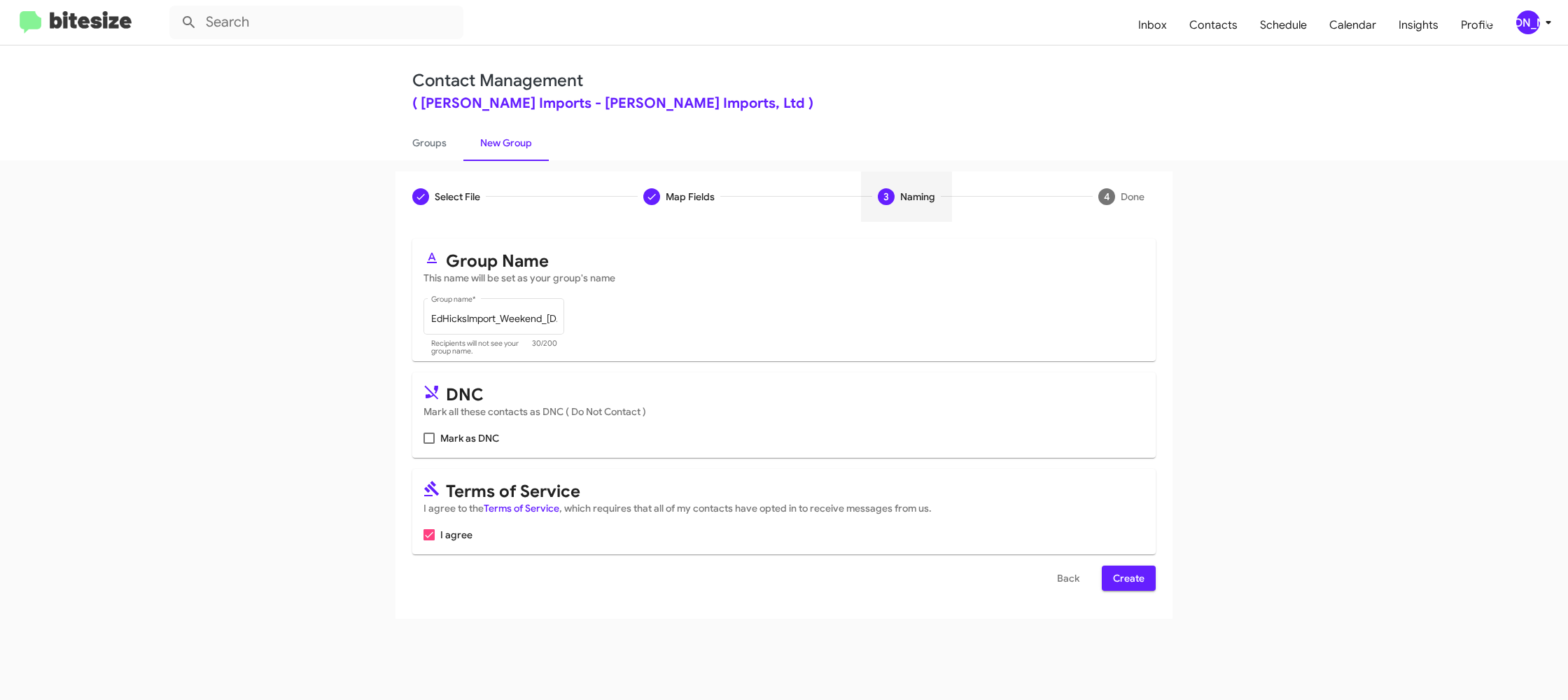
drag, startPoint x: 1121, startPoint y: 571, endPoint x: 1100, endPoint y: 557, distance: 25.2
click at [1120, 576] on span "Create" at bounding box center [1128, 577] width 31 height 25
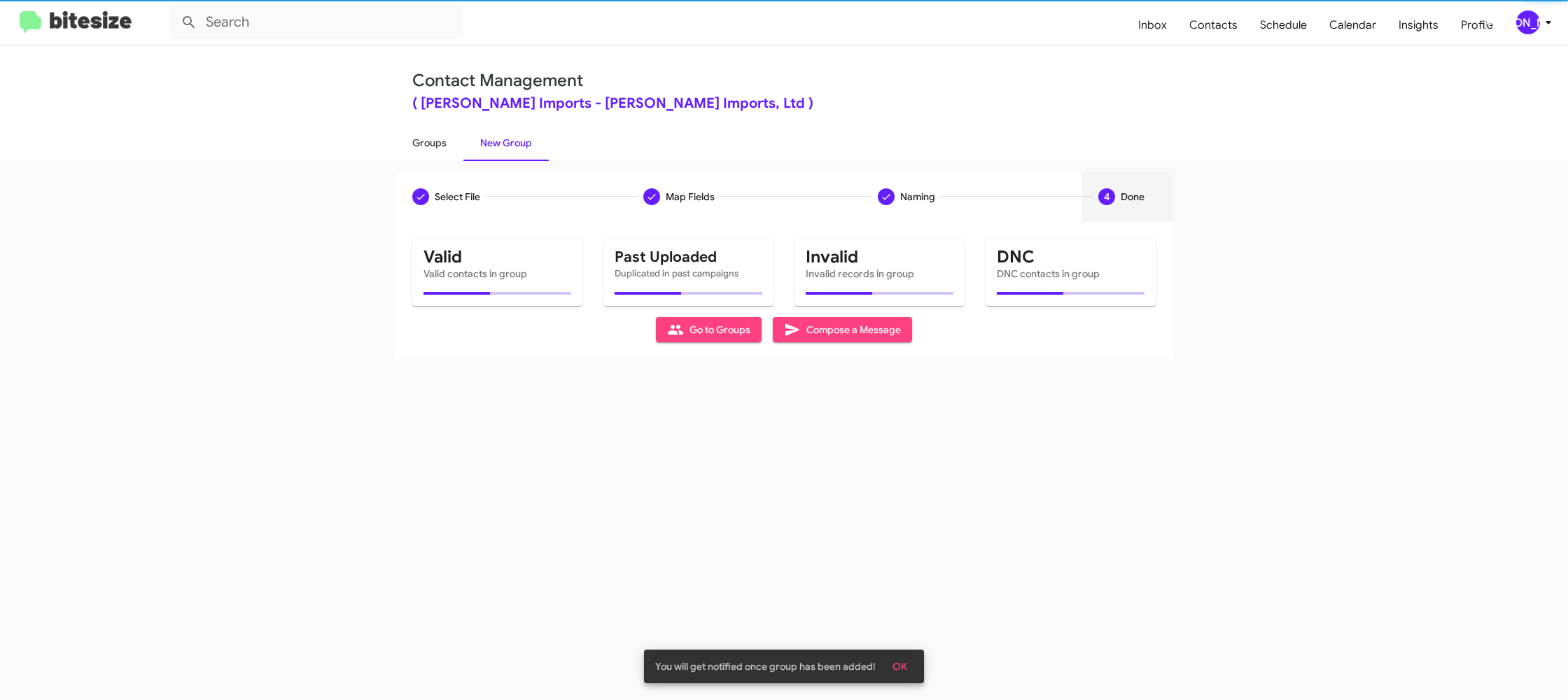
click at [419, 149] on link "Groups" at bounding box center [430, 142] width 68 height 36
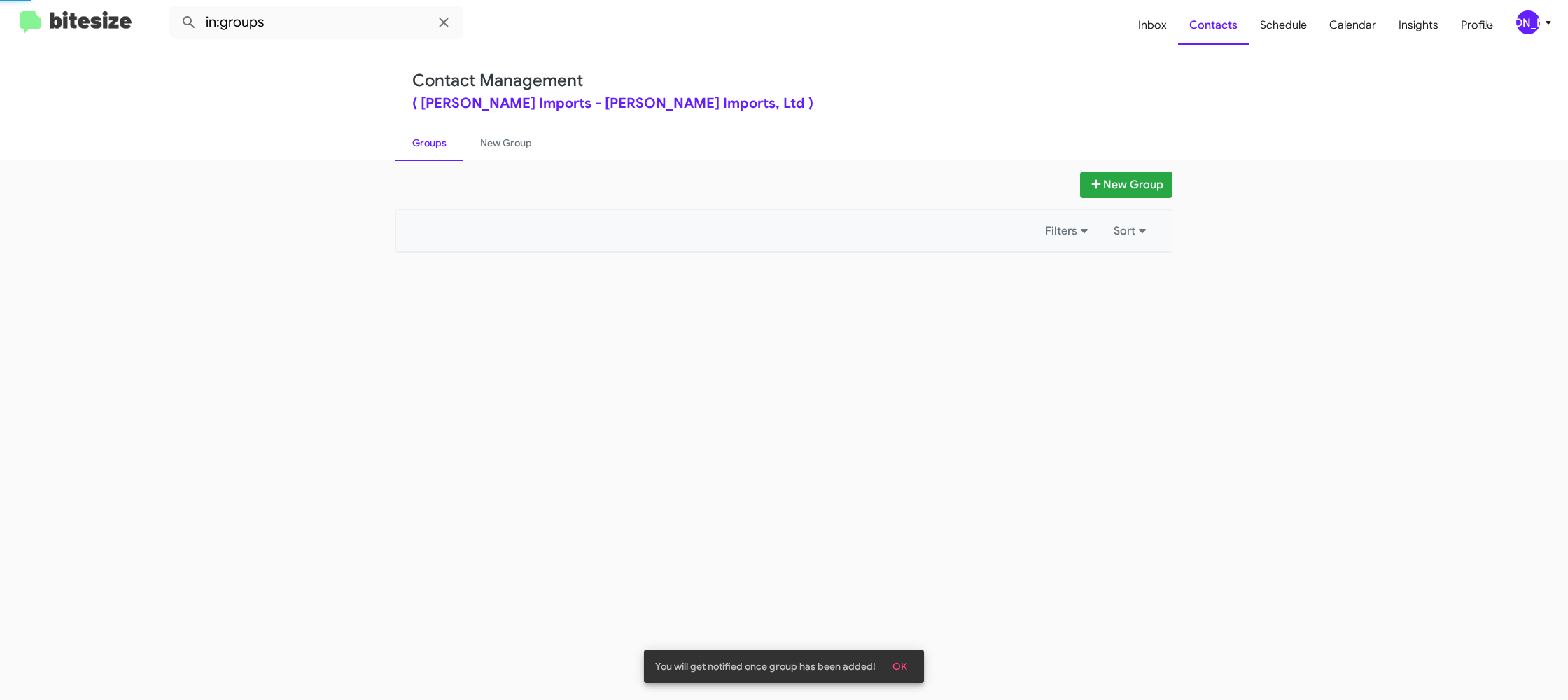
drag, startPoint x: 419, startPoint y: 149, endPoint x: 300, endPoint y: 36, distance: 164.1
click at [417, 145] on link "Groups" at bounding box center [430, 142] width 68 height 36
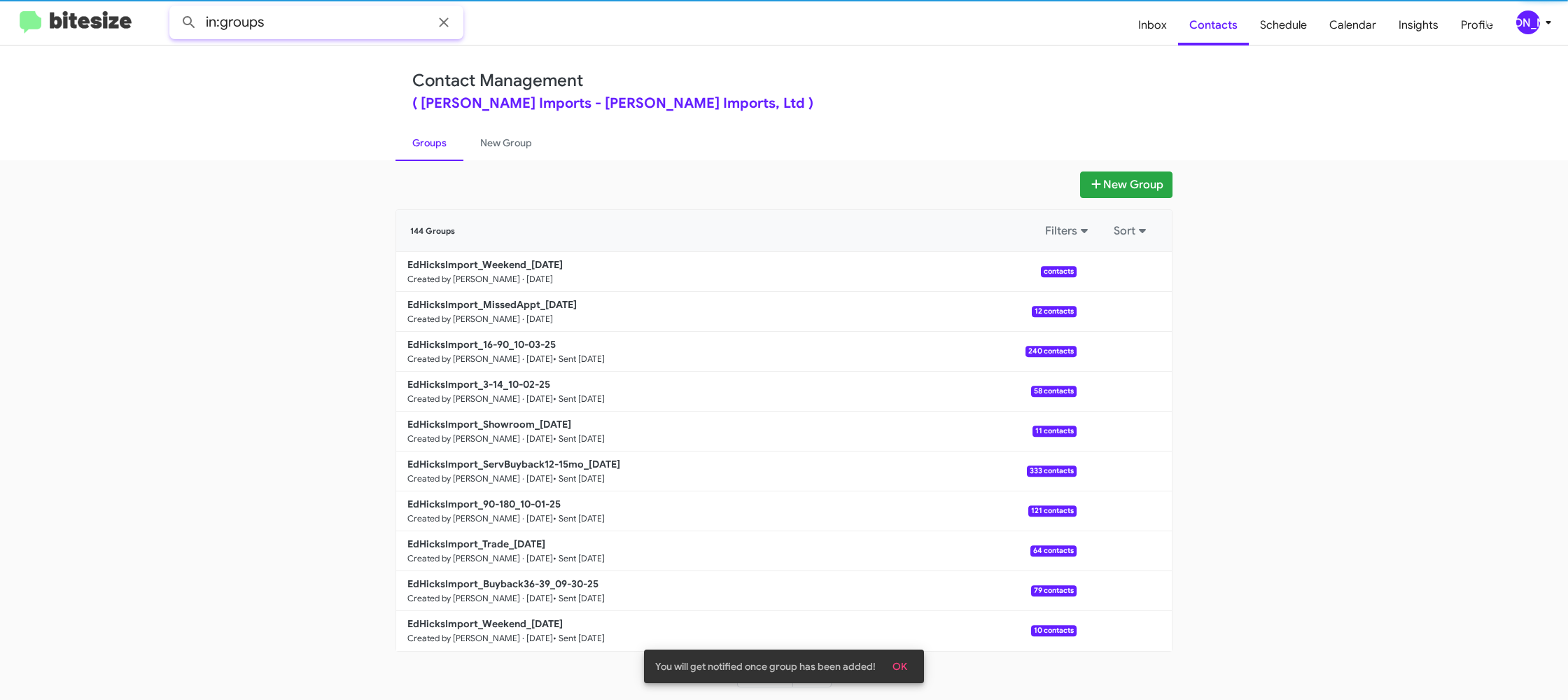
click at [302, 21] on input "in:groups" at bounding box center [317, 23] width 294 height 34
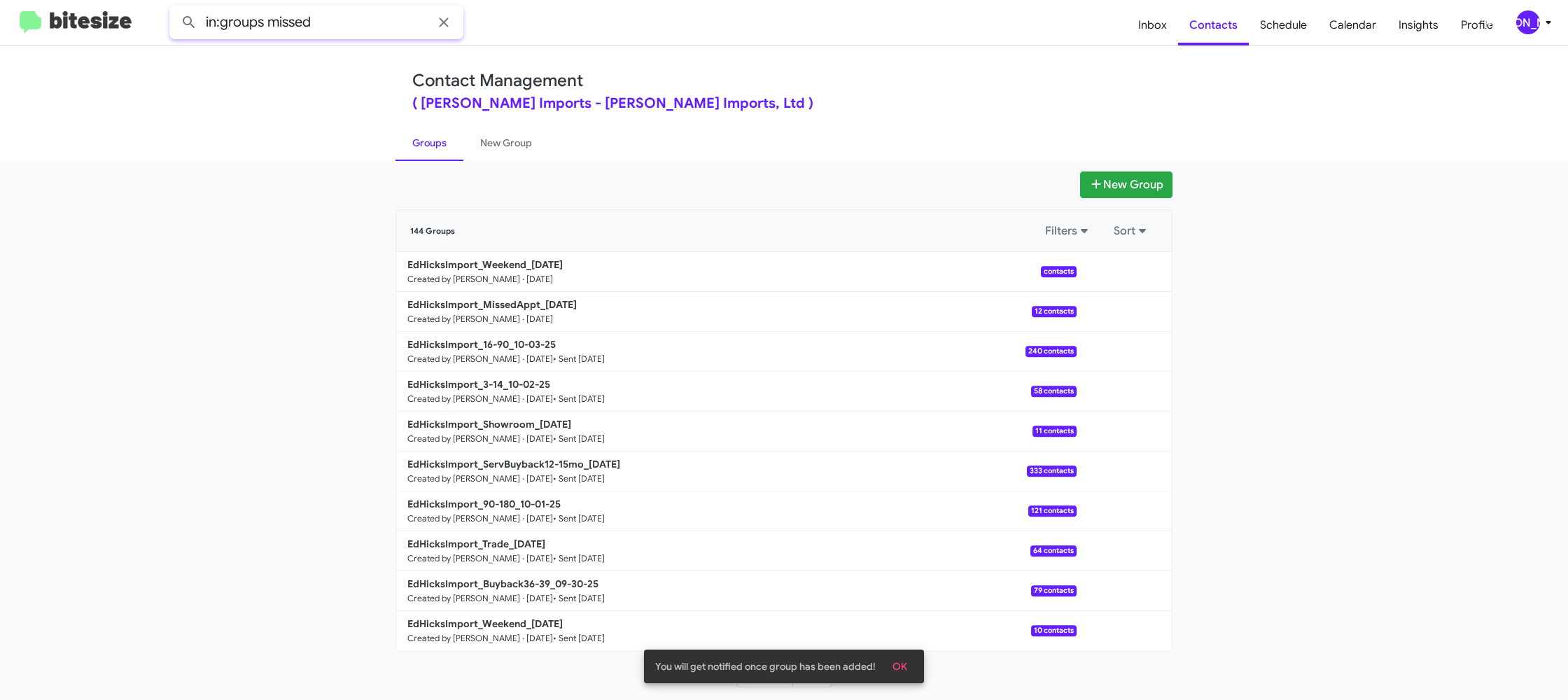
click at [175, 8] on button at bounding box center [189, 22] width 28 height 28
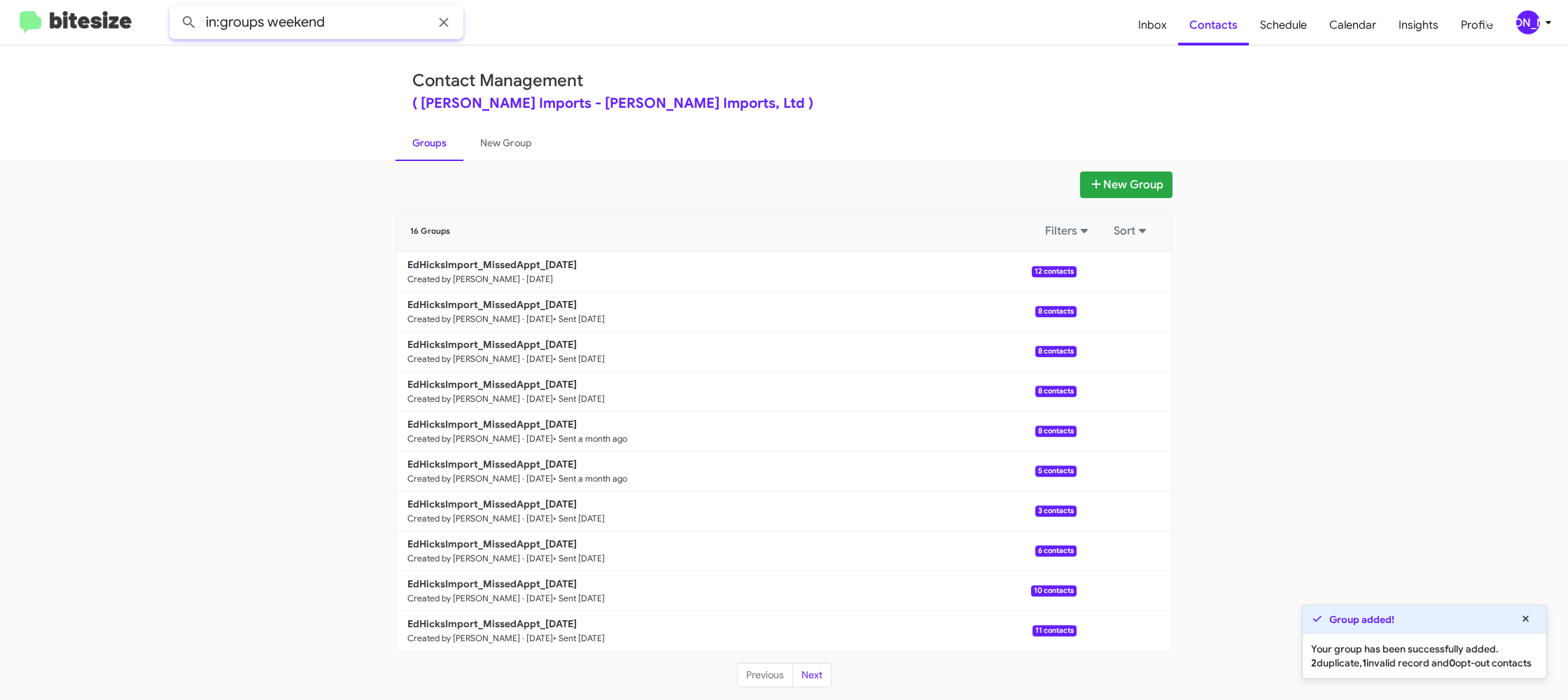
type input "in:groups weekend"
click at [175, 8] on button at bounding box center [189, 22] width 28 height 28
click at [489, 144] on link "New Group" at bounding box center [506, 142] width 86 height 36
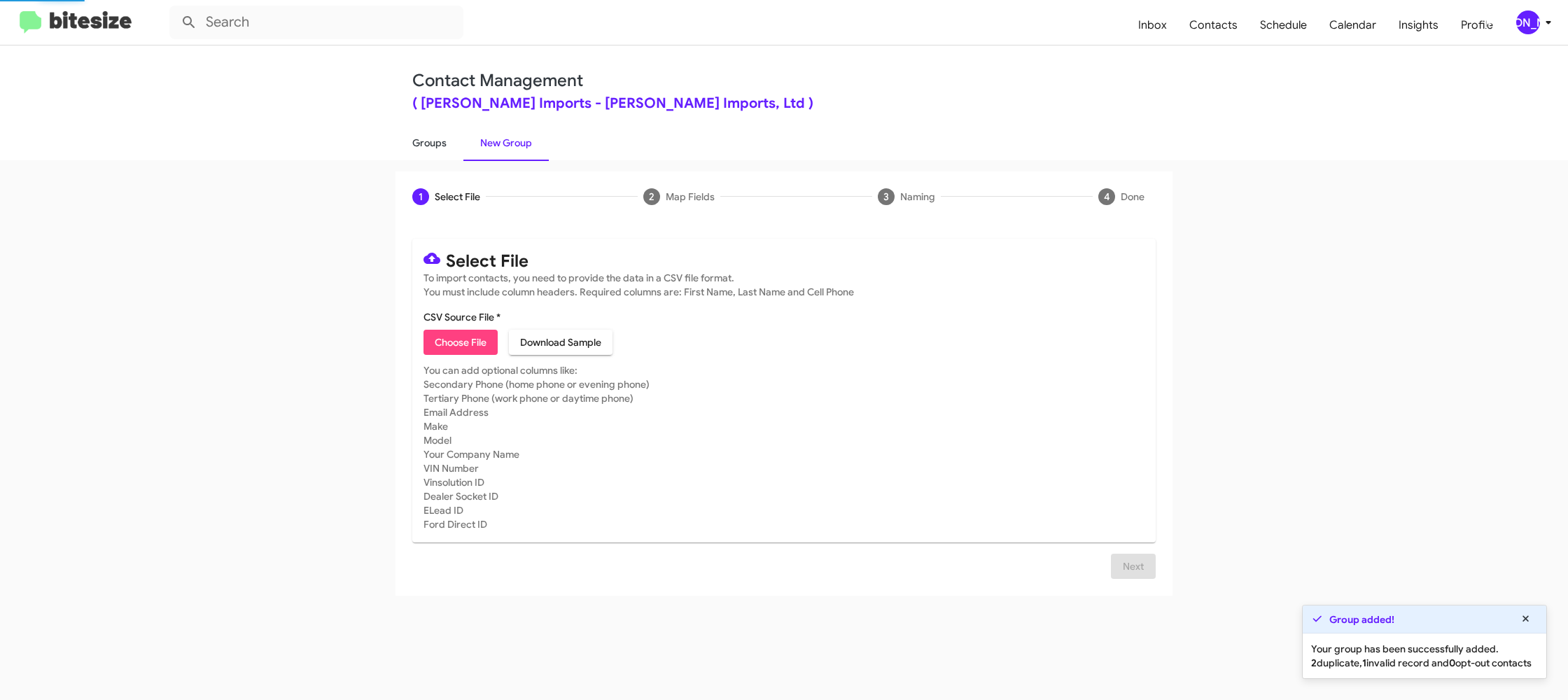
click at [438, 144] on link "Groups" at bounding box center [430, 142] width 68 height 36
type input "in:groups"
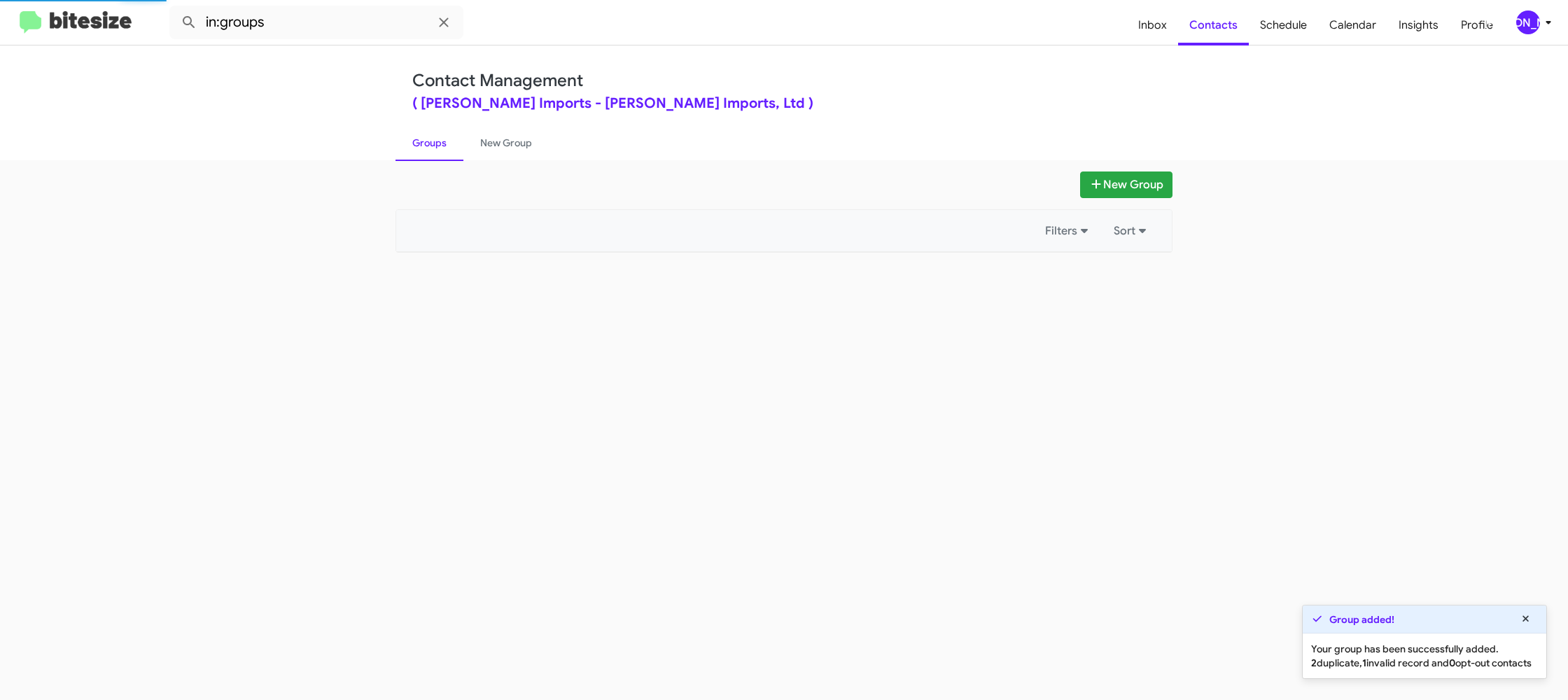
click at [436, 143] on link "Groups" at bounding box center [430, 142] width 68 height 36
click at [437, 143] on link "Groups" at bounding box center [430, 142] width 68 height 36
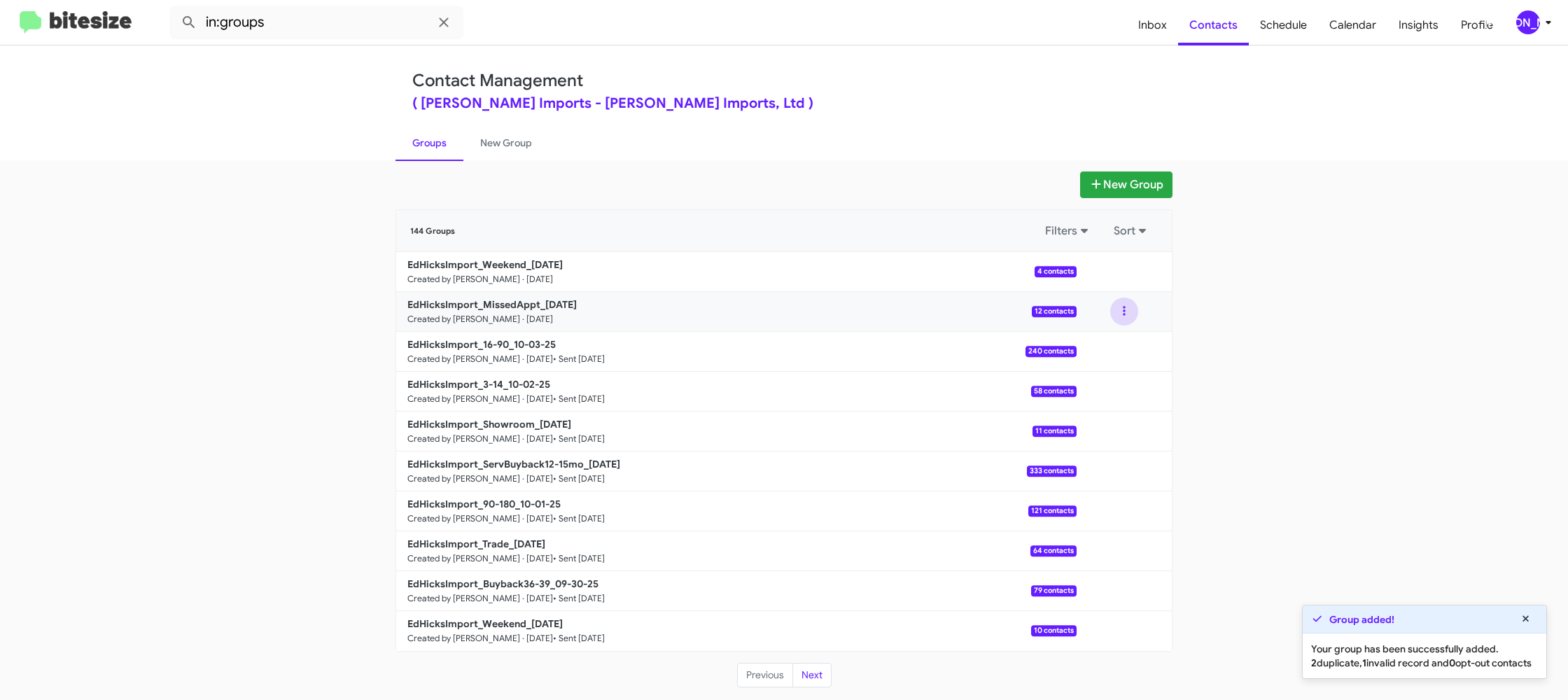
drag, startPoint x: 1116, startPoint y: 308, endPoint x: 1116, endPoint y: 324, distance: 16.0
click at [1116, 312] on button at bounding box center [1124, 311] width 28 height 28
click at [1113, 334] on button "View contacts" at bounding box center [1082, 350] width 112 height 34
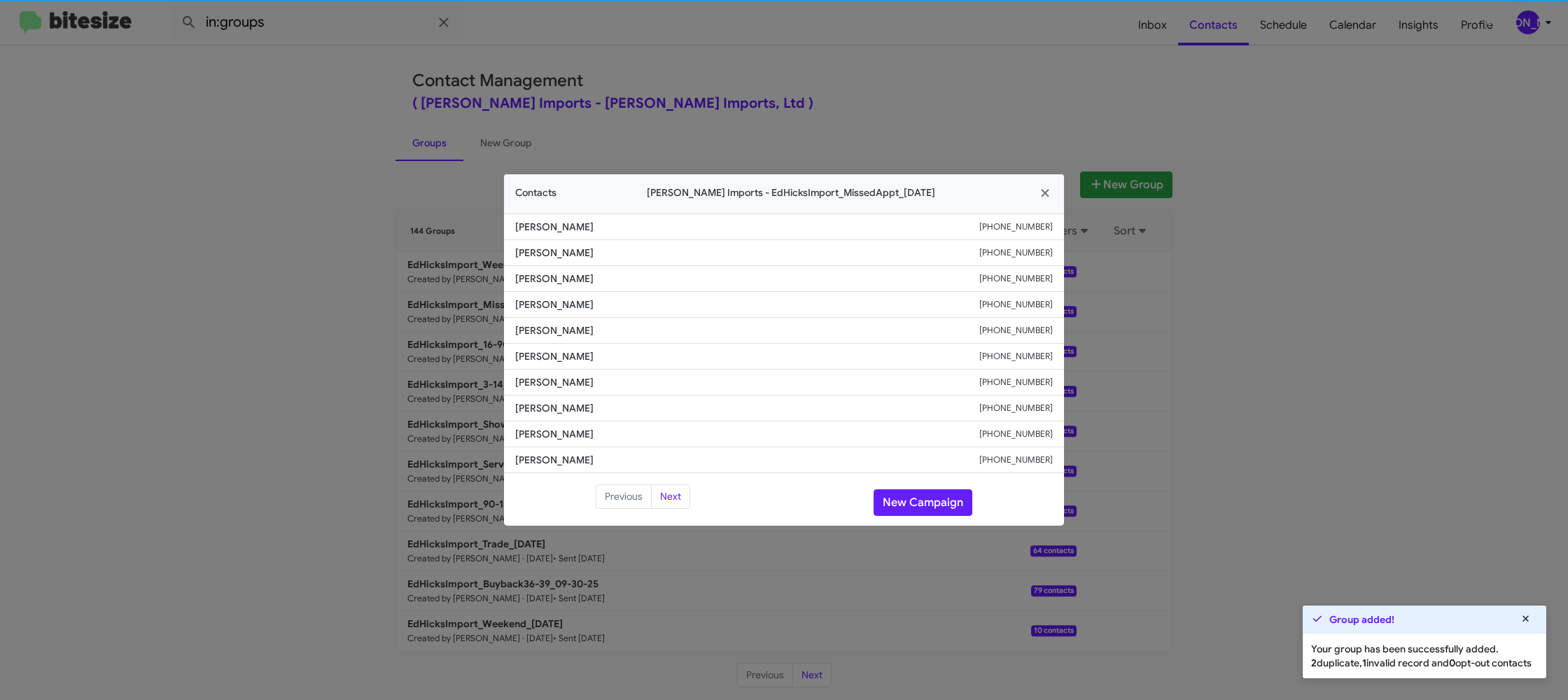
click at [542, 339] on li "[PERSON_NAME] [PHONE_NUMBER]" at bounding box center [784, 331] width 560 height 26
copy span "[PERSON_NAME]"
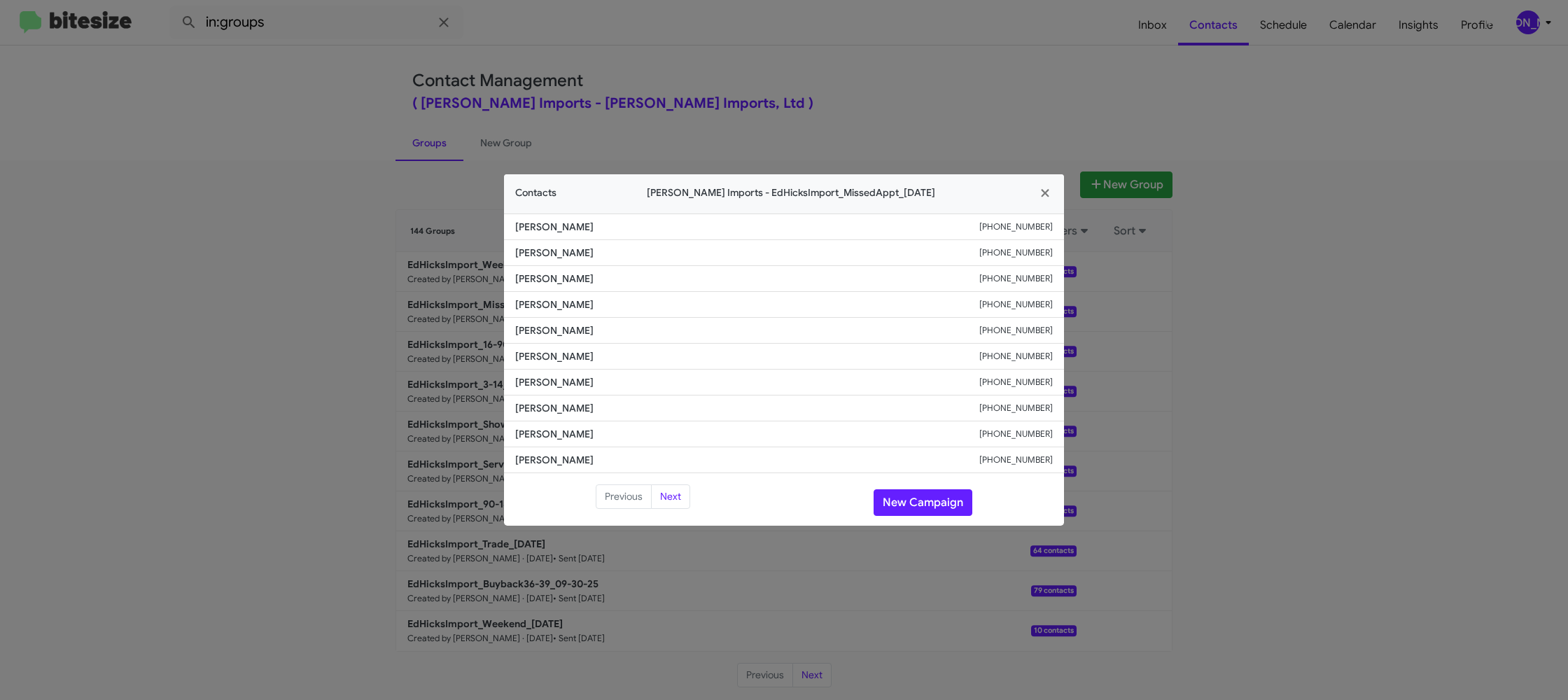
drag, startPoint x: 779, startPoint y: 78, endPoint x: 1074, endPoint y: 345, distance: 397.9
click at [782, 83] on modal-container "Contacts [PERSON_NAME] Imports - EdHicksImport_MissedAppt_[DATE] [PERSON_NAME] …" at bounding box center [784, 350] width 1568 height 700
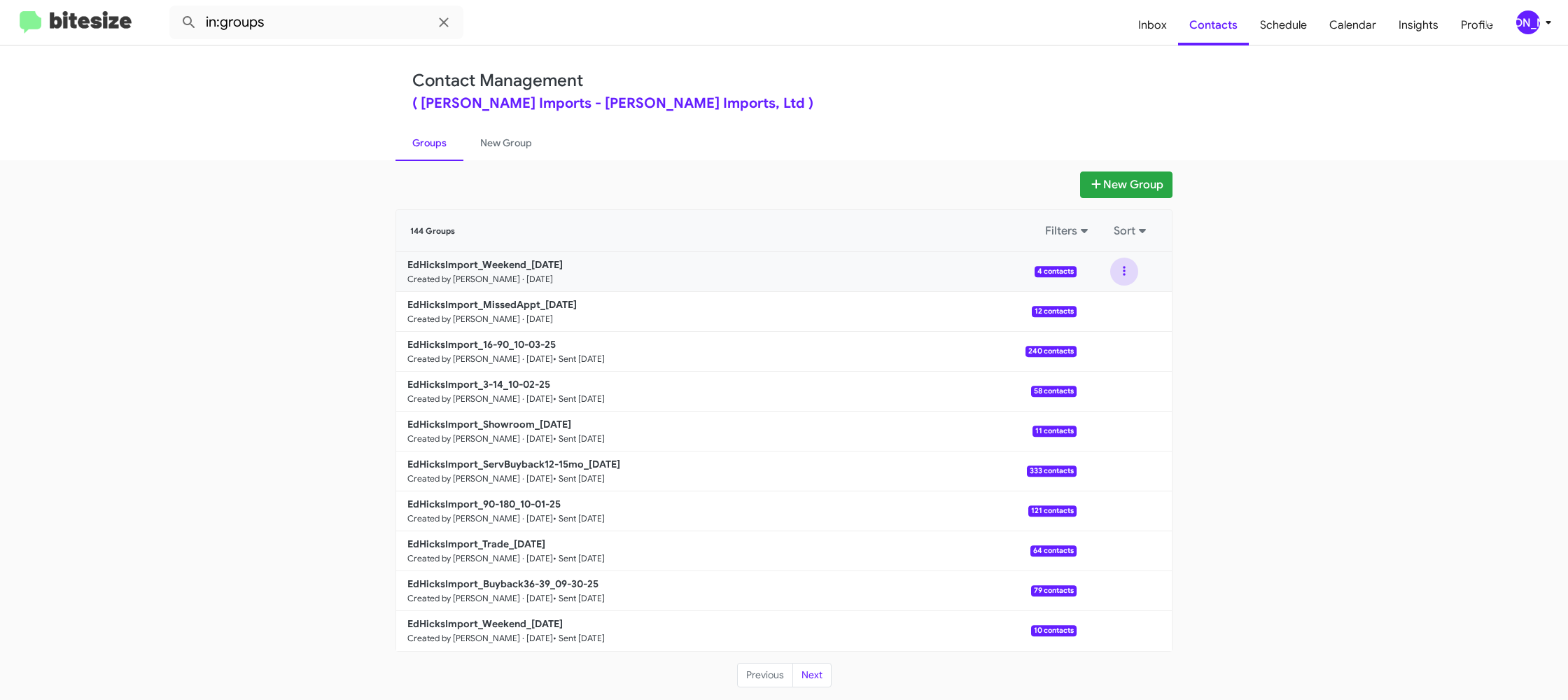
click at [1129, 279] on button at bounding box center [1124, 271] width 28 height 28
click at [1124, 299] on button "View contacts" at bounding box center [1082, 309] width 112 height 34
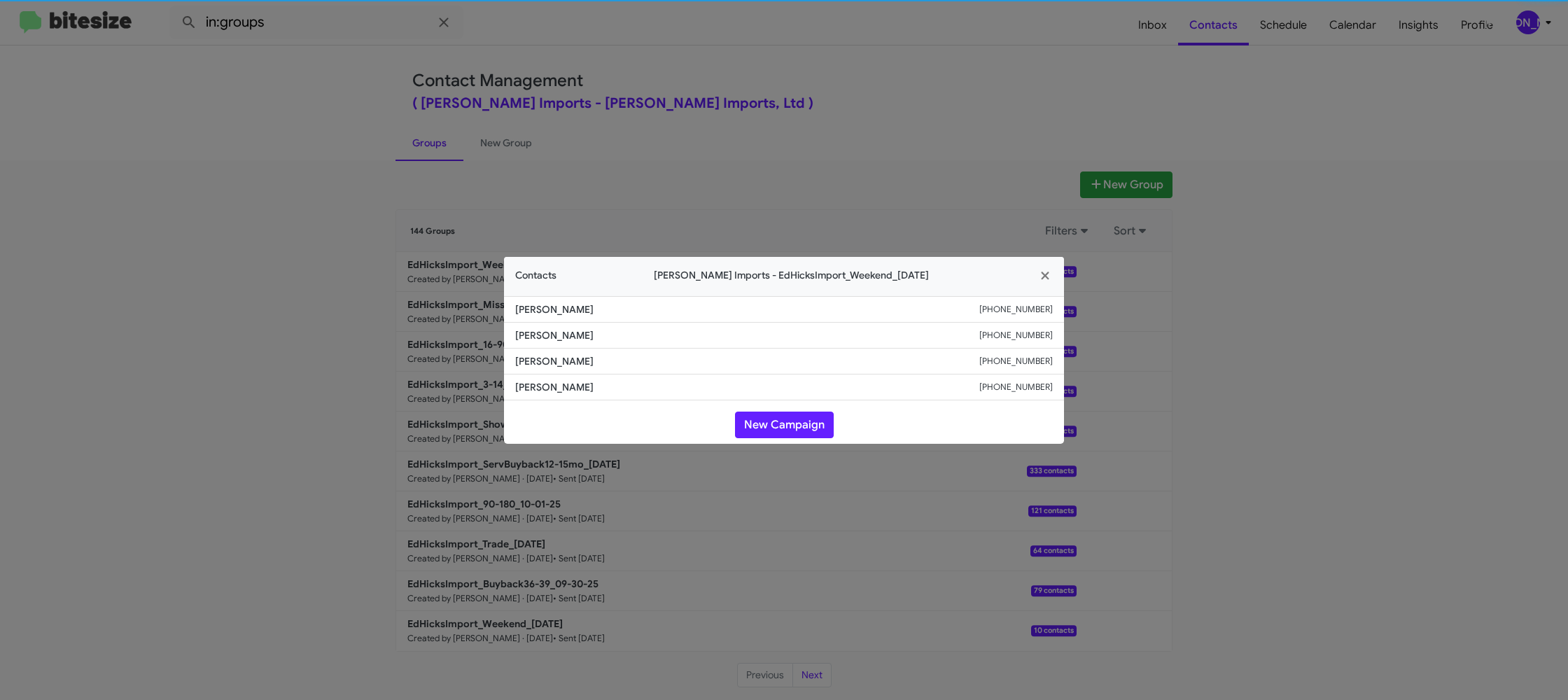
click at [535, 364] on span "[PERSON_NAME]" at bounding box center [747, 361] width 464 height 14
click at [535, 363] on span "[PERSON_NAME]" at bounding box center [747, 361] width 464 height 14
copy span "[PERSON_NAME]"
drag, startPoint x: 342, startPoint y: 259, endPoint x: 508, endPoint y: 337, distance: 183.4
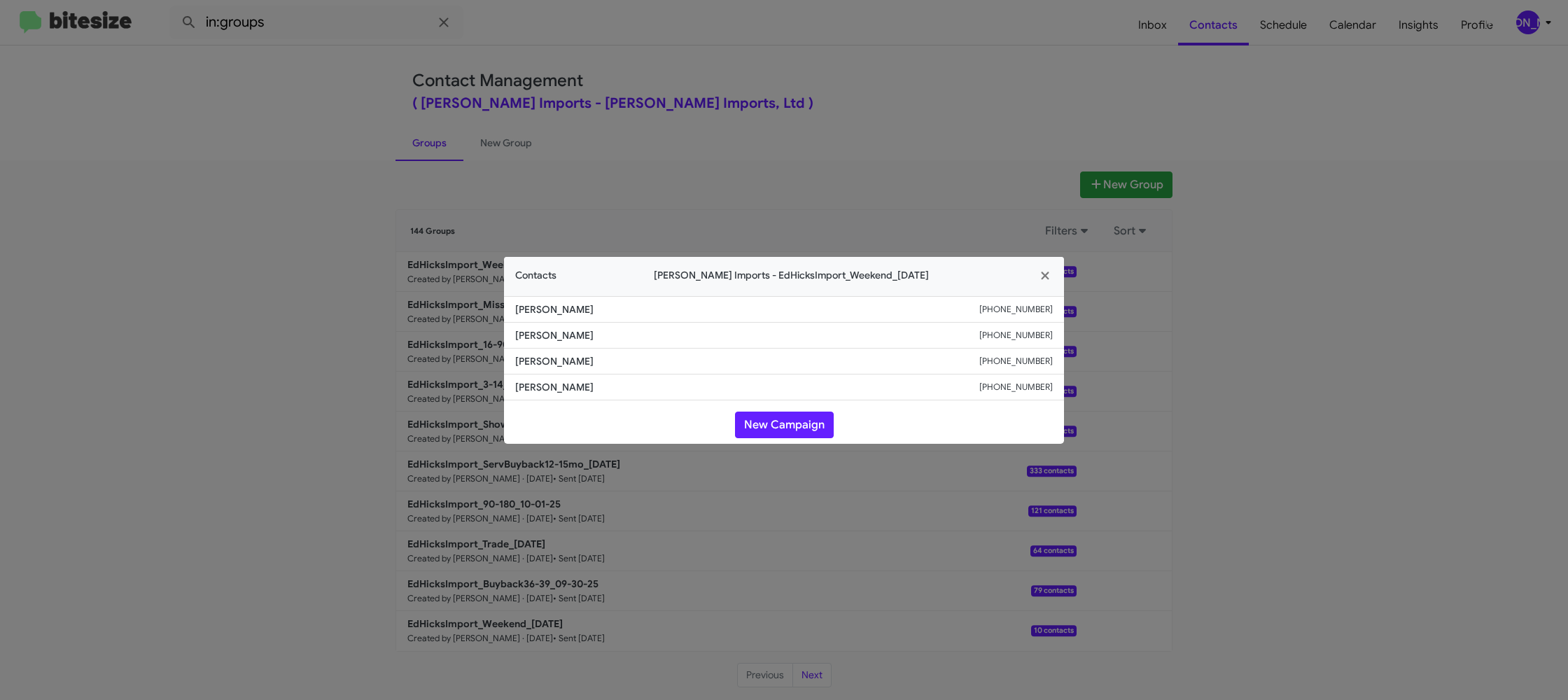
click at [347, 260] on modal-container "Contacts [PERSON_NAME] Imports - EdHicksImport_Weekend_[DATE] [PERSON_NAME] [PH…" at bounding box center [784, 350] width 1568 height 700
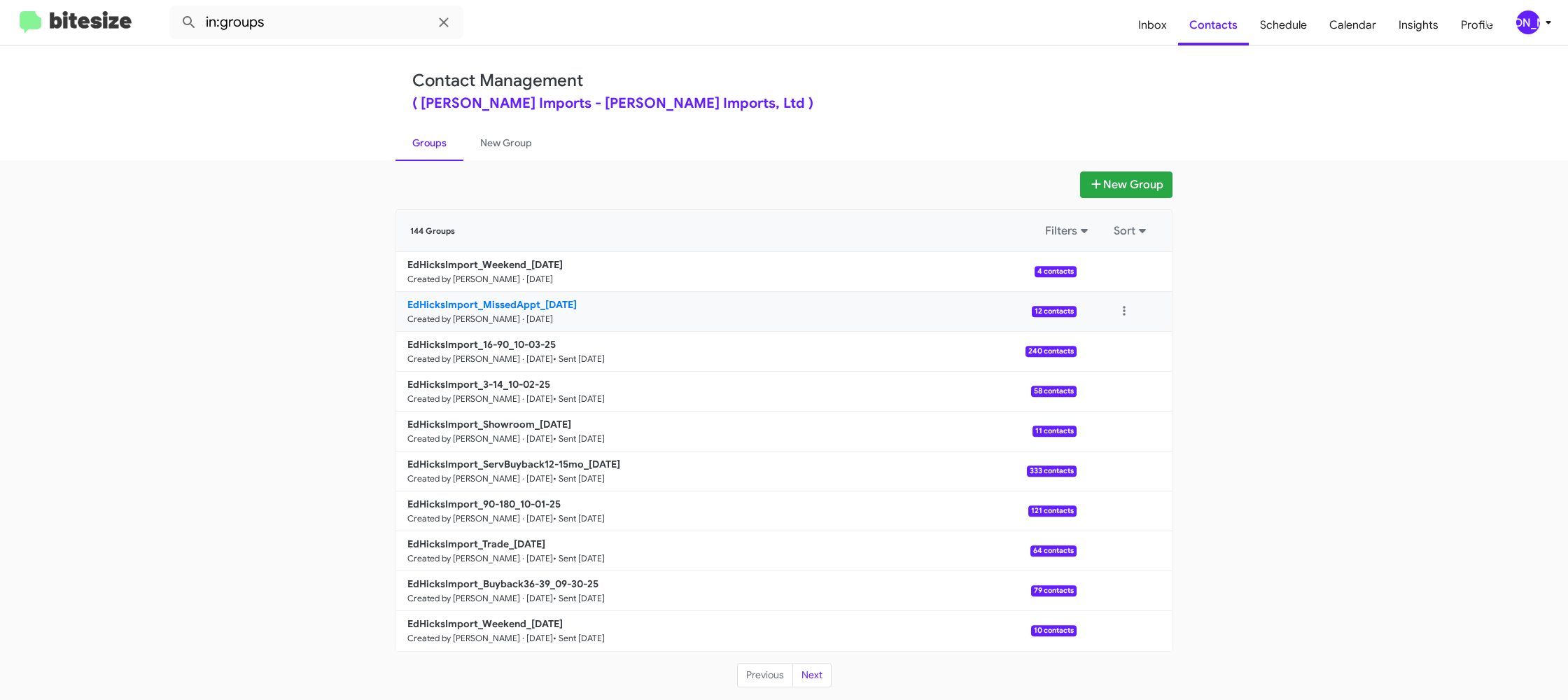
click at [546, 316] on small "Created by [PERSON_NAME] · [DATE]" at bounding box center [480, 319] width 145 height 11
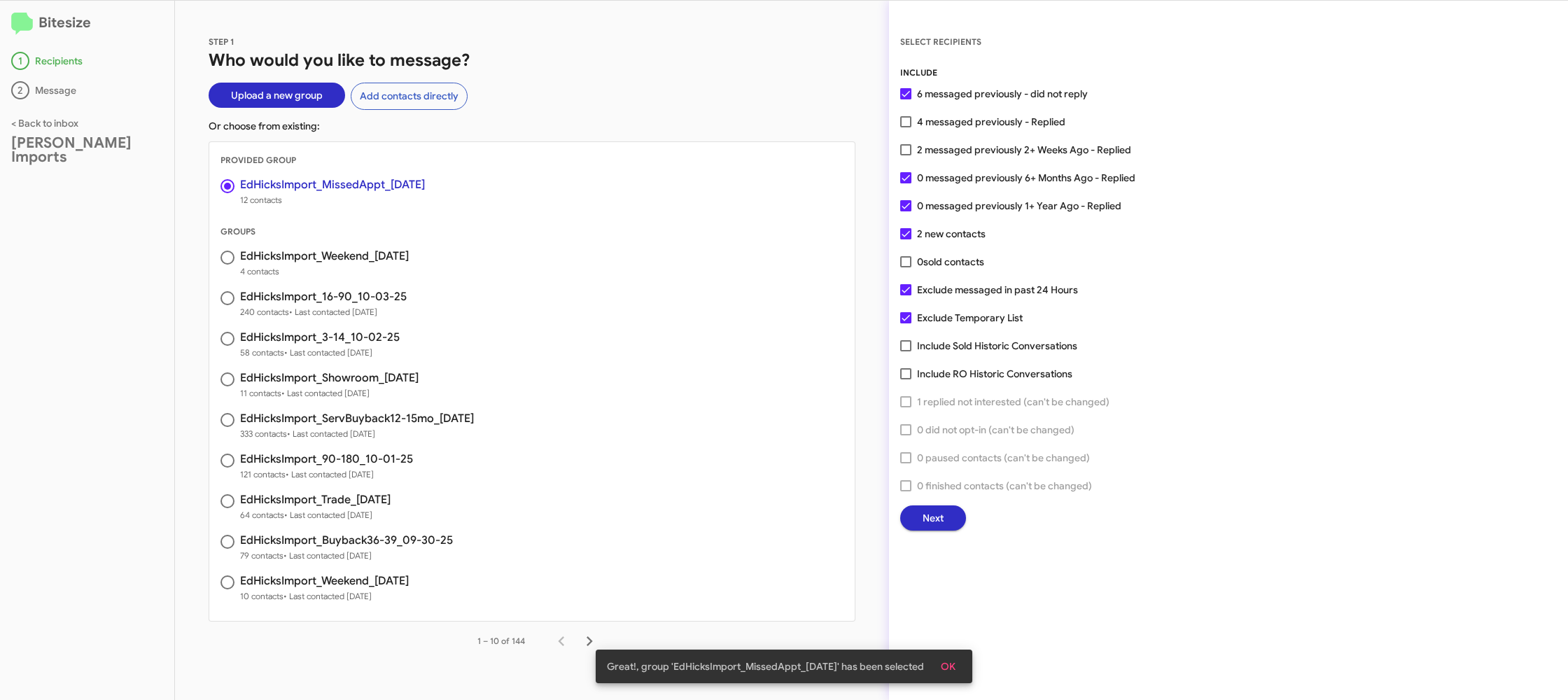
click at [917, 513] on button "Next" at bounding box center [933, 518] width 65 height 25
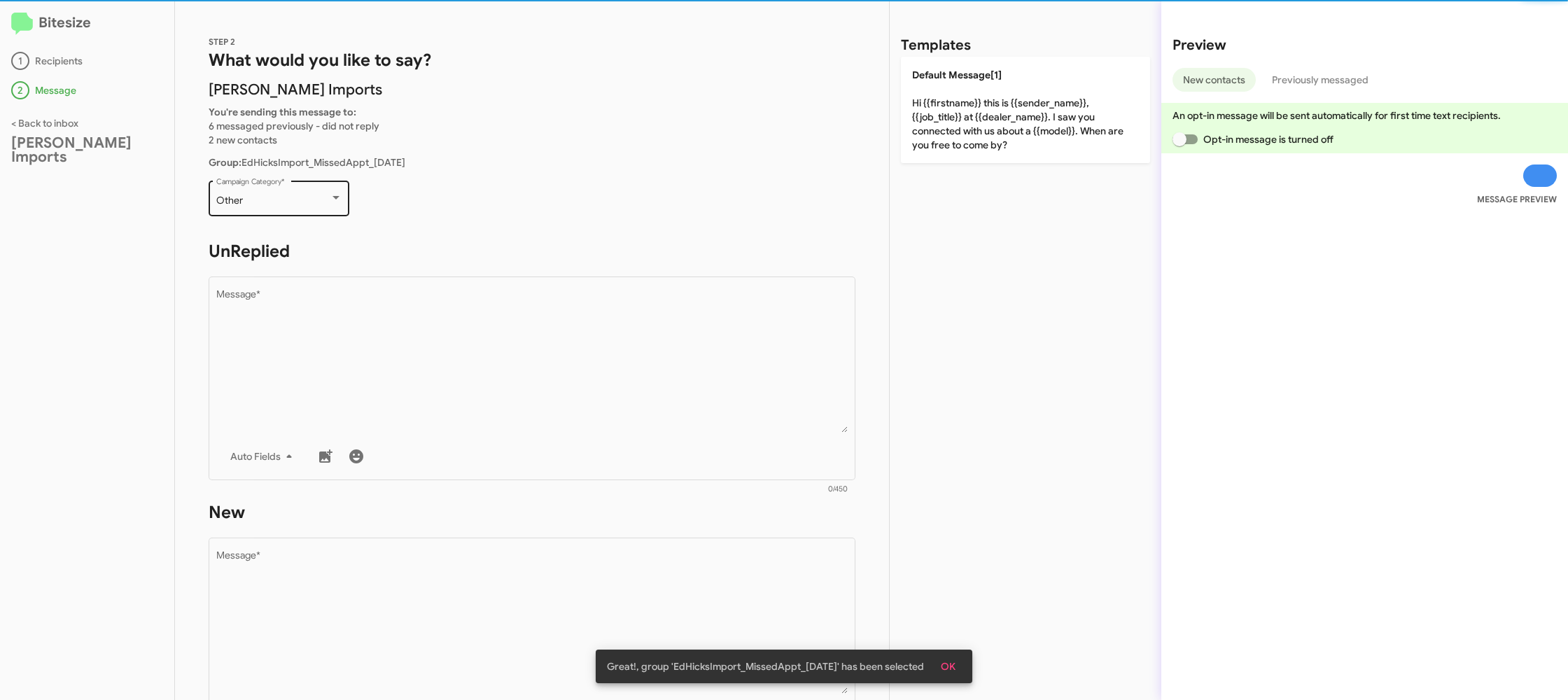
click at [287, 206] on div "Other" at bounding box center [273, 201] width 113 height 11
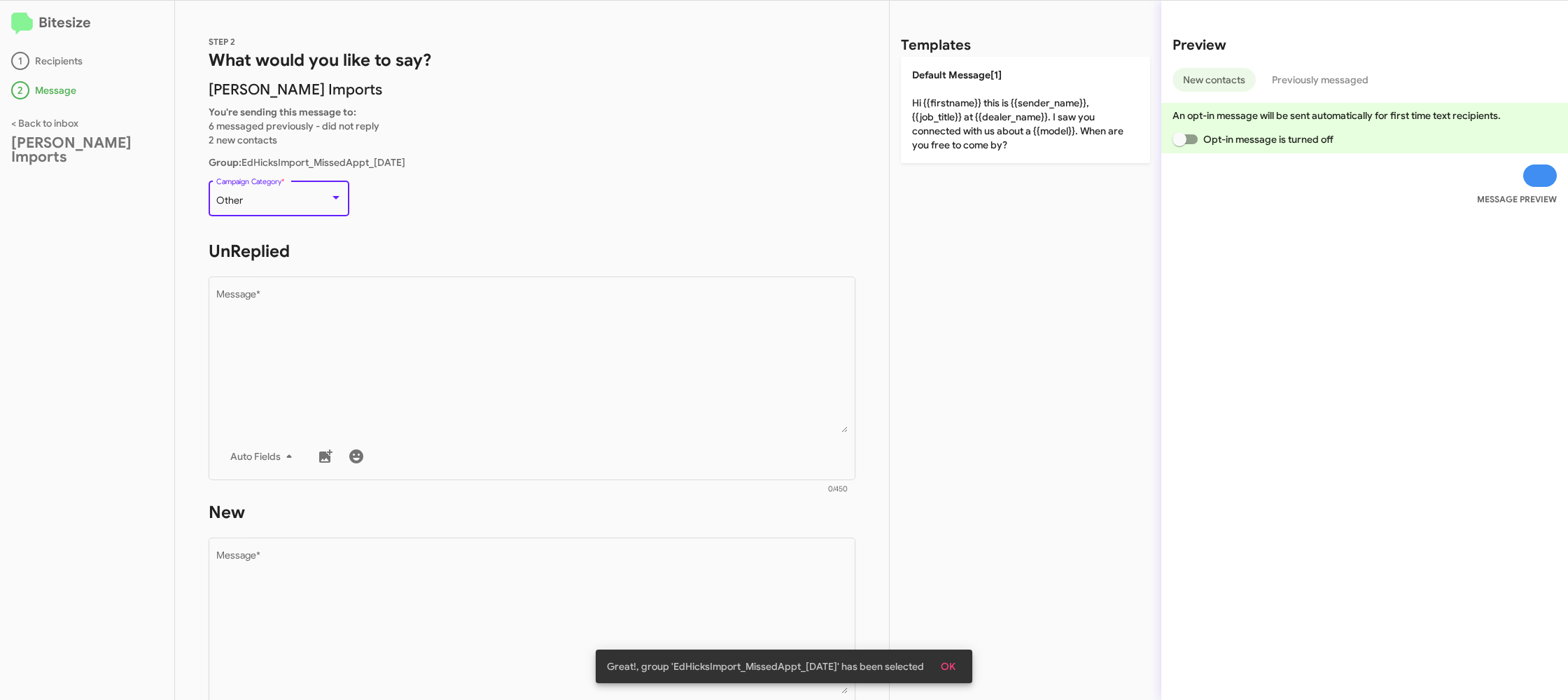
scroll to position [294, 0]
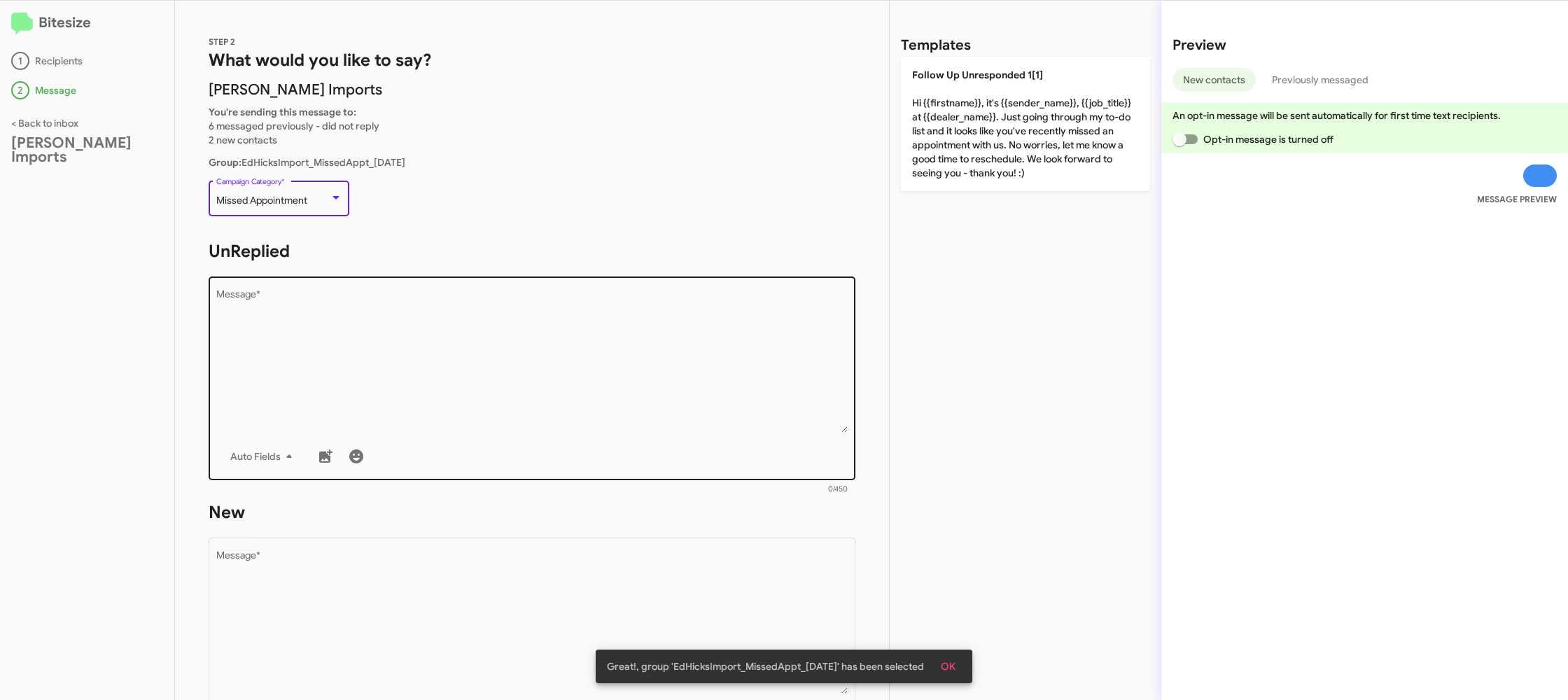
drag, startPoint x: 367, startPoint y: 333, endPoint x: 485, endPoint y: 312, distance: 119.9
click at [377, 345] on textarea "Message *" at bounding box center [532, 361] width 632 height 143
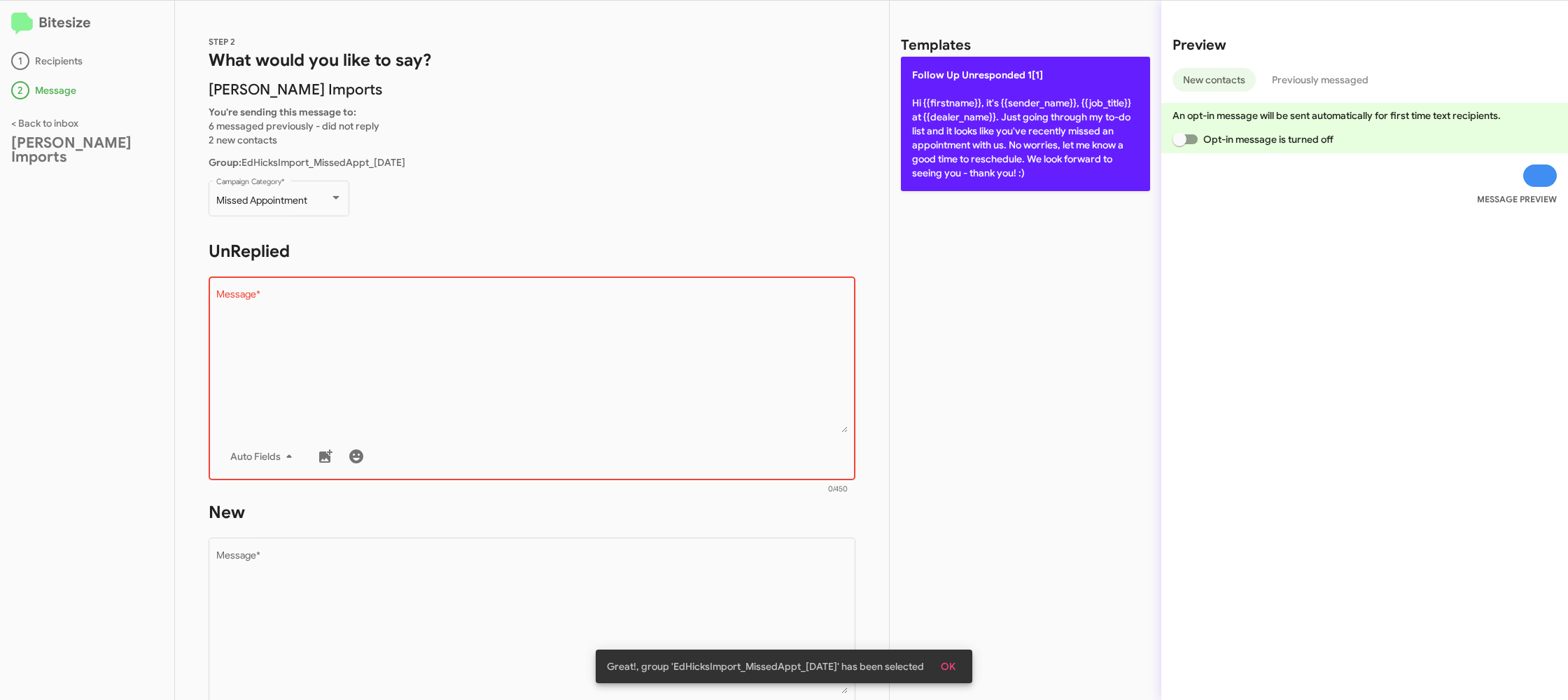
click at [1054, 94] on p "Follow Up Unresponded 1[1] Hi {{firstname}}, it's {{sender_name}}, {{job_title}…" at bounding box center [1025, 124] width 249 height 134
type textarea "Hi {{firstname}}, it's {{sender_name}}, {{job_title}} at {{dealer_name}}. Just …"
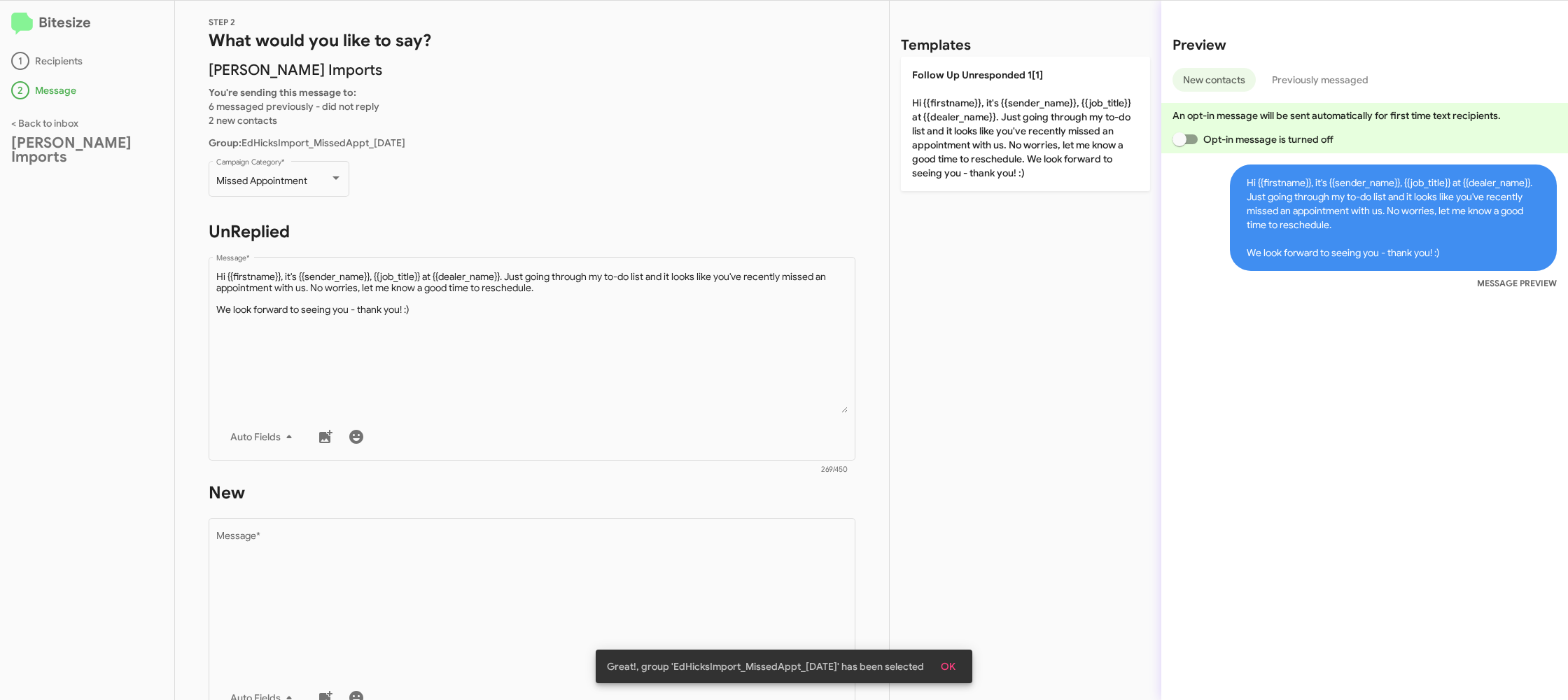
scroll to position [28, 0]
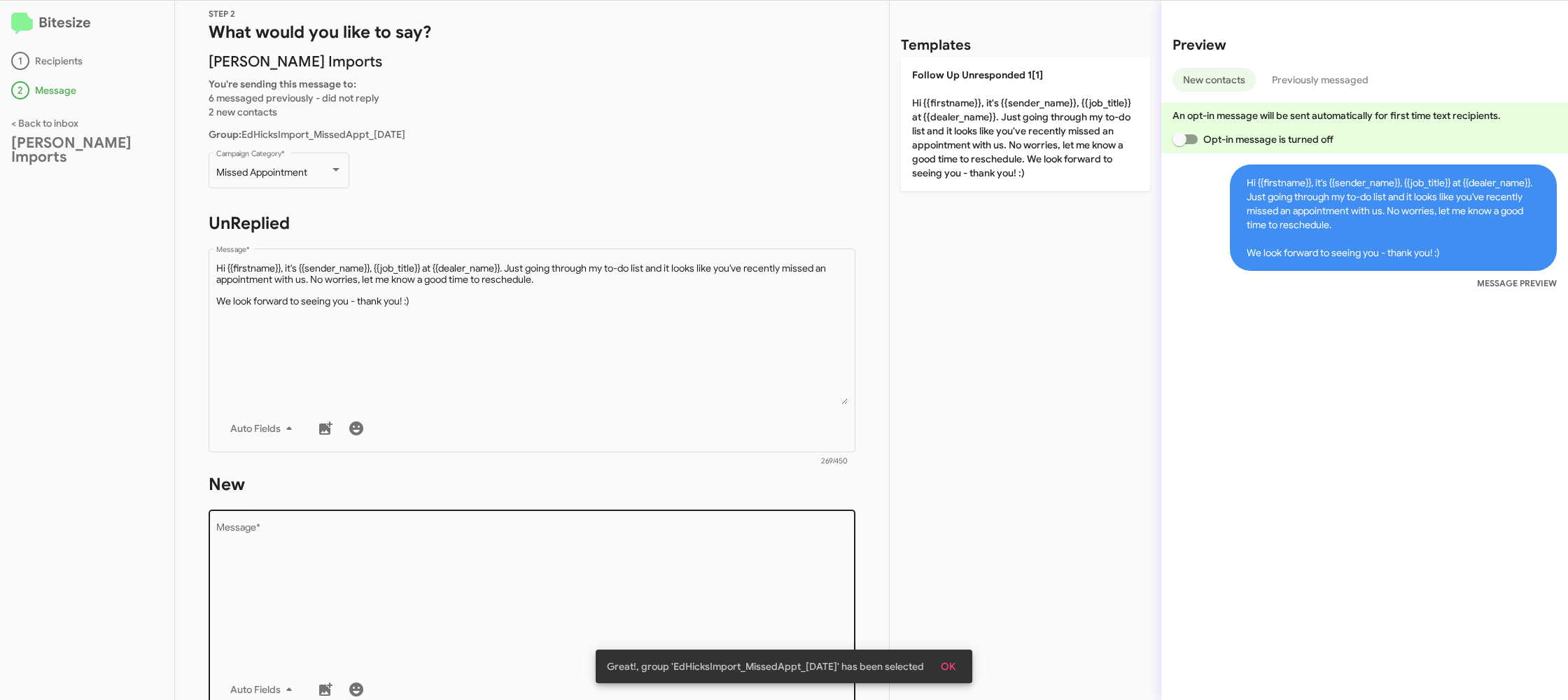
drag, startPoint x: 693, startPoint y: 504, endPoint x: 691, endPoint y: 530, distance: 26.1
click at [690, 509] on form "New Drop image here to insert Auto Fields Message * 0/450" at bounding box center [531, 601] width 647 height 255
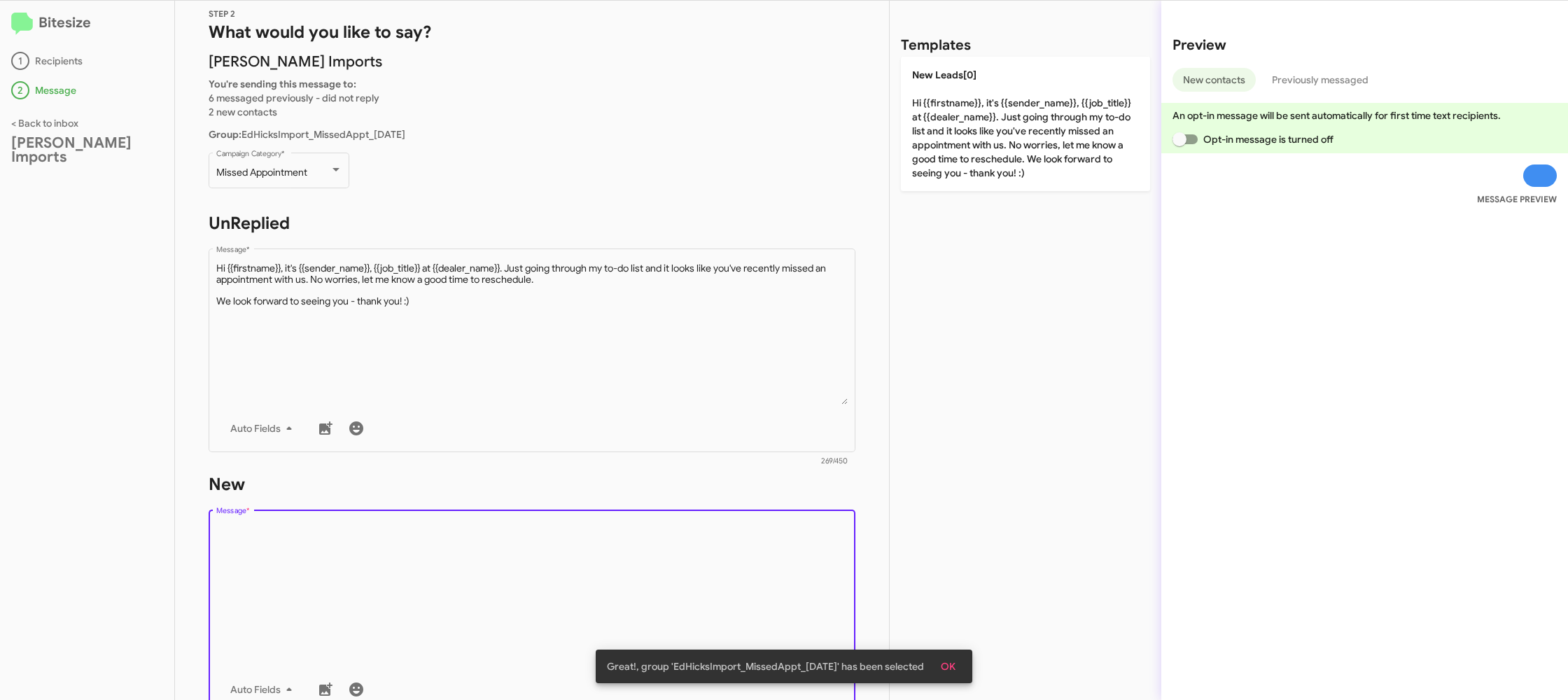
click at [693, 533] on textarea "Message *" at bounding box center [532, 594] width 632 height 143
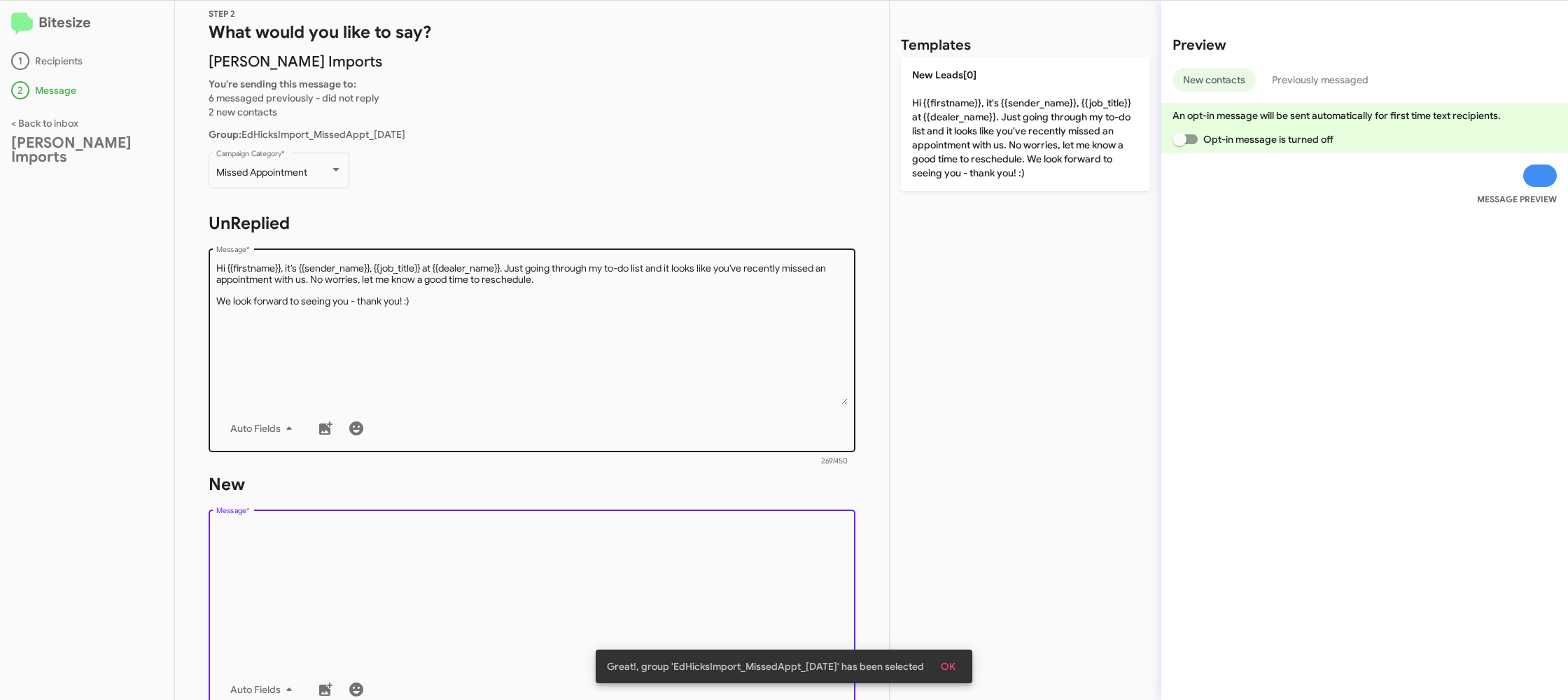
drag, startPoint x: 694, startPoint y: 533, endPoint x: 817, endPoint y: 412, distance: 172.5
click at [734, 496] on form "New Drop image here to insert Auto Fields Message * 0/450" at bounding box center [531, 601] width 647 height 255
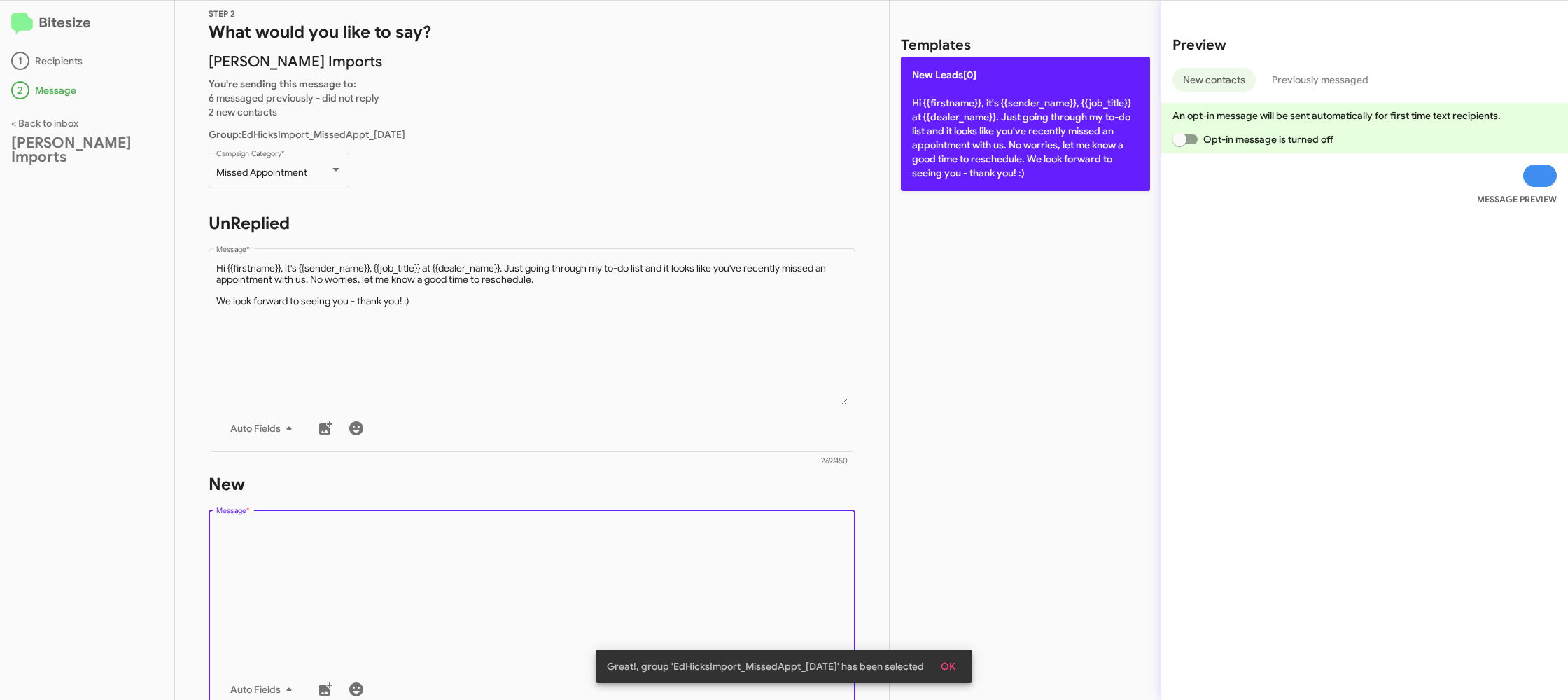
click at [1002, 157] on p "New Leads[0] Hi {{firstname}}, it's {{sender_name}}, {{job_title}} at {{dealer_…" at bounding box center [1025, 124] width 249 height 134
type textarea "Hi {{firstname}}, it's {{sender_name}}, {{job_title}} at {{dealer_name}}. Just …"
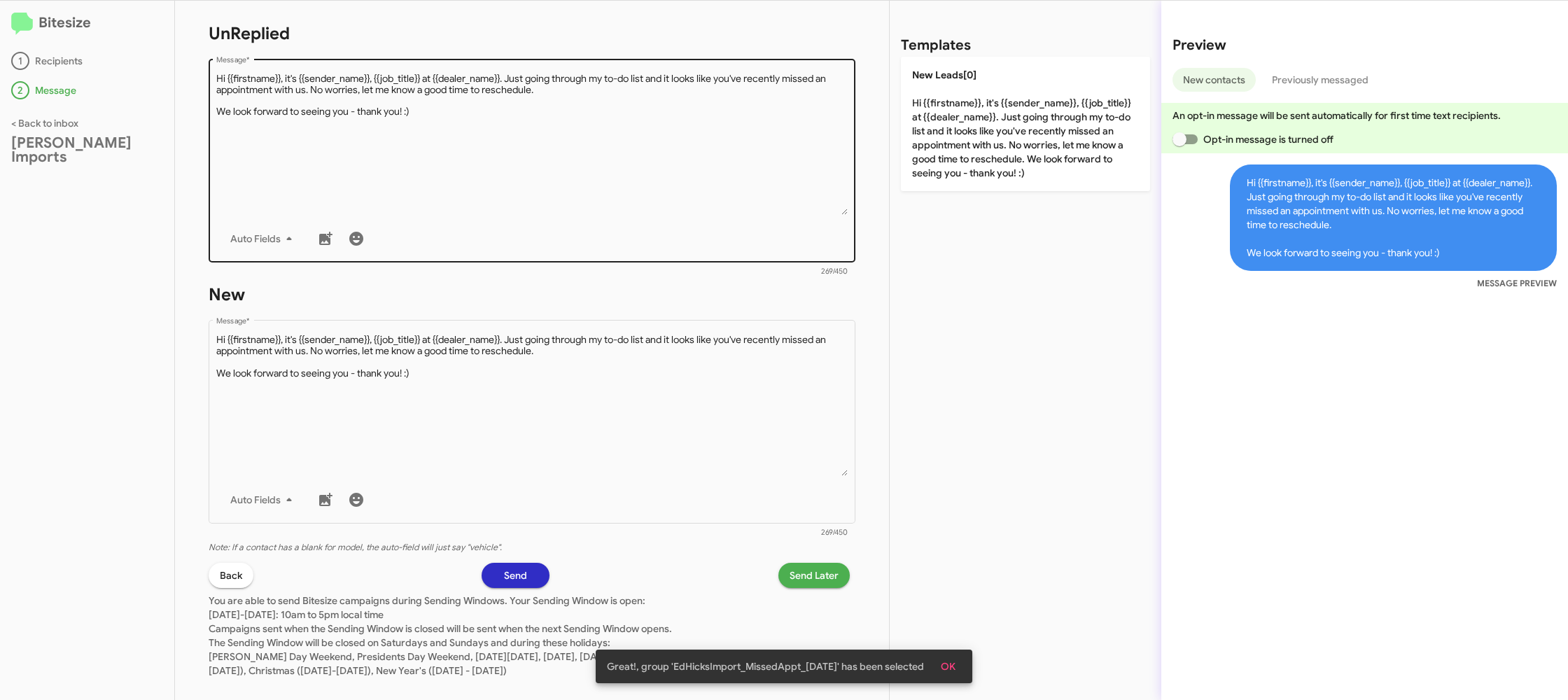
scroll to position [237, 0]
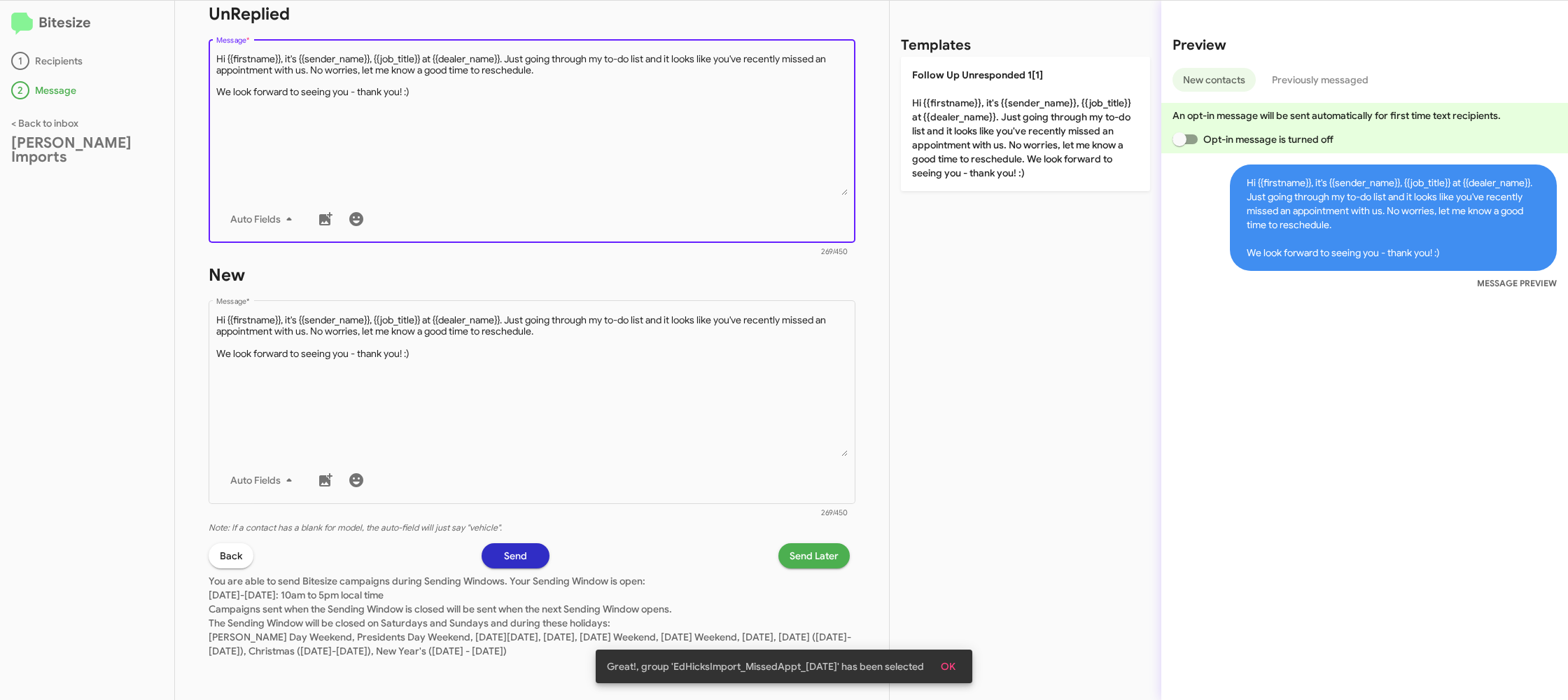
click at [696, 146] on textarea "Message *" at bounding box center [532, 124] width 632 height 143
drag, startPoint x: 696, startPoint y: 146, endPoint x: 735, endPoint y: 139, distance: 39.6
click at [711, 141] on textarea "Message *" at bounding box center [532, 124] width 632 height 143
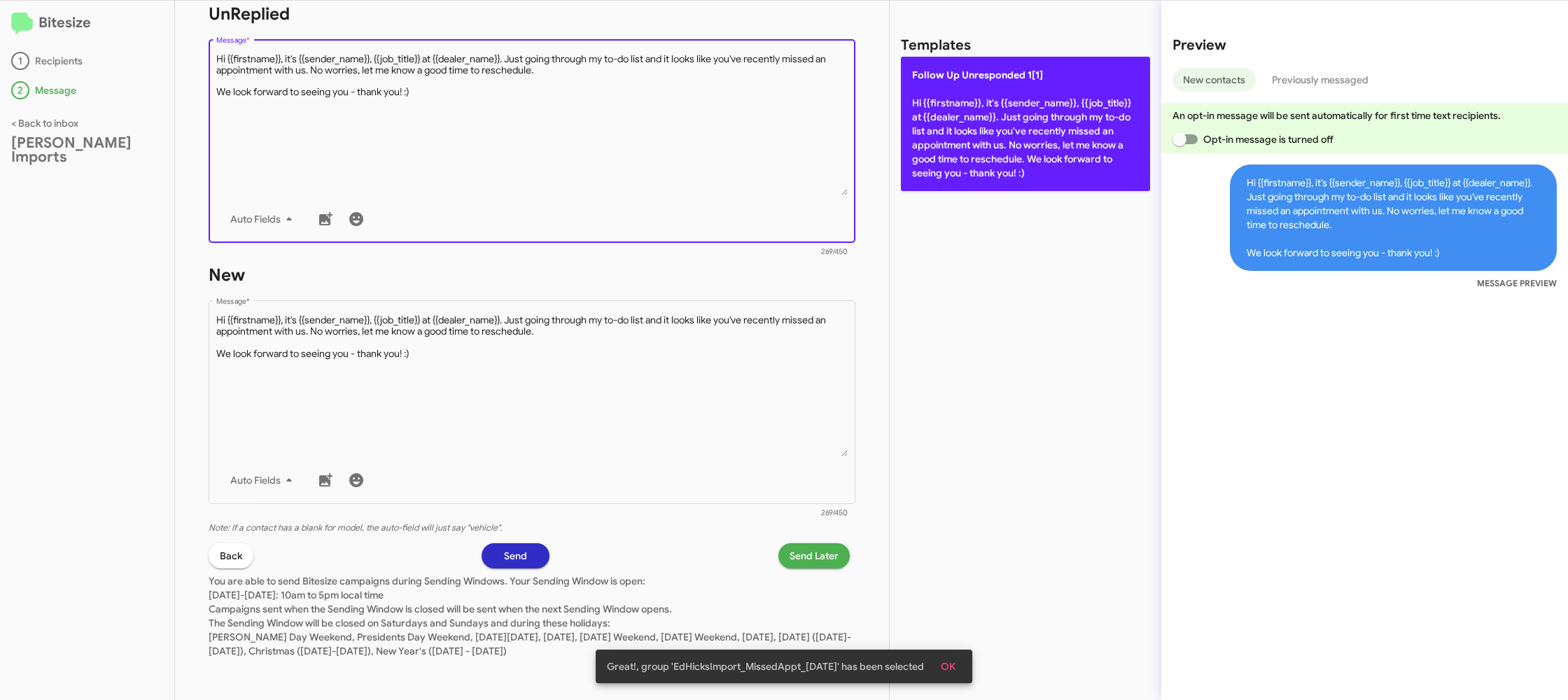
click at [954, 128] on p "Follow Up Unresponded 1[1] Hi {{firstname}}, it's {{sender_name}}, {{job_title}…" at bounding box center [1025, 124] width 249 height 134
type textarea "Hi {{firstname}}, it's {{sender_name}}, {{job_title}} at {{dealer_name}}. Just …"
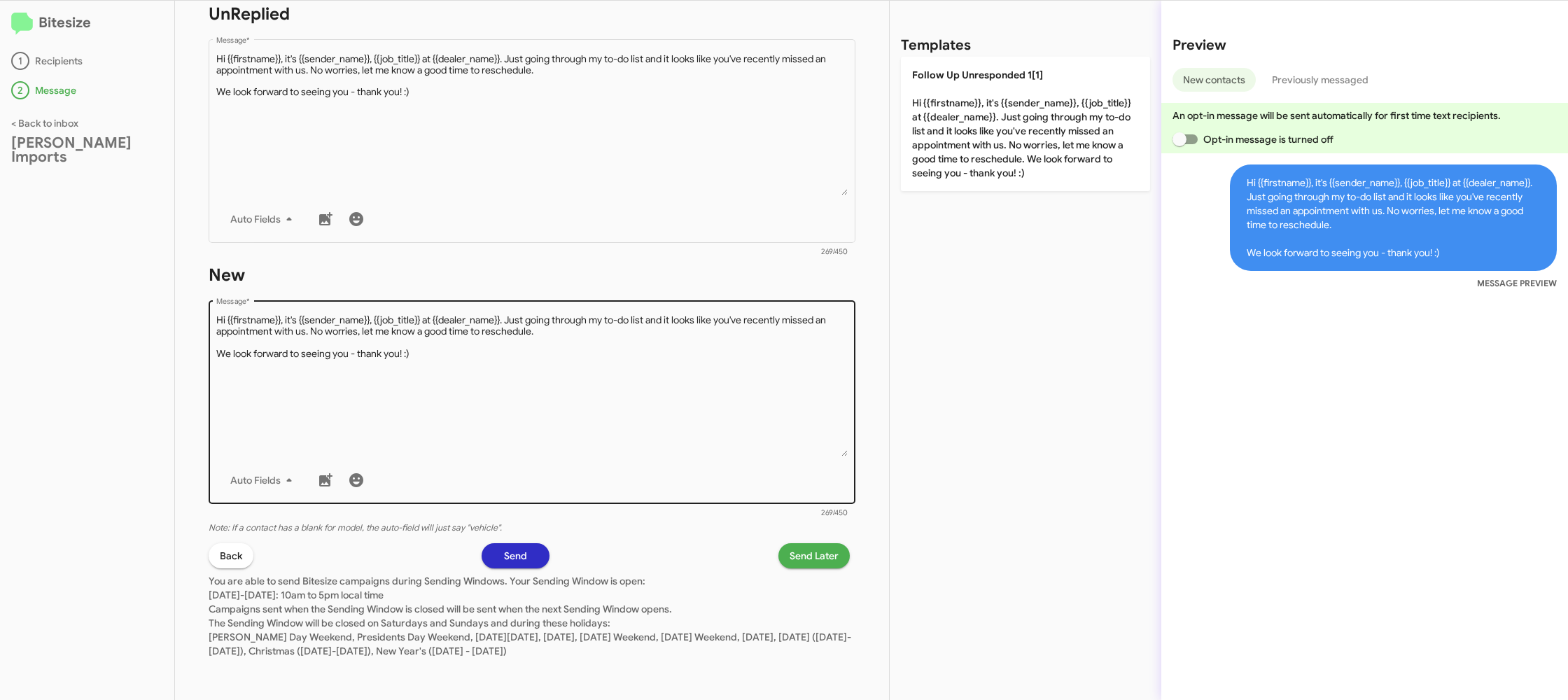
click at [801, 484] on div "Auto Fields" at bounding box center [532, 480] width 632 height 28
drag, startPoint x: 797, startPoint y: 467, endPoint x: 818, endPoint y: 421, distance: 50.6
click at [802, 455] on div "Drop image here to insert Auto Fields Message *" at bounding box center [532, 400] width 632 height 207
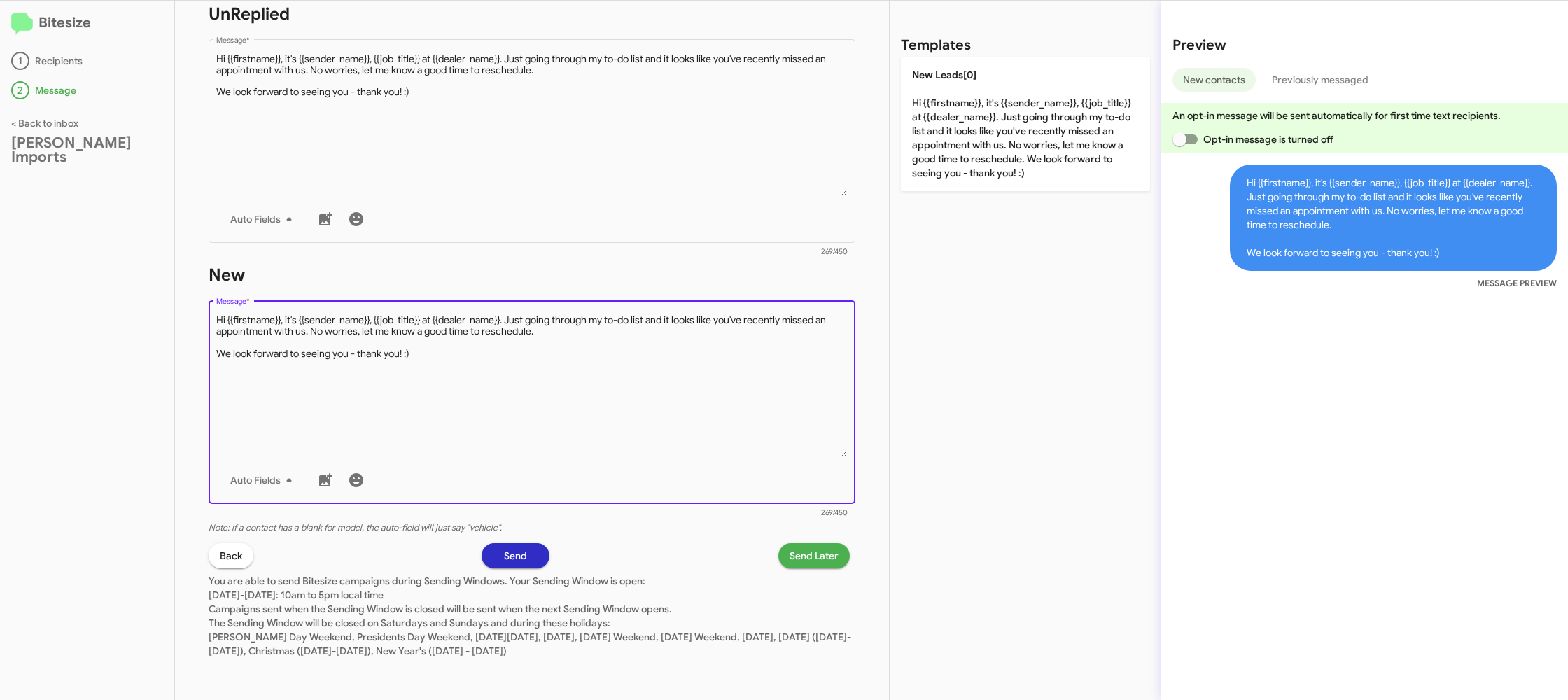
drag, startPoint x: 979, startPoint y: 126, endPoint x: 866, endPoint y: 406, distance: 301.9
click at [978, 128] on p "New Leads[0] Hi {{firstname}}, it's {{sender_name}}, {{job_title}} at {{dealer_…" at bounding box center [1025, 124] width 249 height 134
type textarea "Hi {{firstname}}, it's {{sender_name}}, {{job_title}} at {{dealer_name}}. Just …"
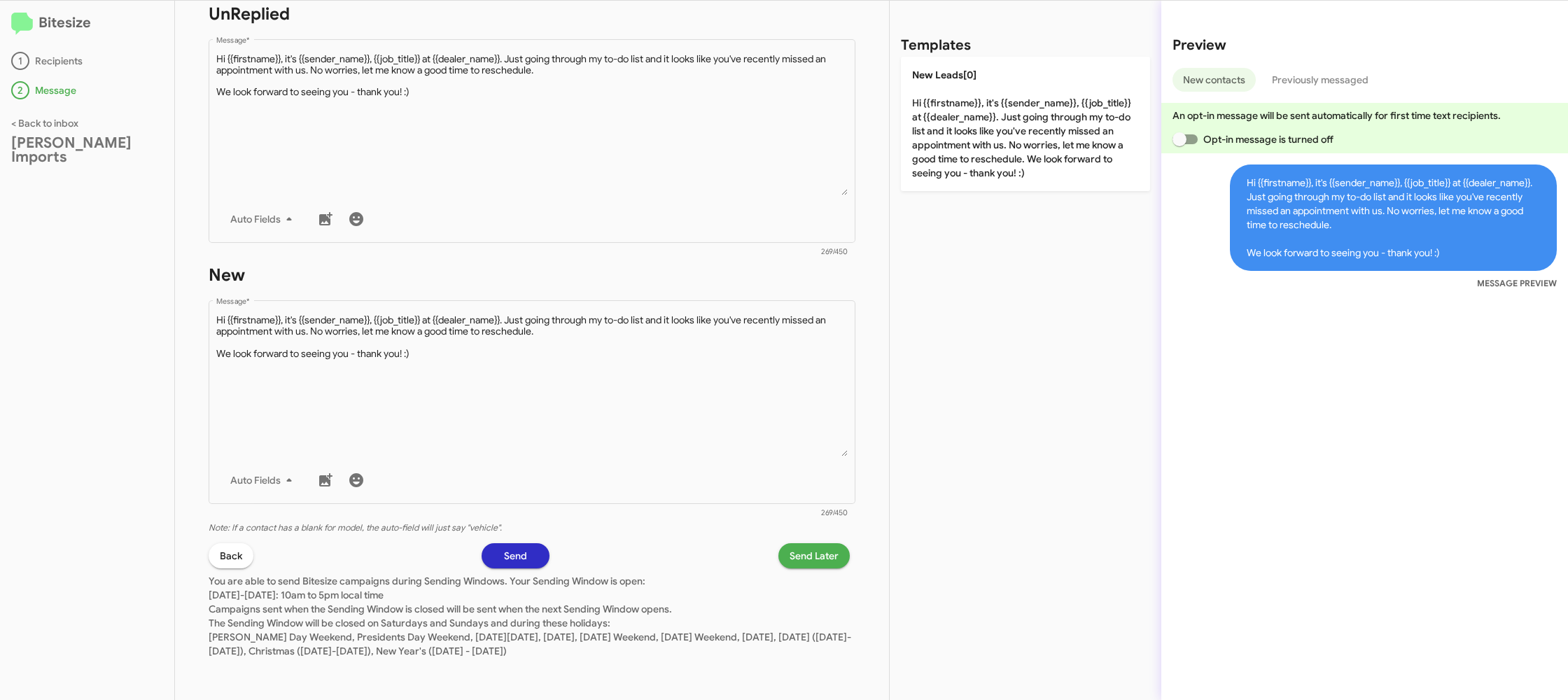
click at [811, 560] on span "Send Later" at bounding box center [814, 555] width 49 height 25
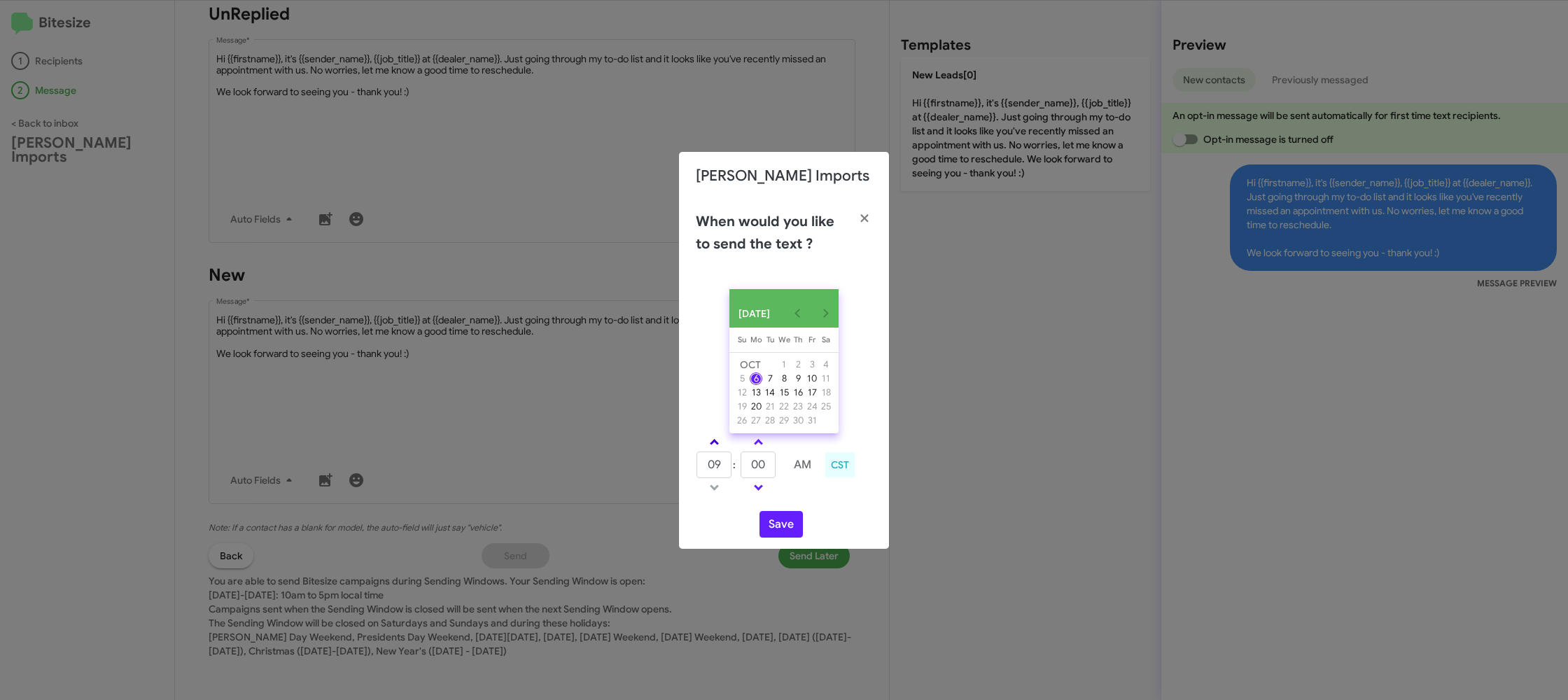
click at [712, 448] on span at bounding box center [714, 443] width 9 height 9
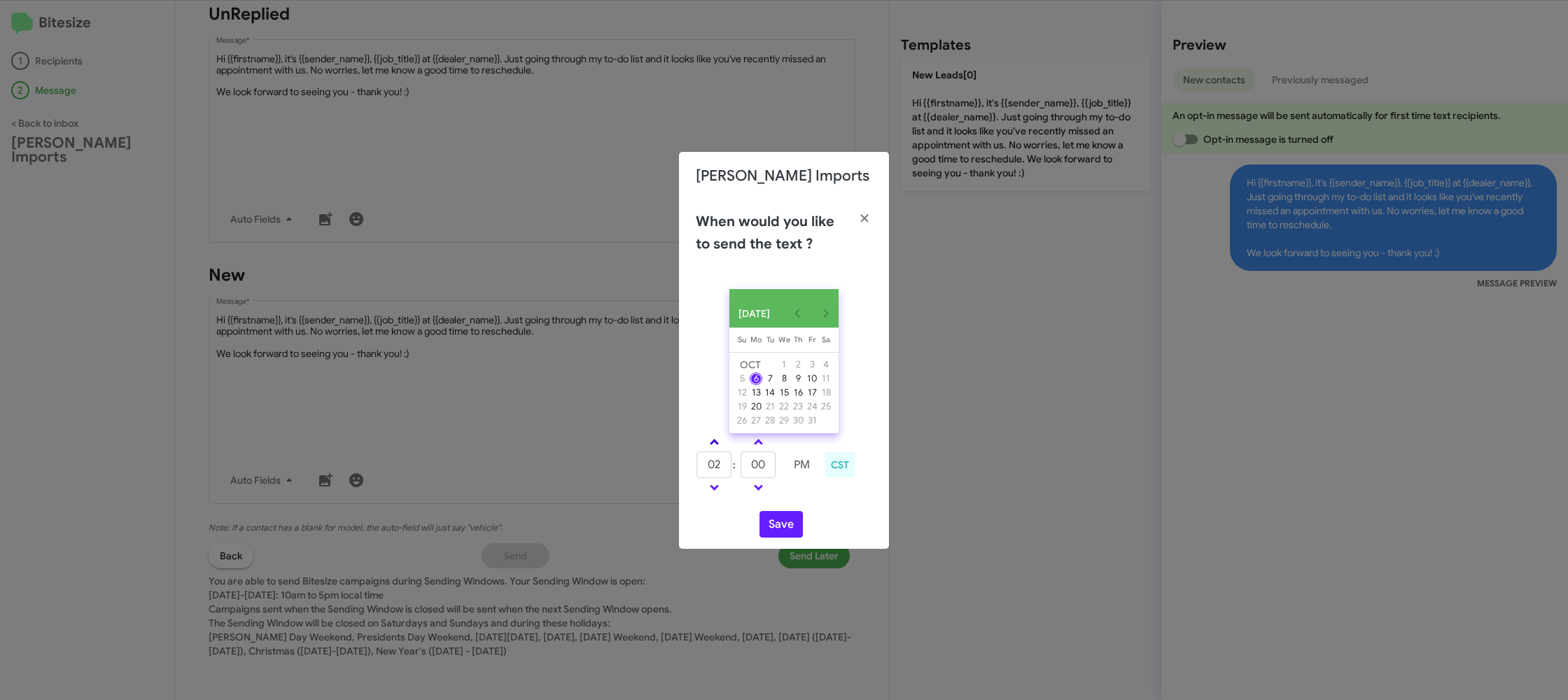
click at [712, 448] on span at bounding box center [714, 443] width 9 height 9
type input "05"
click at [759, 477] on input "00" at bounding box center [757, 464] width 35 height 27
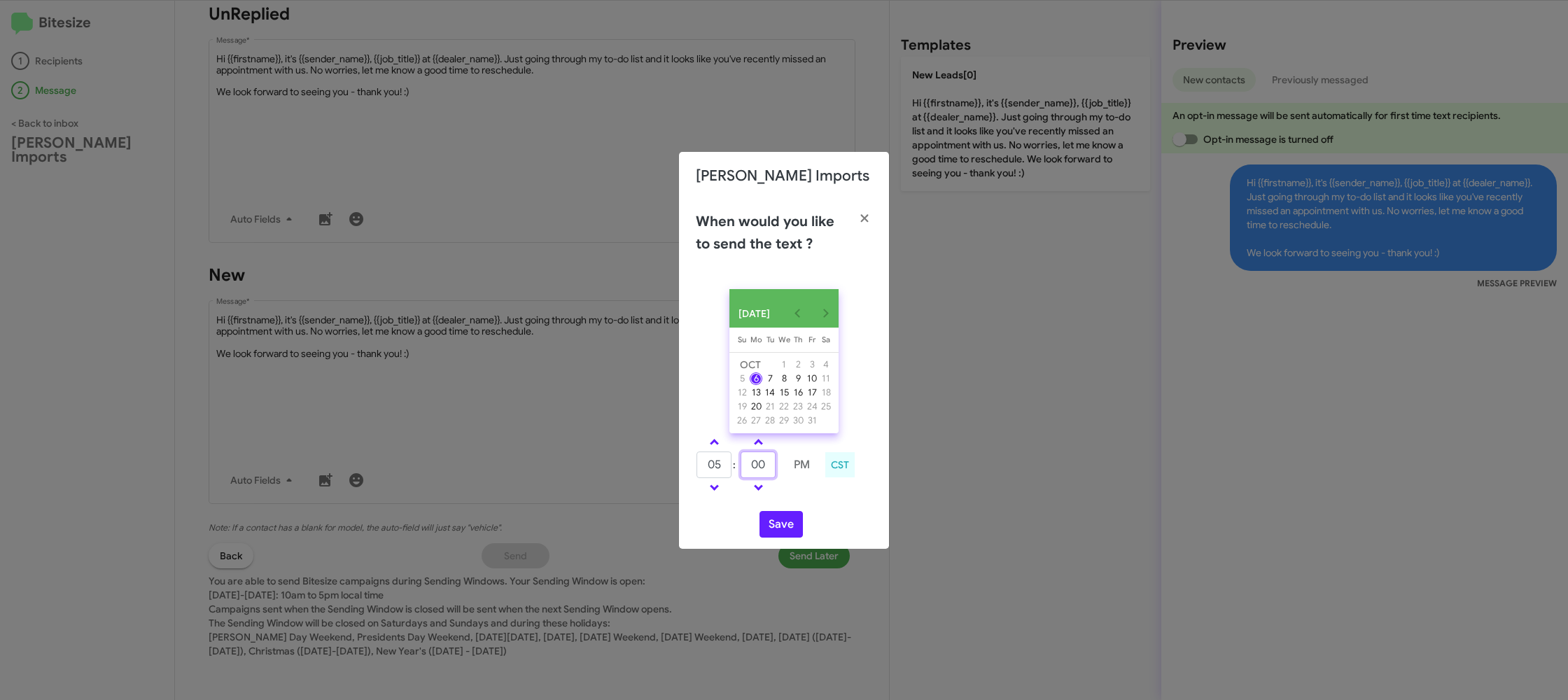
click at [768, 476] on input "00" at bounding box center [757, 464] width 35 height 27
type input "09"
drag, startPoint x: 802, startPoint y: 501, endPoint x: 792, endPoint y: 511, distance: 14.1
click at [797, 500] on div "05 : 09 PM CST" at bounding box center [784, 467] width 197 height 66
click at [769, 533] on button "Save" at bounding box center [782, 524] width 44 height 27
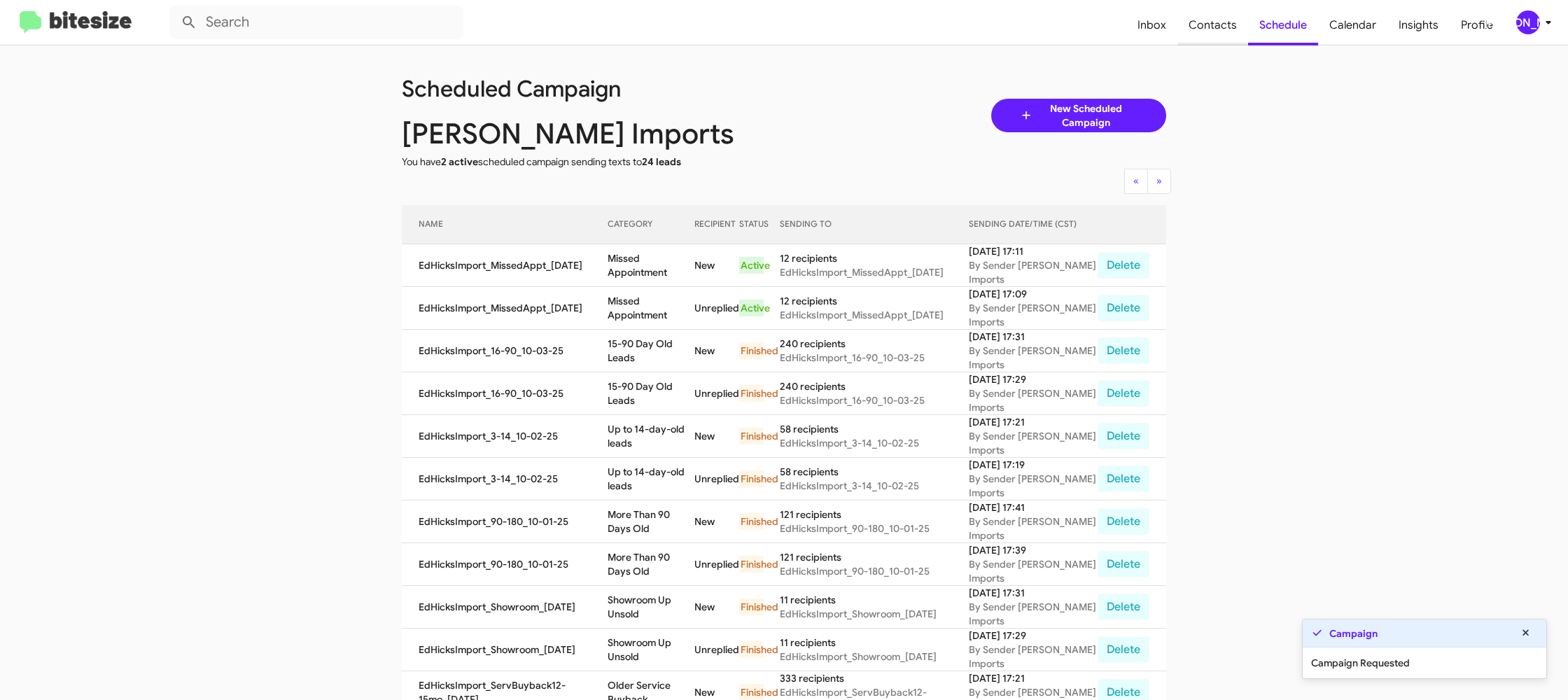
click at [1201, 22] on span "Contacts" at bounding box center [1213, 25] width 71 height 40
type input "in:groups"
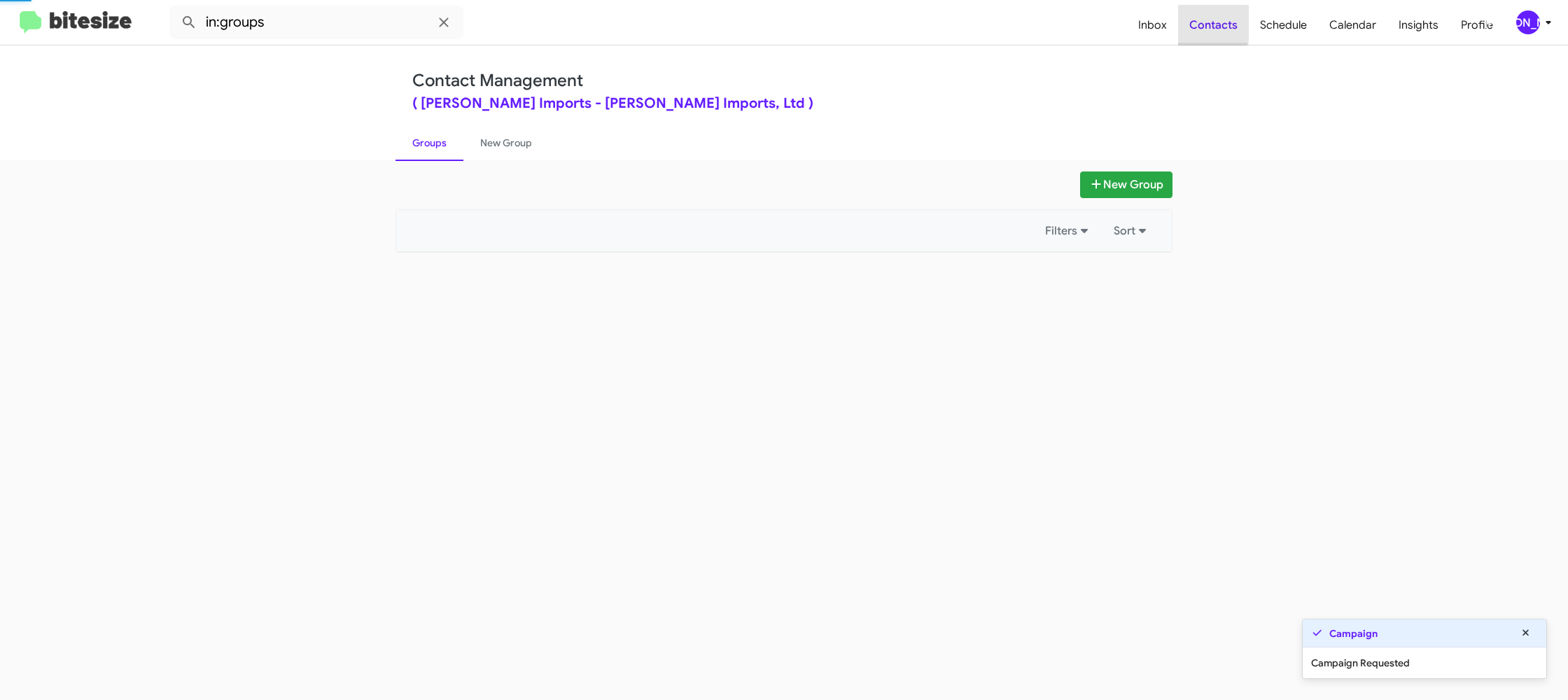
click at [1201, 22] on span "Contacts" at bounding box center [1214, 25] width 71 height 40
drag, startPoint x: 1201, startPoint y: 22, endPoint x: 783, endPoint y: 113, distance: 427.8
click at [1197, 19] on span "Contacts" at bounding box center [1214, 25] width 71 height 40
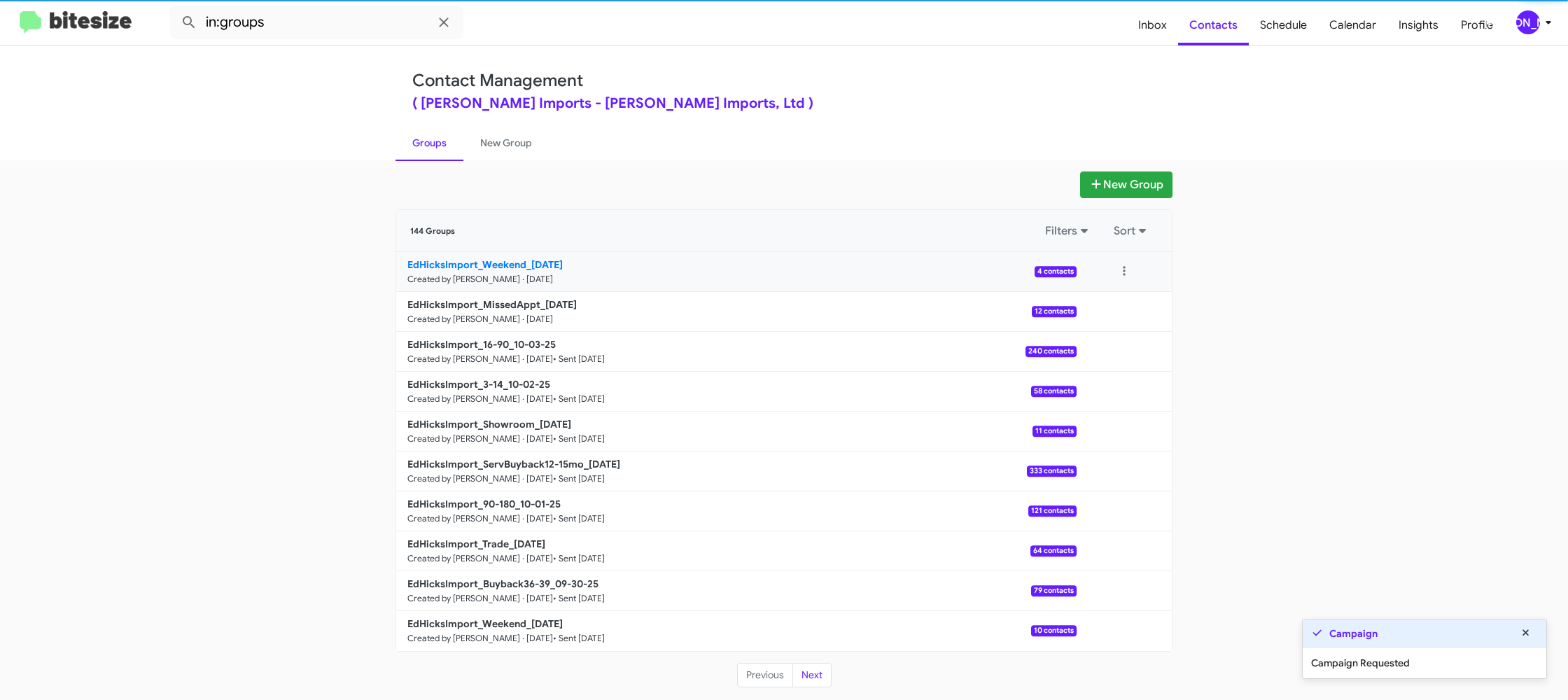
click at [541, 260] on b "EdHicksImport_Weekend_[DATE]" at bounding box center [485, 265] width 155 height 13
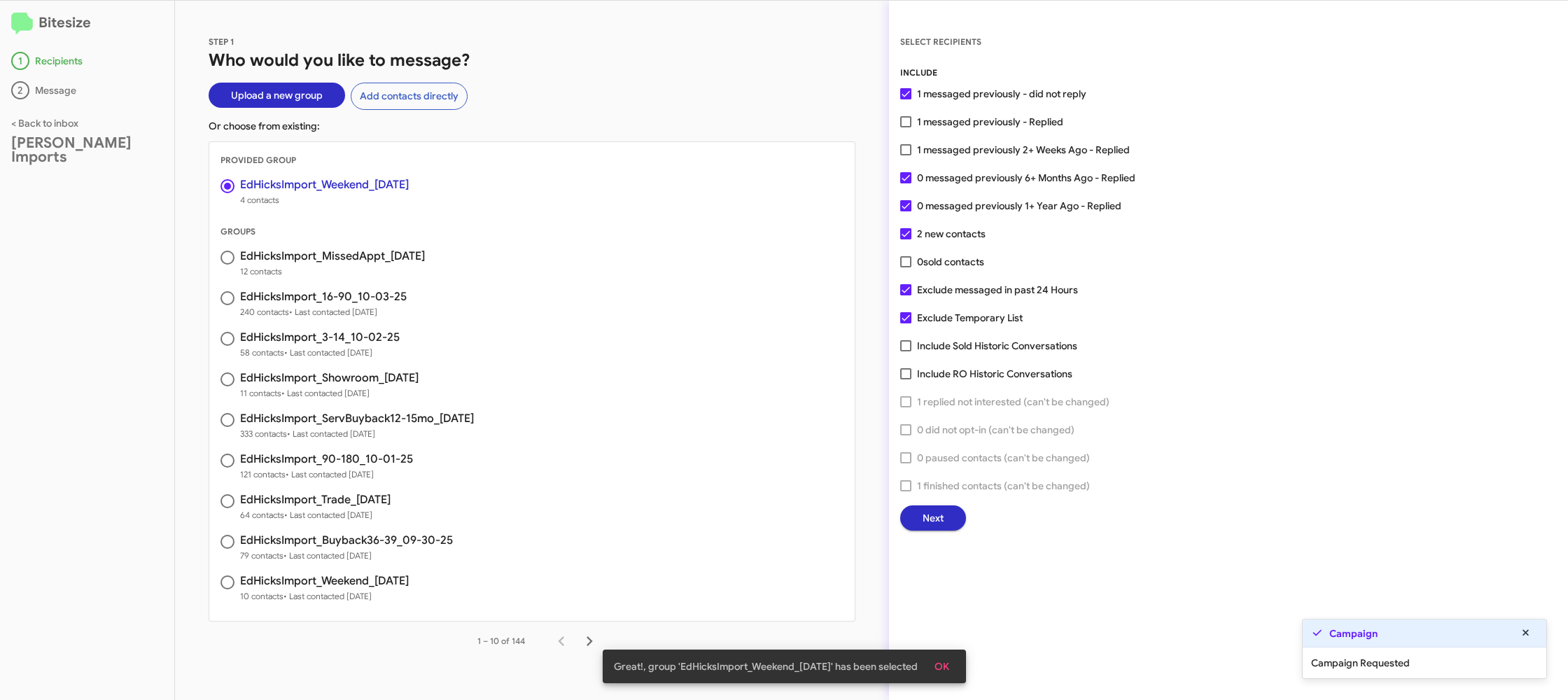
click at [921, 505] on button "Next" at bounding box center [933, 518] width 65 height 25
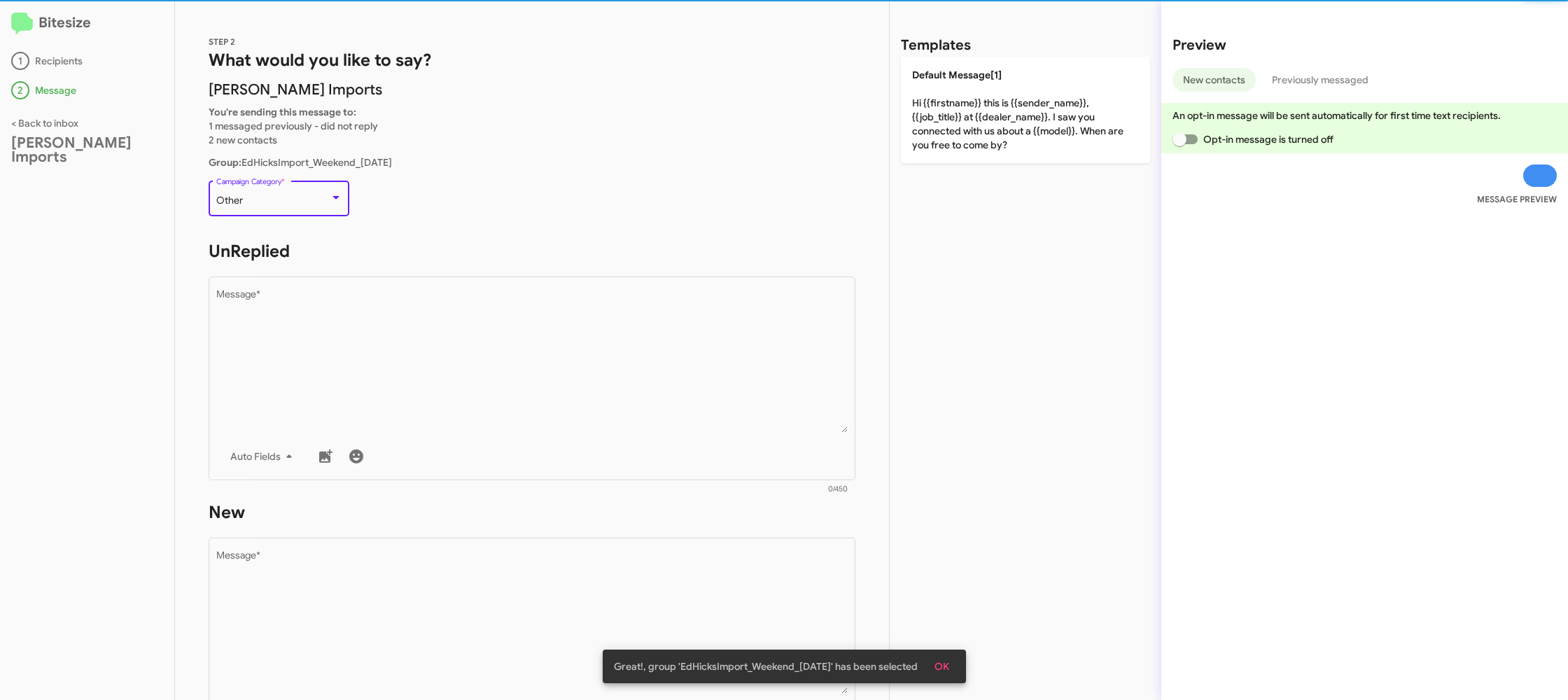
click at [312, 202] on div "Other" at bounding box center [273, 201] width 113 height 11
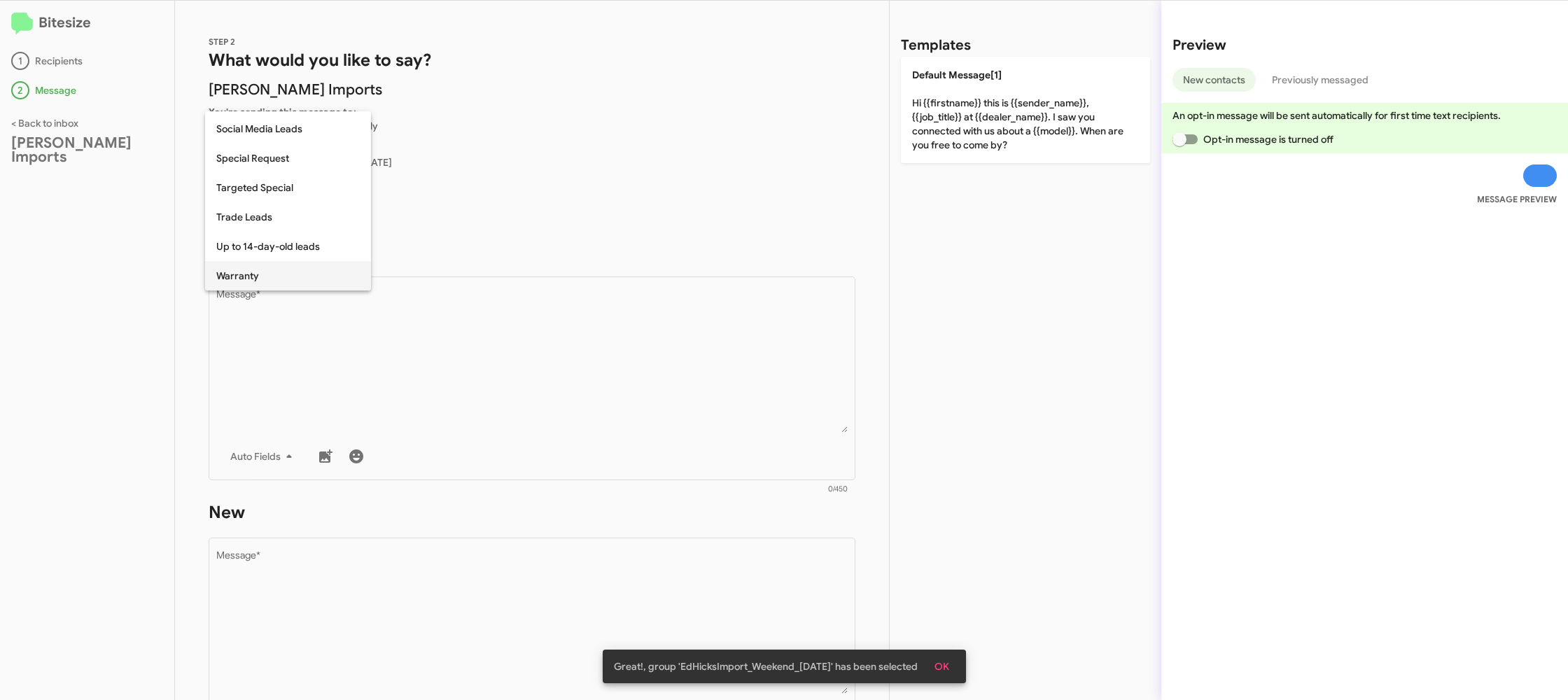
scroll to position [585, 0]
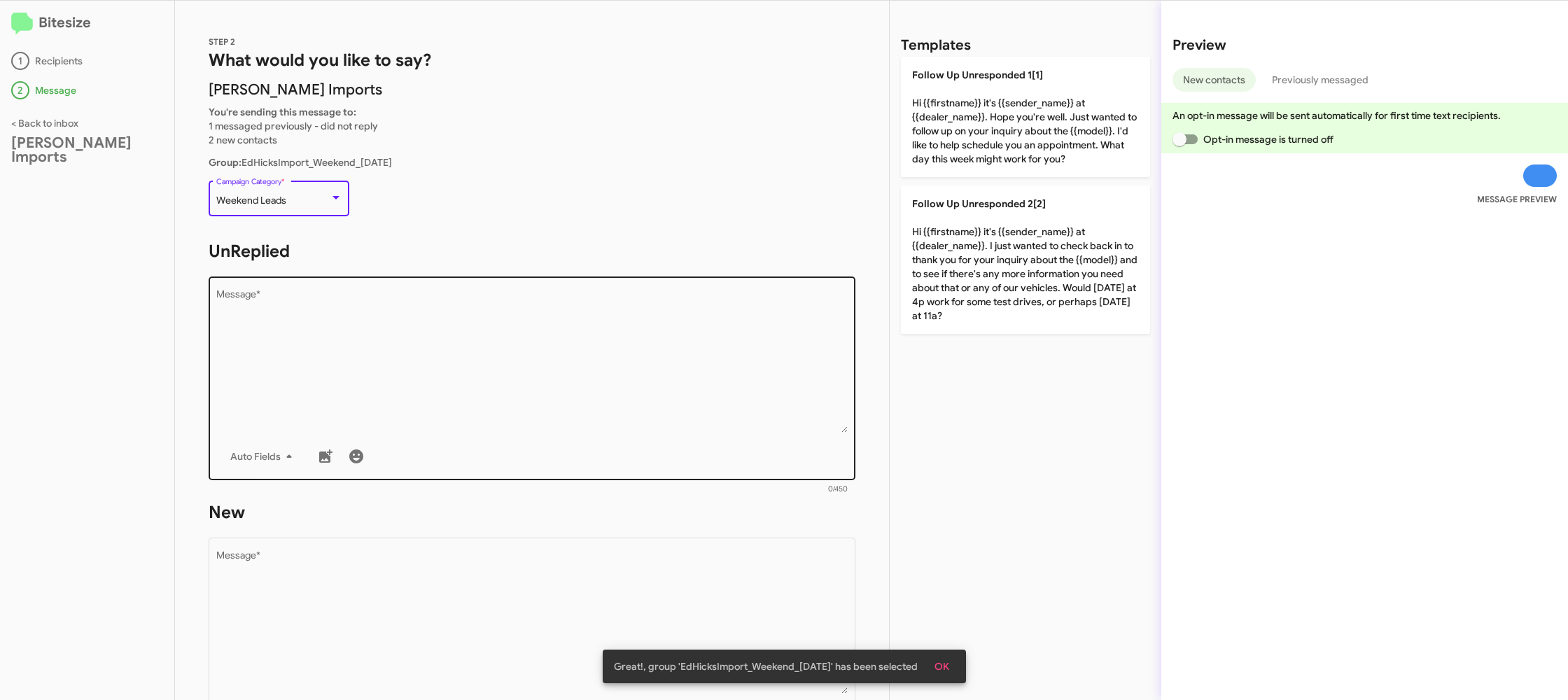
click at [506, 366] on textarea "Message *" at bounding box center [532, 361] width 632 height 143
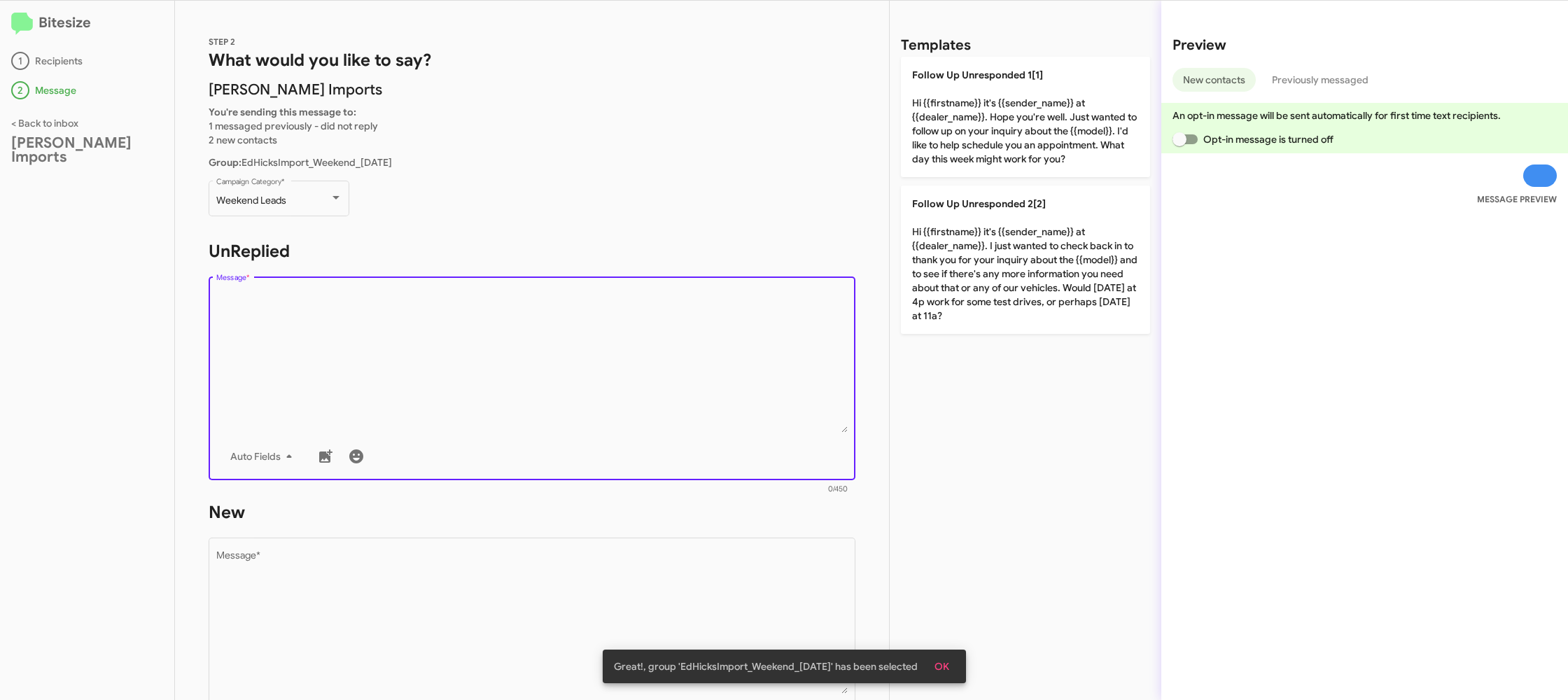
click at [508, 366] on textarea "Message *" at bounding box center [532, 361] width 632 height 143
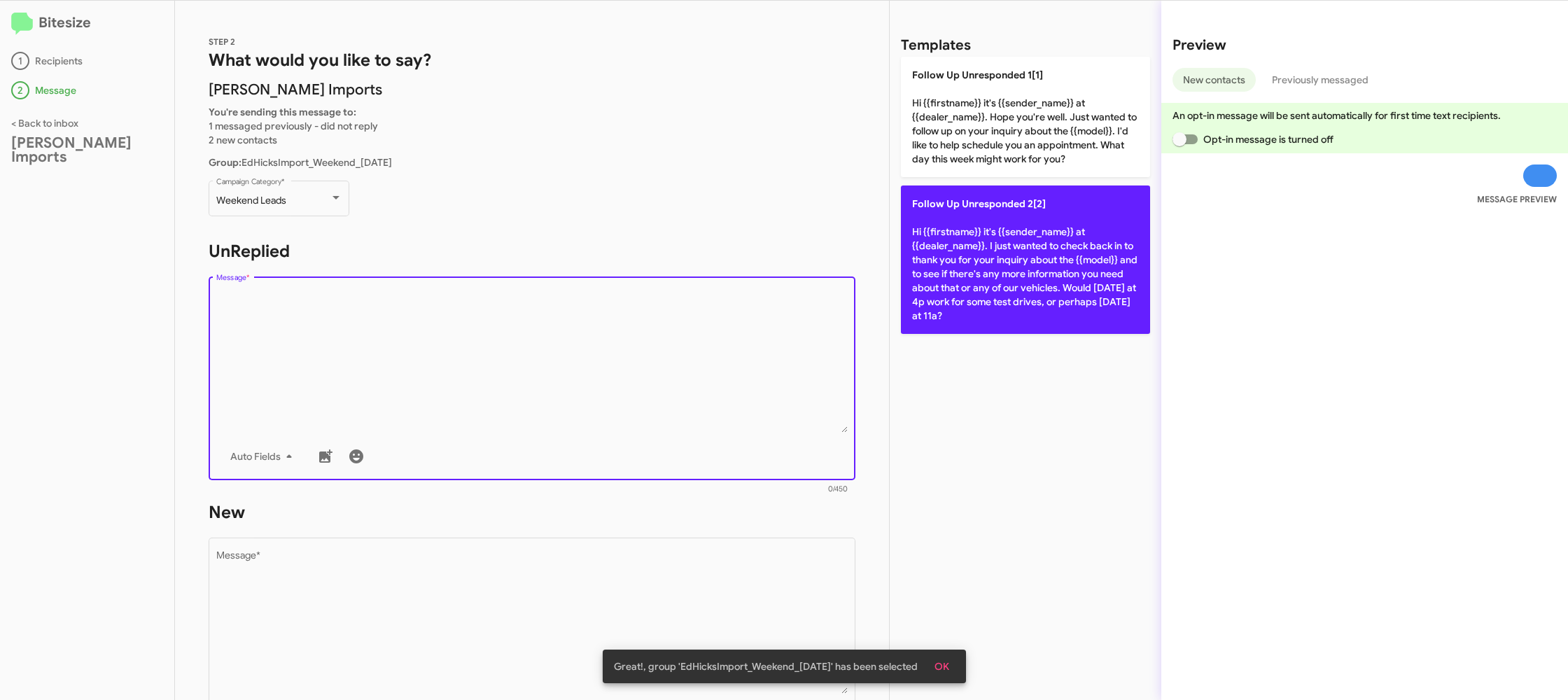
click at [923, 271] on p "Follow Up Unresponded 2[2] Hi {{firstname}} it's {{sender_name}} at {{dealer_na…" at bounding box center [1025, 260] width 249 height 149
type textarea "Hi {{firstname}} it's {{sender_name}} at {{dealer_name}}. I just wanted to chec…"
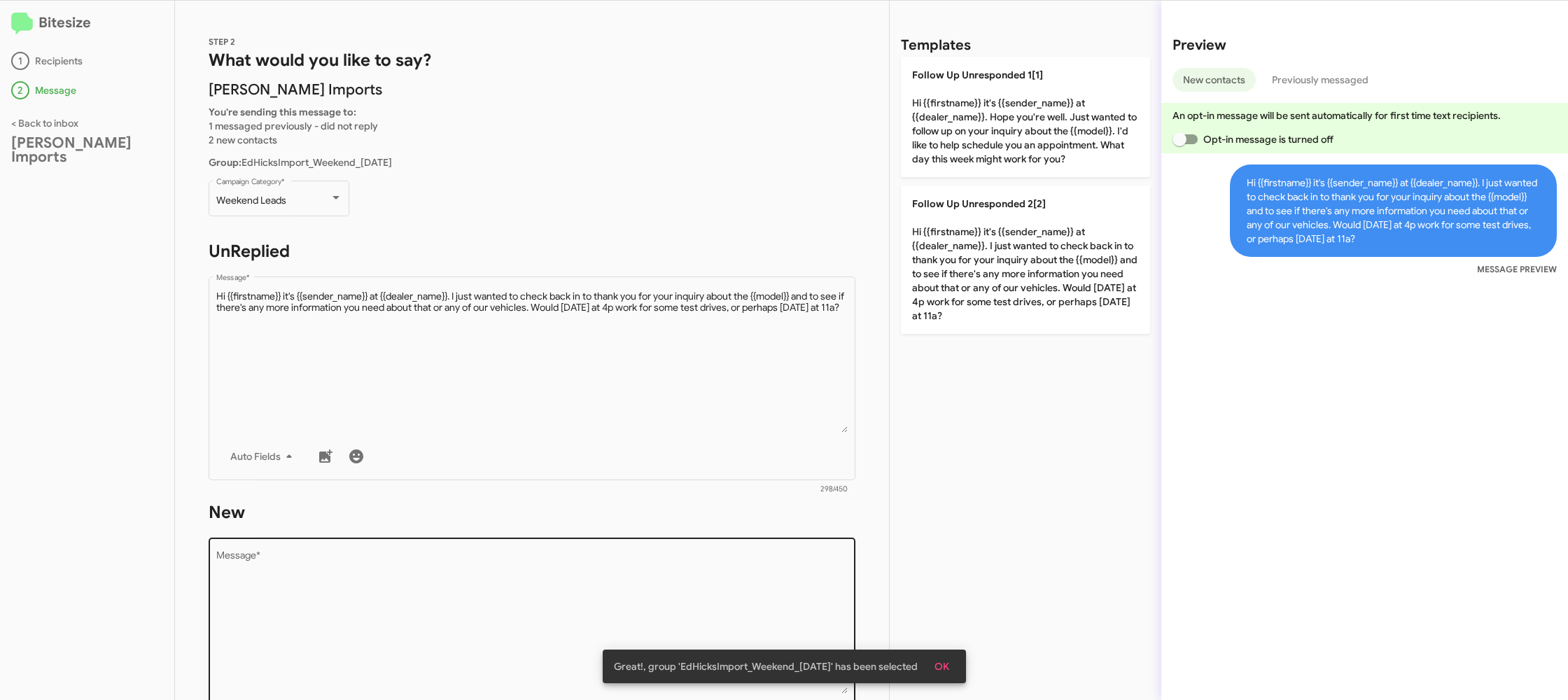
click at [673, 595] on textarea "Message *" at bounding box center [532, 622] width 632 height 143
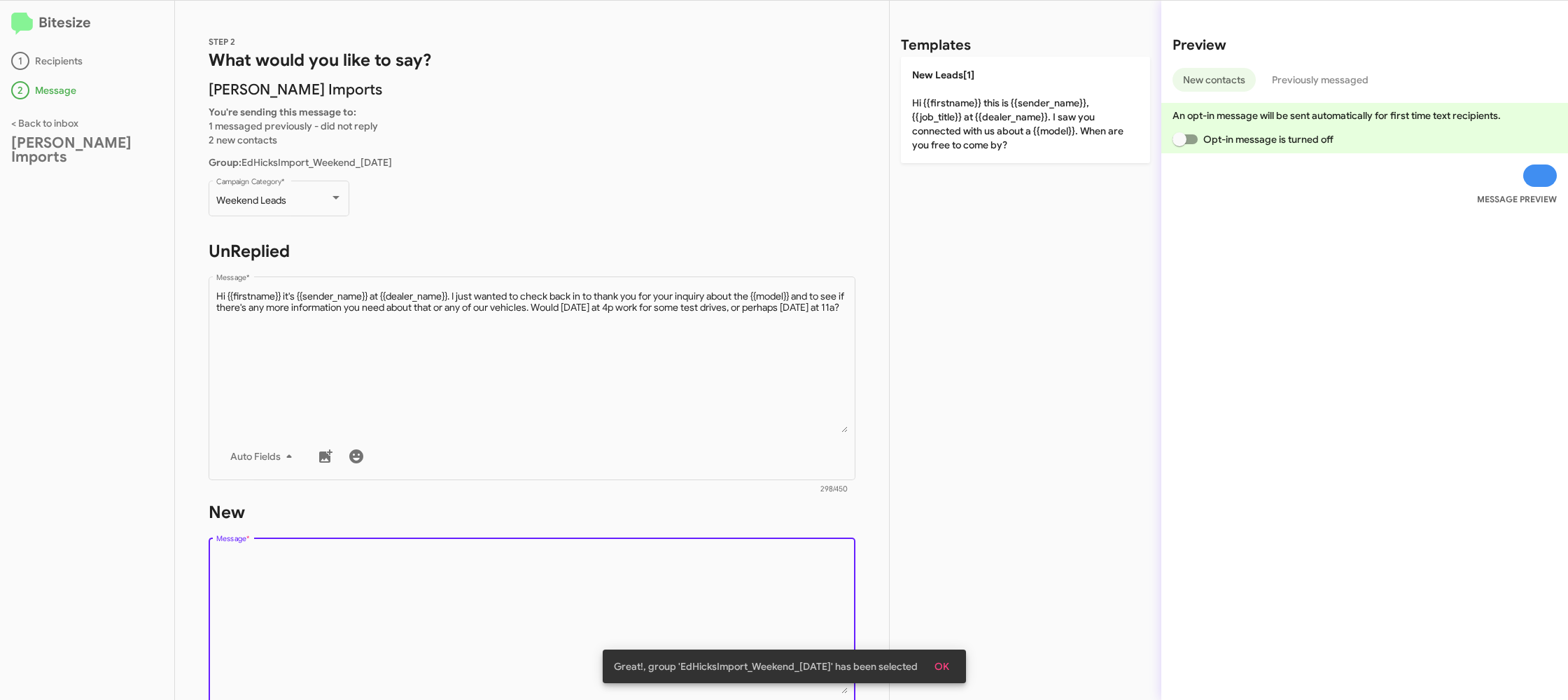
drag, startPoint x: 673, startPoint y: 595, endPoint x: 862, endPoint y: 260, distance: 384.6
click at [744, 413] on div "STEP 2 What would you like to say? [PERSON_NAME] Imports You're sending this me…" at bounding box center [532, 350] width 714 height 699
click at [958, 151] on div "Templates New Leads[1] Hi {{firstname}} this is {{sender_name}}, {{job_title}} …" at bounding box center [1025, 350] width 271 height 699
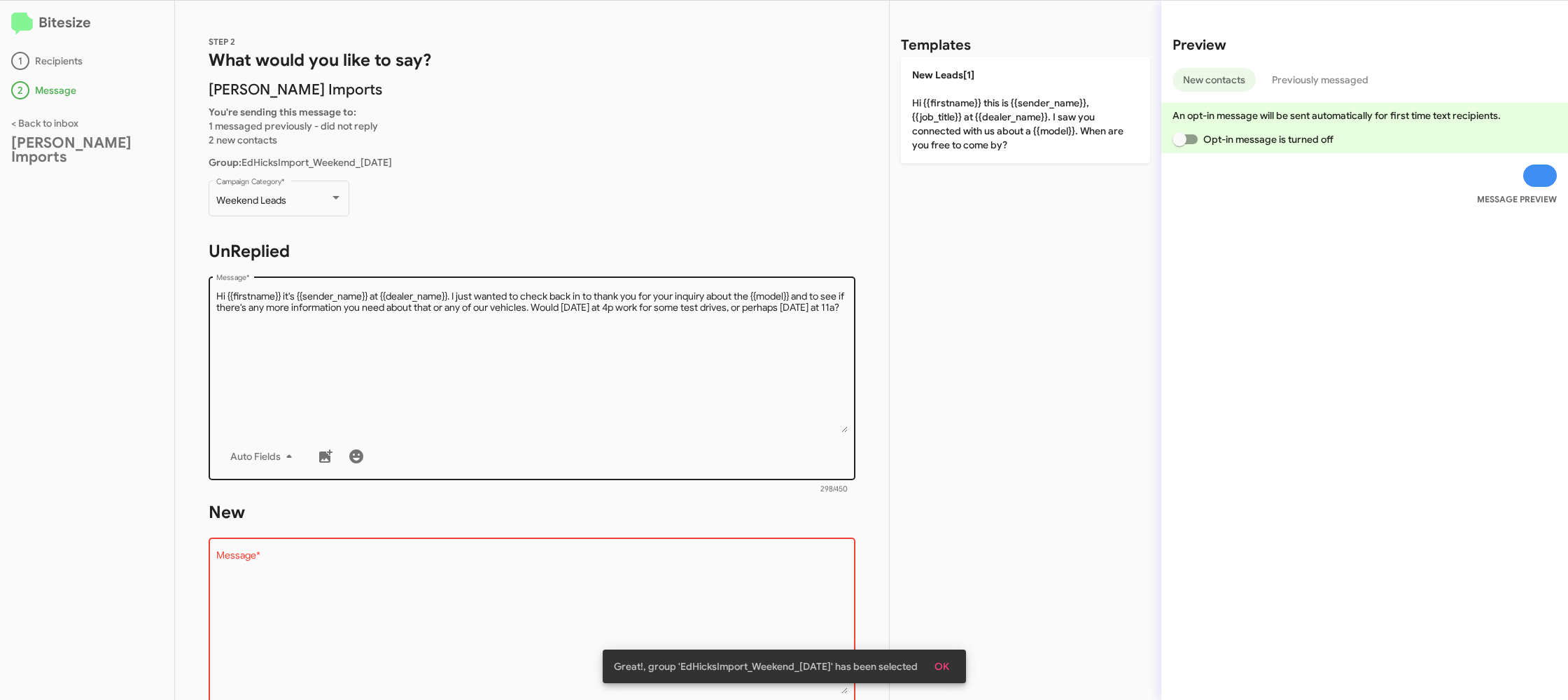
drag, startPoint x: 934, startPoint y: 145, endPoint x: 703, endPoint y: 310, distance: 283.9
click at [933, 147] on p "New Leads[1] Hi {{firstname}} this is {{sender_name}}, {{job_title}} at {{deale…" at bounding box center [1025, 110] width 249 height 107
type textarea "Hi {{firstname}} this is {{sender_name}}, {{job_title}} at {{dealer_name}}. I s…"
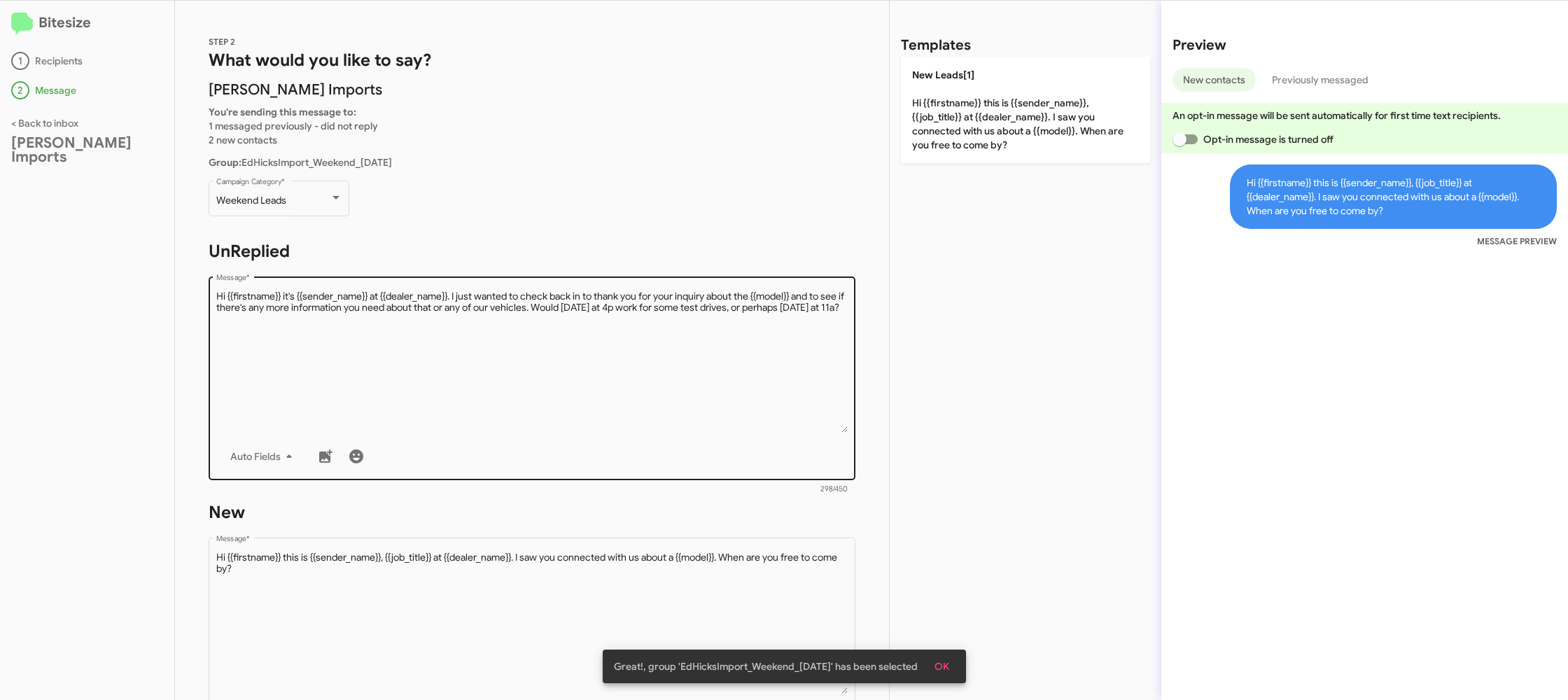
scroll to position [237, 0]
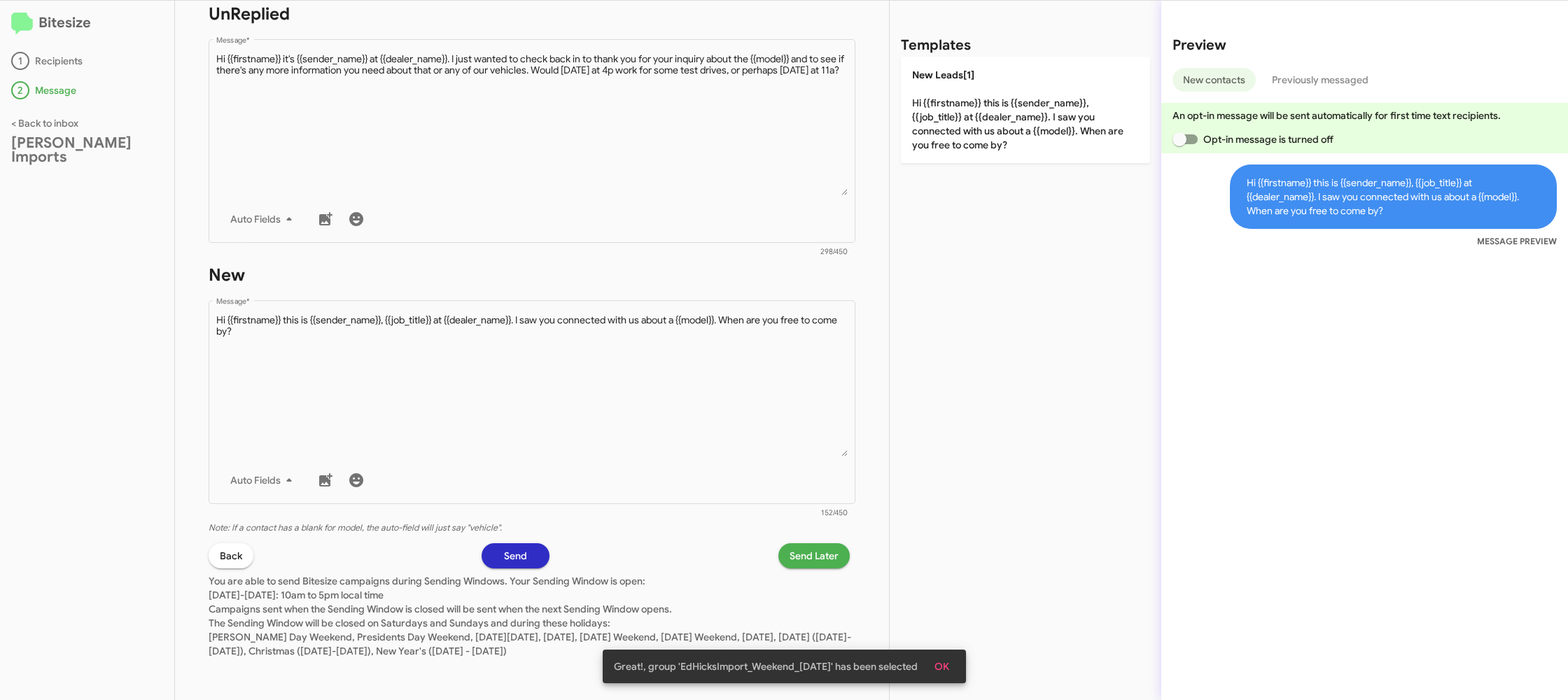
click at [799, 549] on span "Send Later" at bounding box center [814, 555] width 49 height 25
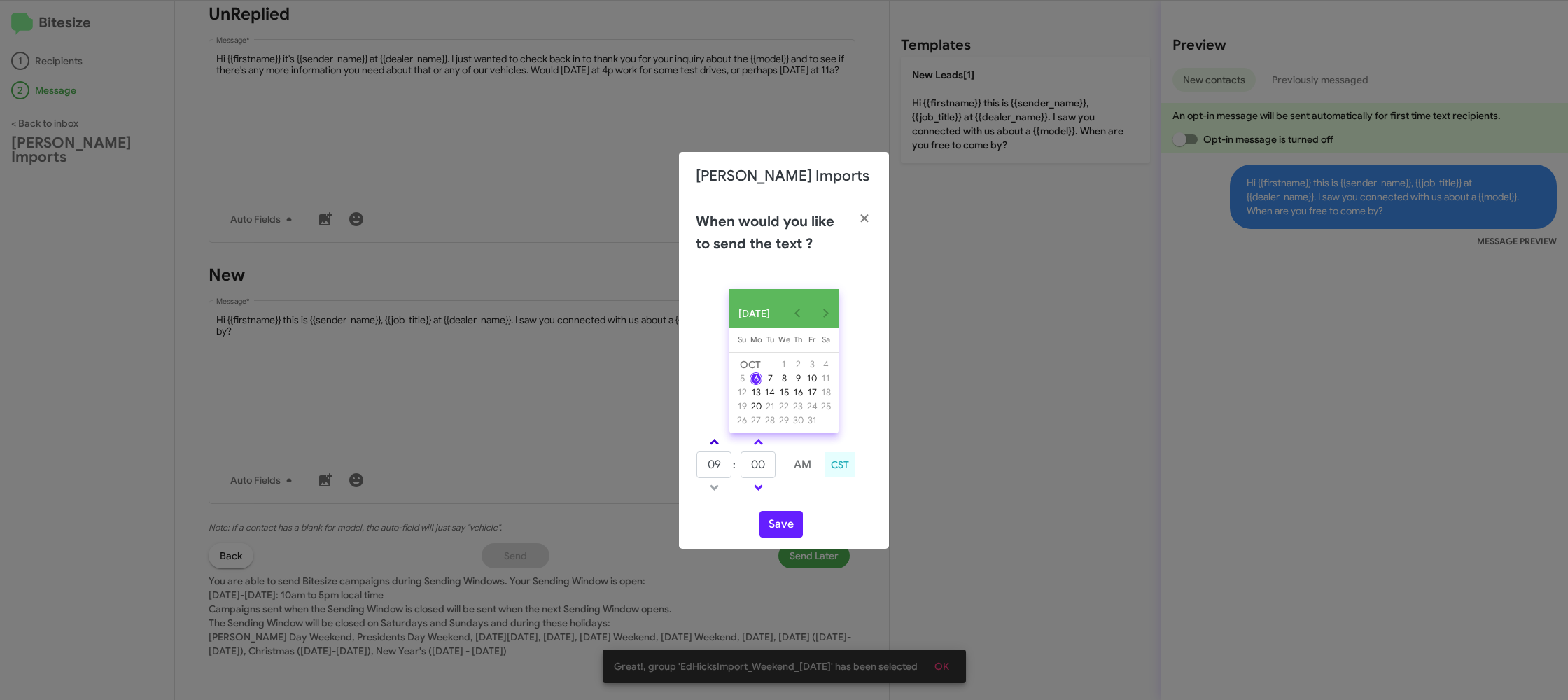
click at [714, 441] on link at bounding box center [715, 442] width 24 height 16
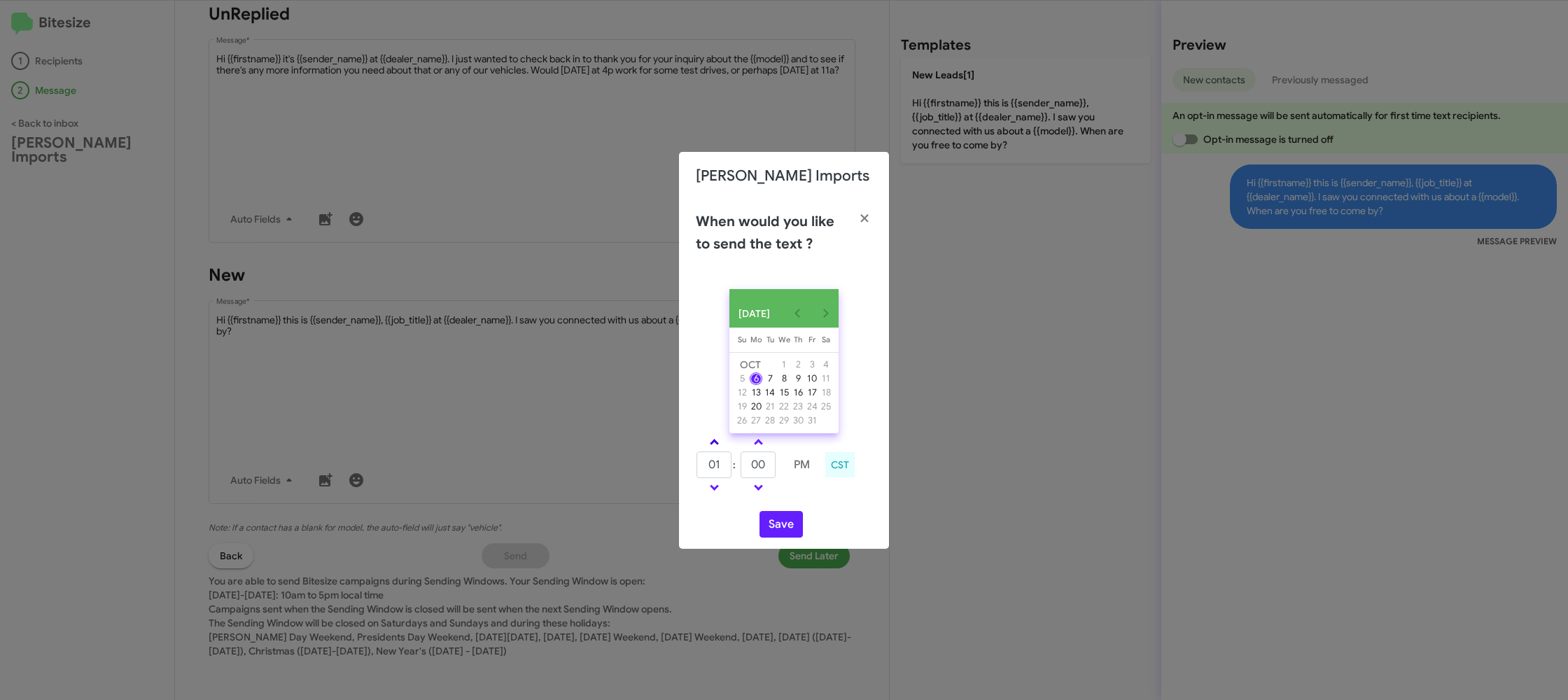
click at [714, 441] on link at bounding box center [715, 442] width 24 height 16
type input "04"
click at [752, 460] on input "00" at bounding box center [757, 464] width 35 height 27
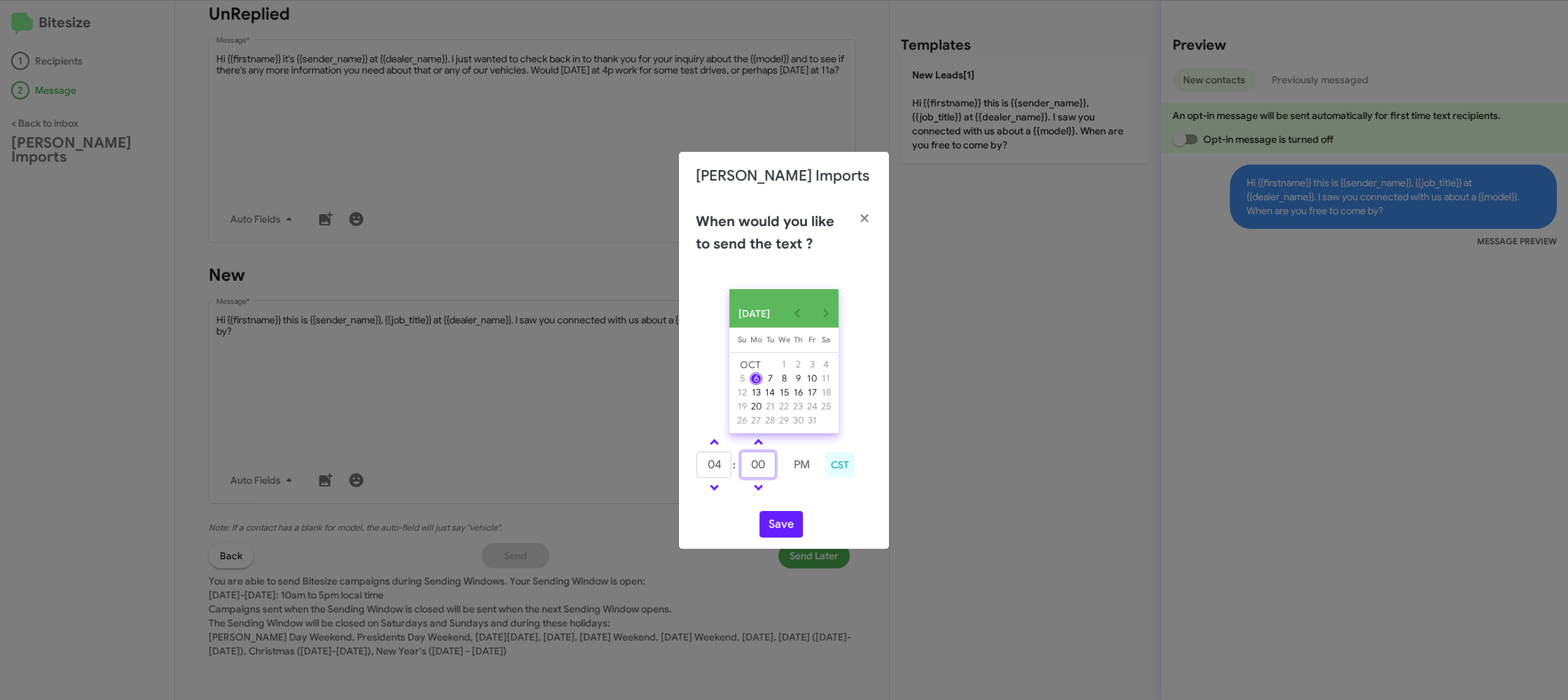
click at [753, 460] on input "00" at bounding box center [757, 464] width 35 height 27
type input "49"
click at [782, 526] on button "Save" at bounding box center [782, 524] width 44 height 27
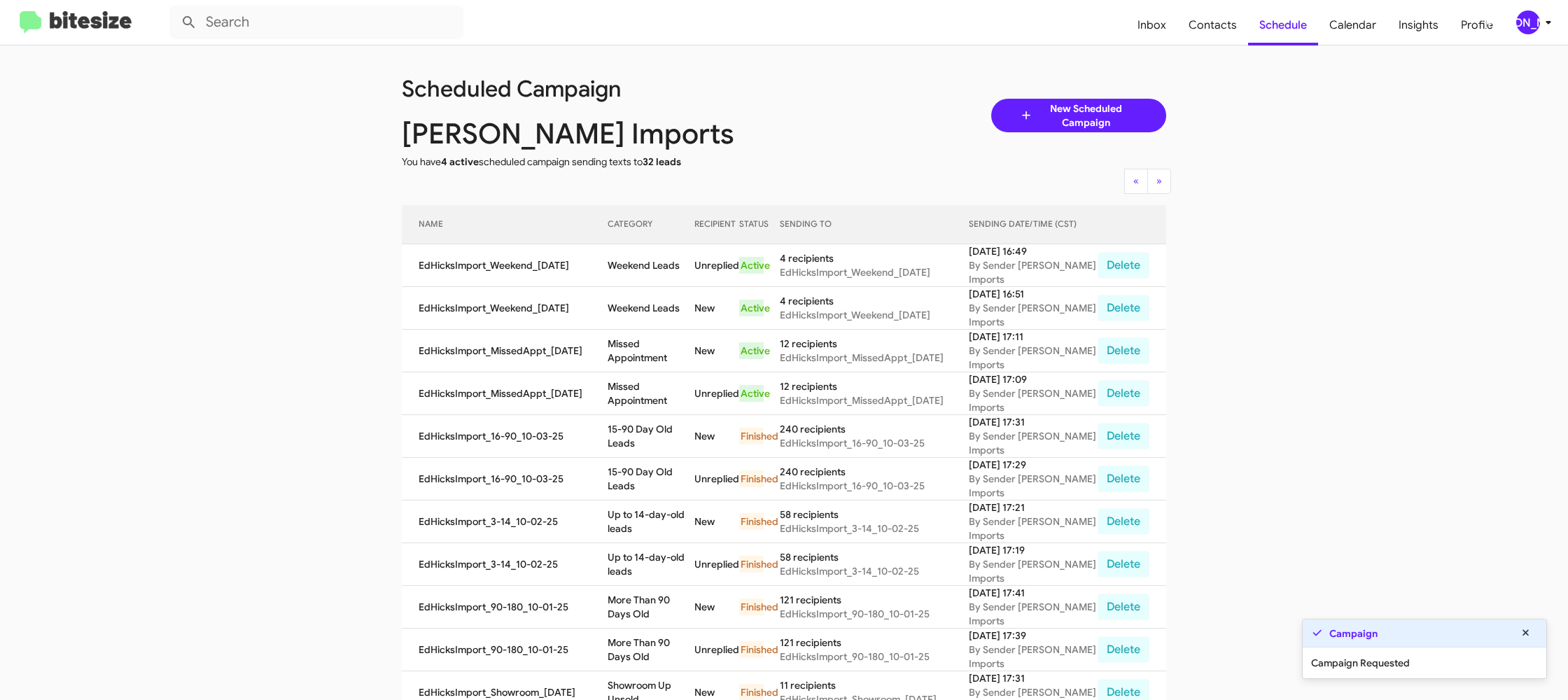
click at [1443, 627] on div "Campaign" at bounding box center [1424, 633] width 244 height 28
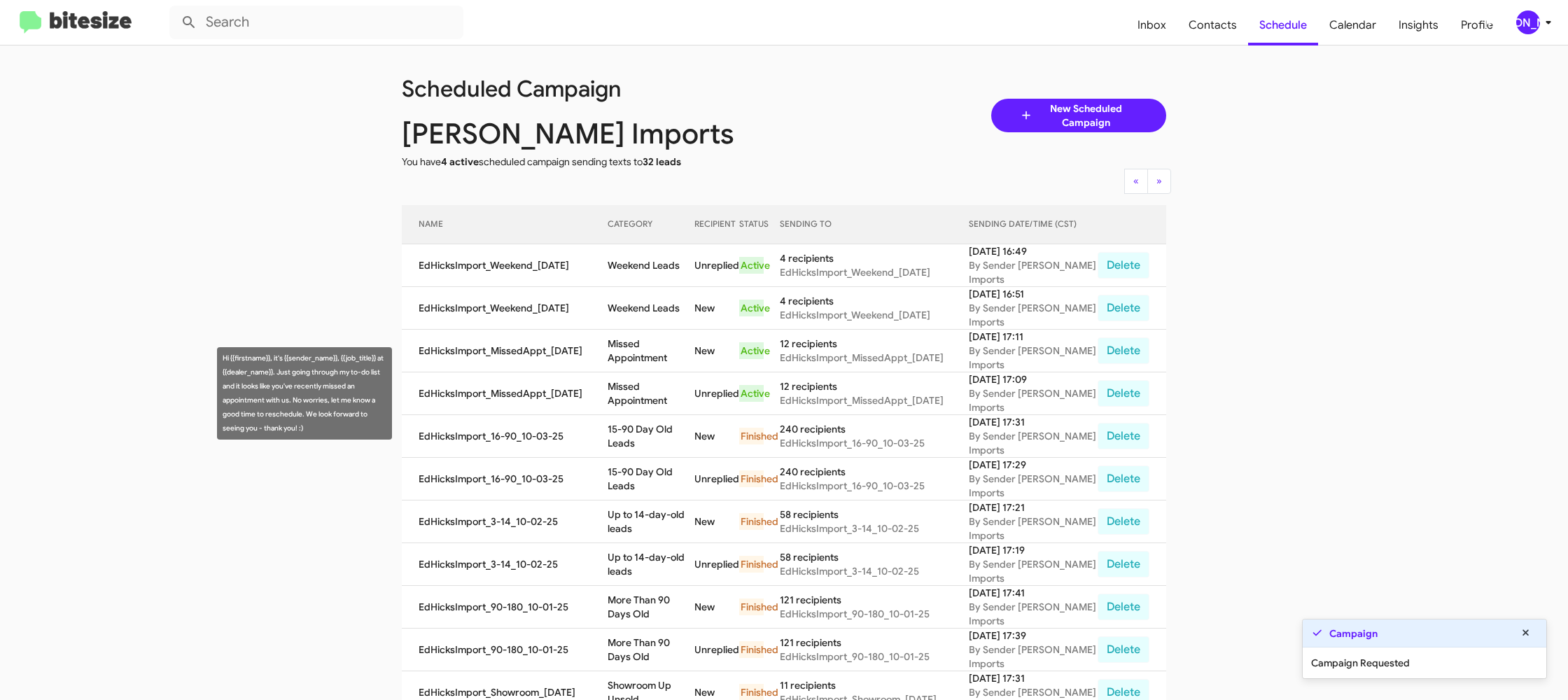
click at [633, 396] on td "Missed Appointment" at bounding box center [650, 393] width 86 height 43
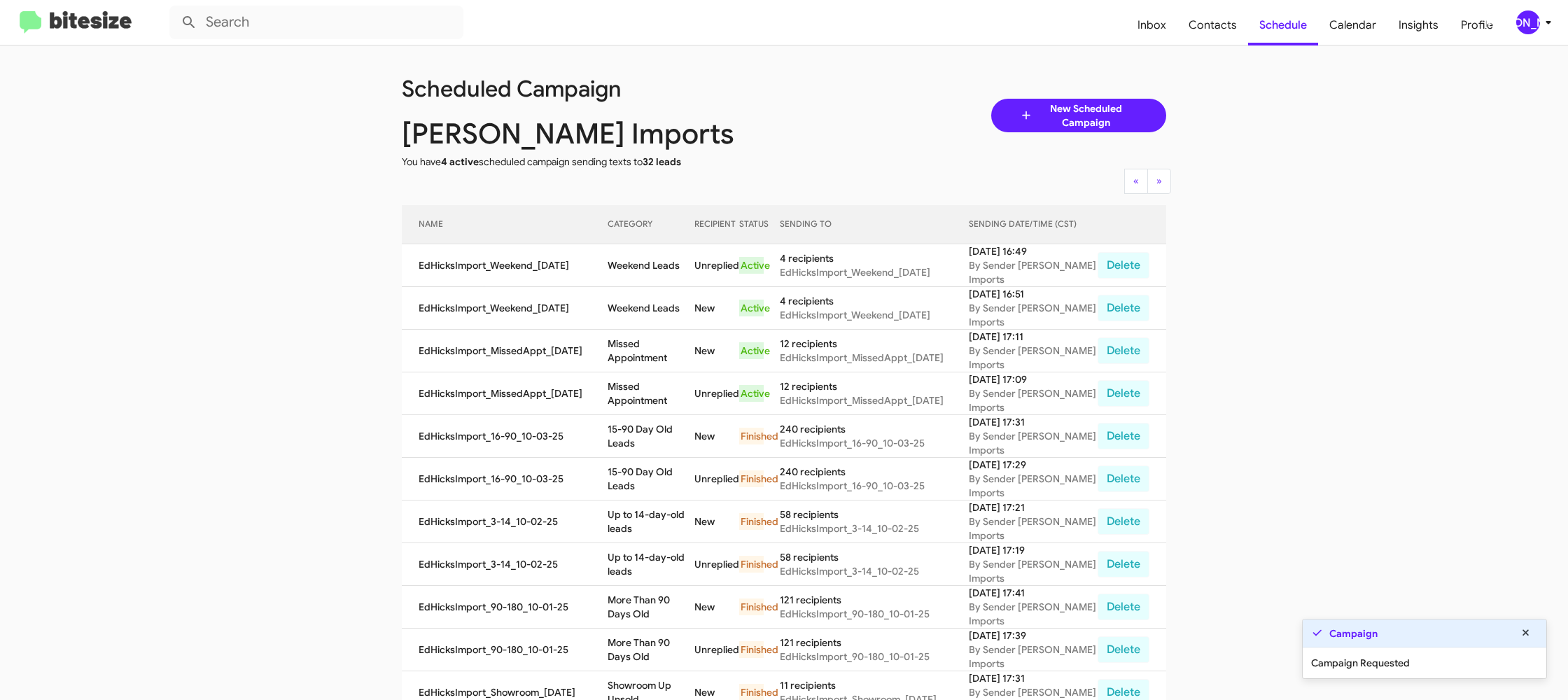
click at [633, 396] on td "Missed Appointment" at bounding box center [650, 393] width 86 height 43
drag, startPoint x: 633, startPoint y: 396, endPoint x: 632, endPoint y: 389, distance: 7.1
click at [632, 393] on td "Missed Appointment" at bounding box center [650, 393] width 86 height 43
copy td "Missed Appointment"
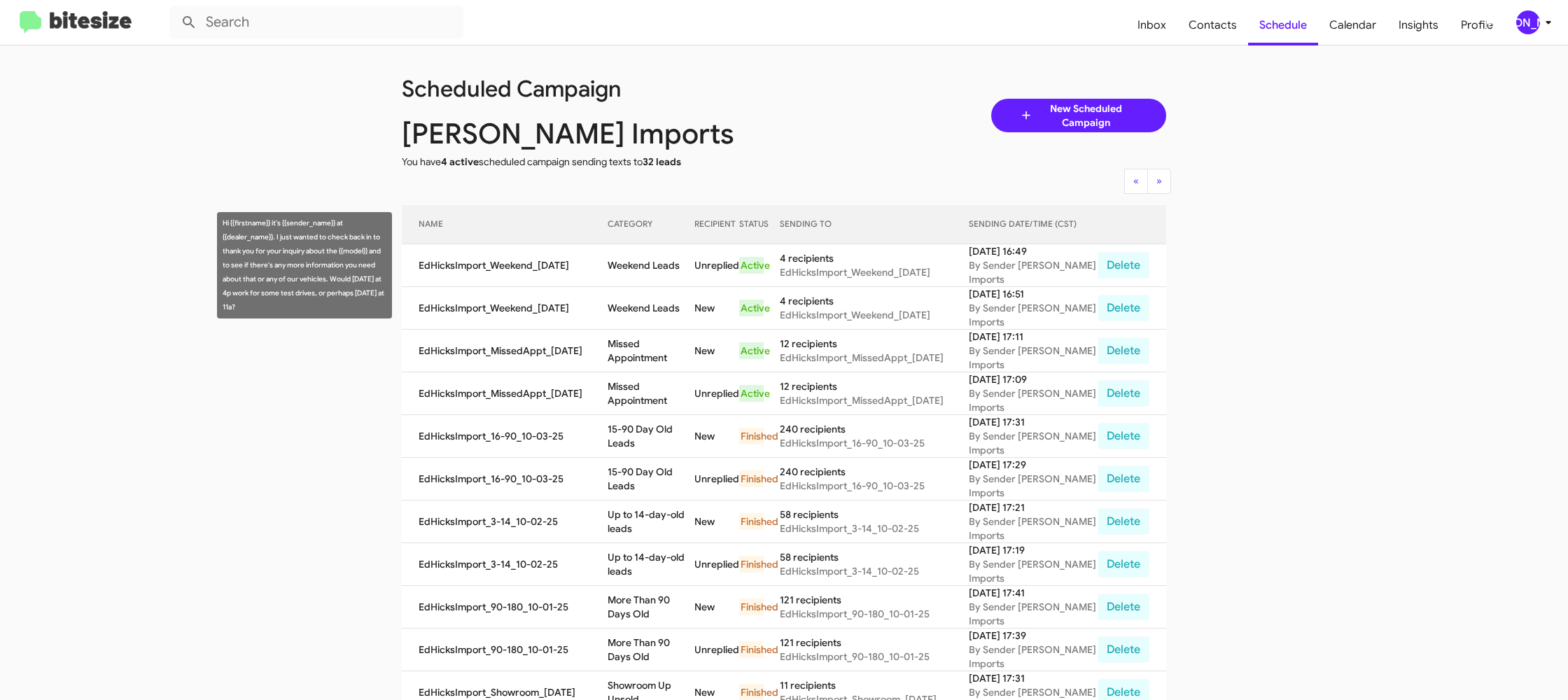
drag, startPoint x: 663, startPoint y: 281, endPoint x: 660, endPoint y: 274, distance: 7.6
click at [662, 279] on td "Weekend Leads" at bounding box center [650, 266] width 86 height 43
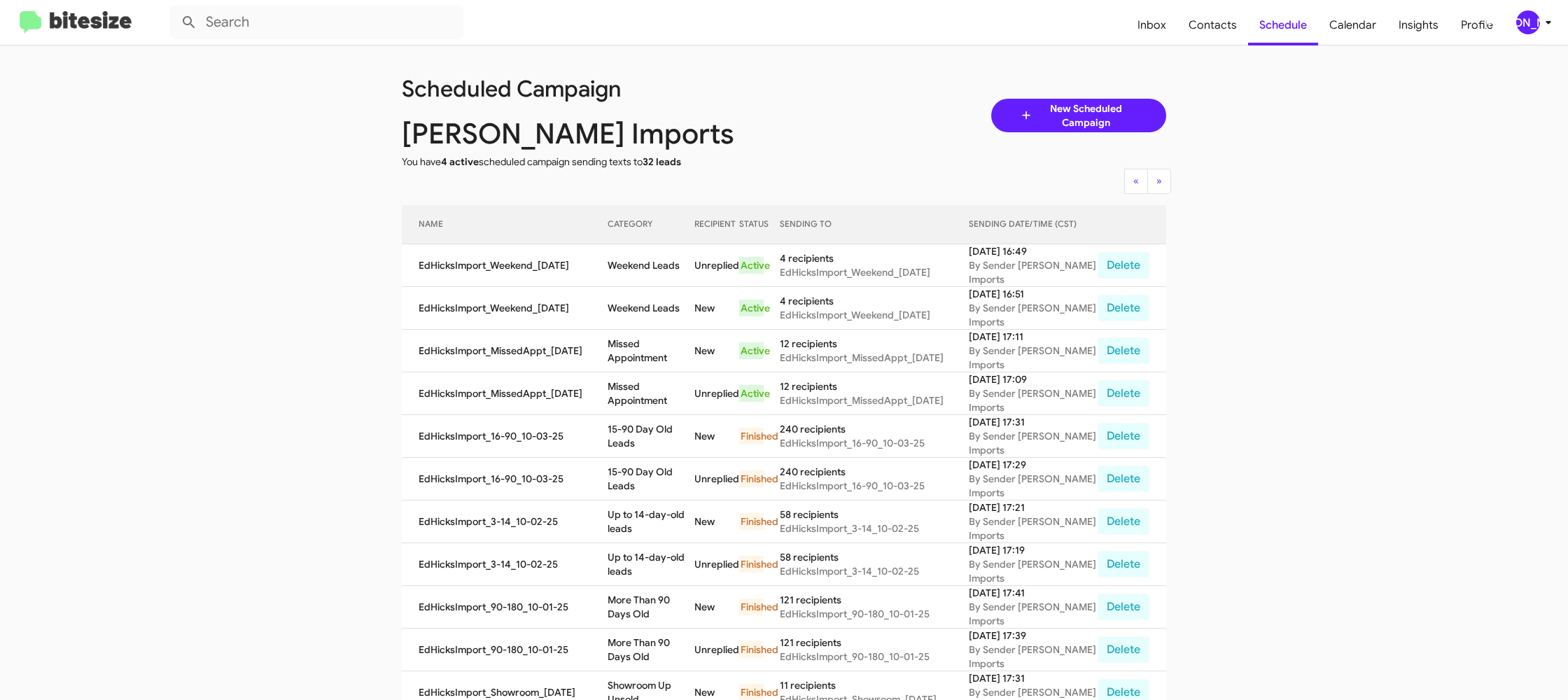
click at [658, 263] on td "Weekend Leads" at bounding box center [650, 266] width 86 height 43
drag, startPoint x: 658, startPoint y: 263, endPoint x: 671, endPoint y: 266, distance: 13.3
click at [655, 260] on td "Weekend Leads" at bounding box center [650, 266] width 86 height 43
copy td "Weekend Leads"
